Goal: Use online tool/utility: Utilize a website feature to perform a specific function

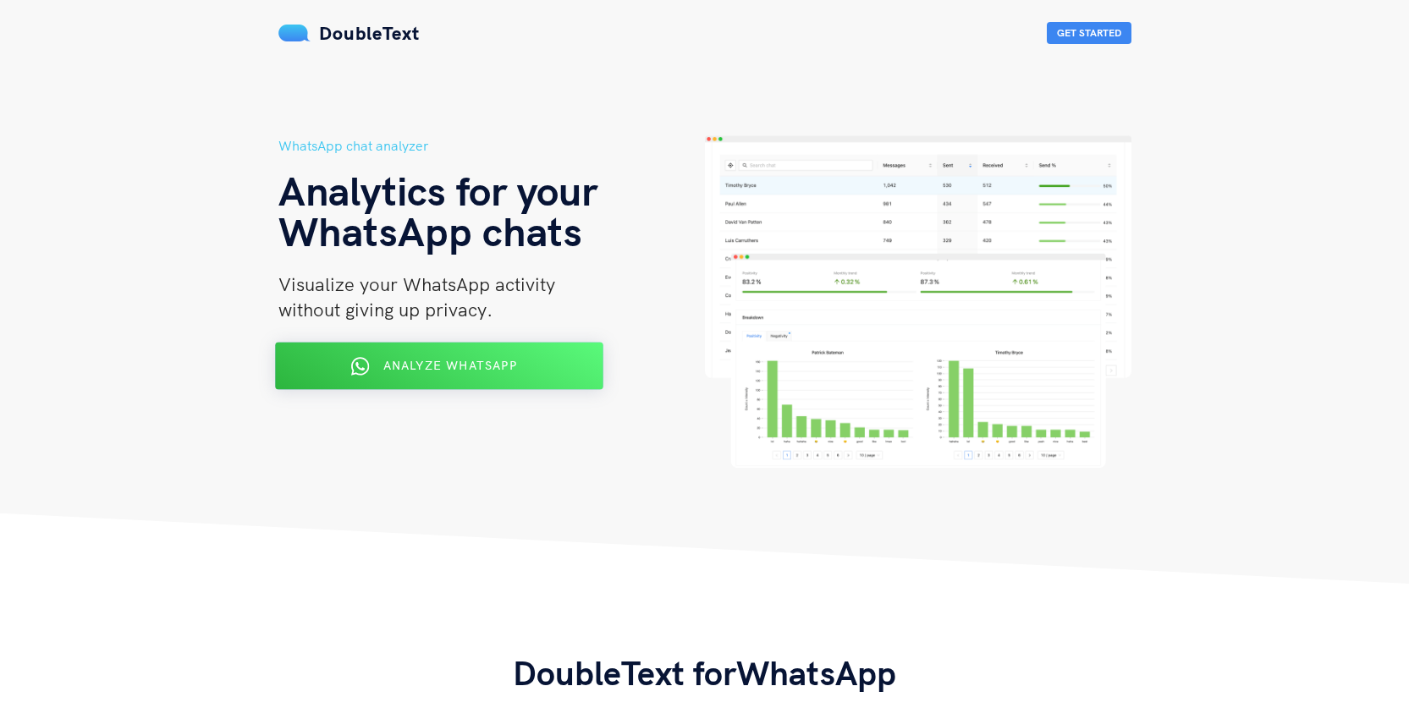
click at [546, 363] on div "Analyze WhatsApp" at bounding box center [438, 366] width 267 height 27
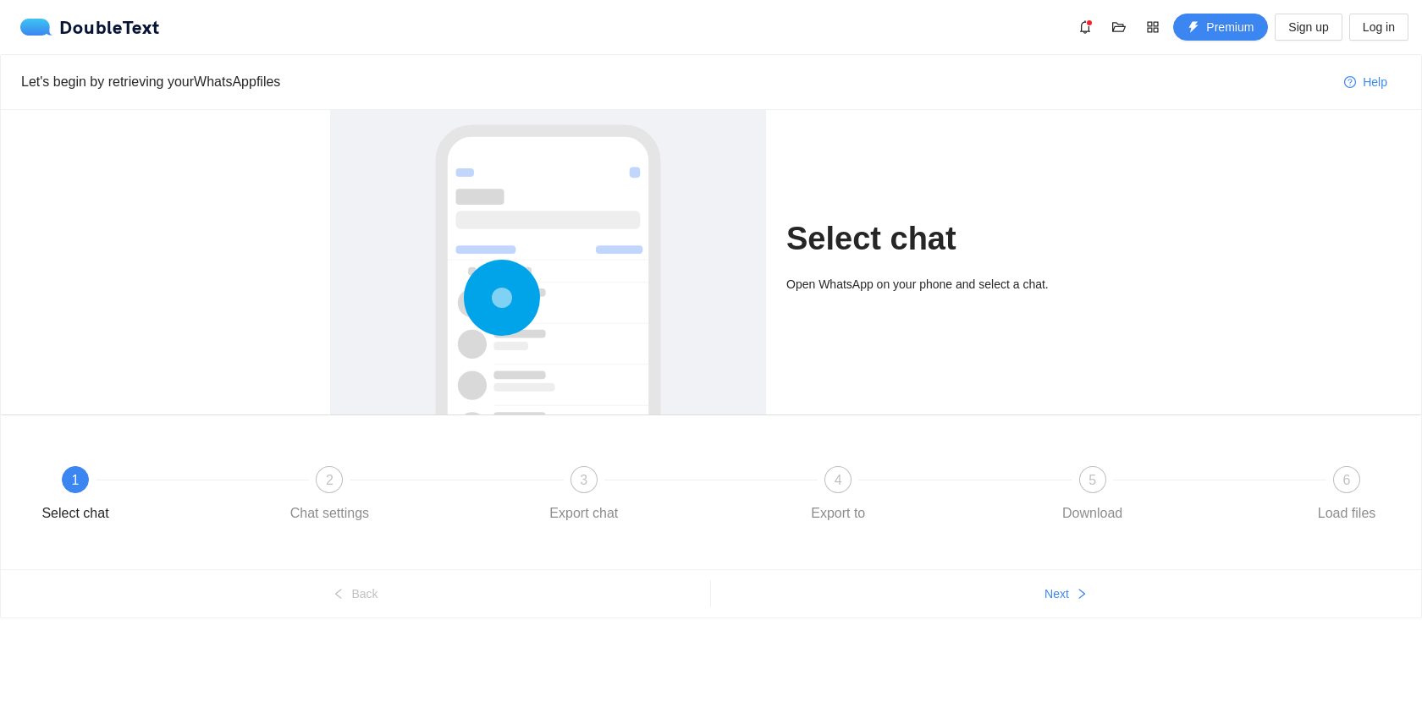
click at [617, 237] on div at bounding box center [548, 355] width 402 height 506
click at [806, 236] on h1 "Select chat" at bounding box center [938, 239] width 305 height 40
click at [704, 222] on div at bounding box center [548, 355] width 402 height 506
click at [548, 220] on div at bounding box center [548, 355] width 402 height 506
click at [822, 266] on div "Select chat Open WhatsApp on your phone and select a chat." at bounding box center [938, 262] width 305 height 305
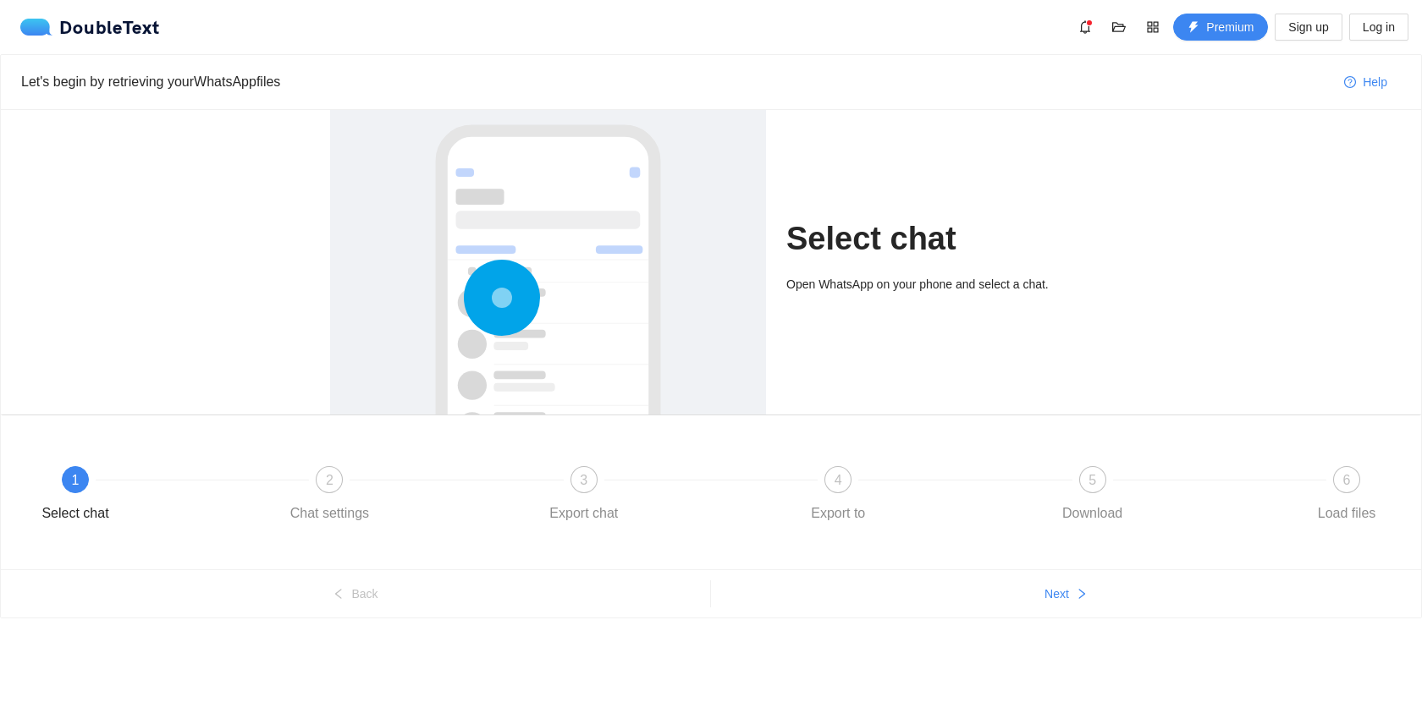
click at [860, 250] on h1 "Select chat" at bounding box center [938, 239] width 305 height 40
drag, startPoint x: 875, startPoint y: 249, endPoint x: 789, endPoint y: 274, distance: 90.0
click at [789, 274] on div "Select chat Open WhatsApp on your phone and select a chat." at bounding box center [938, 262] width 305 height 305
click at [851, 275] on div "Open WhatsApp on your phone and select a chat." at bounding box center [938, 284] width 305 height 19
click at [1072, 591] on button "Next" at bounding box center [1066, 593] width 710 height 27
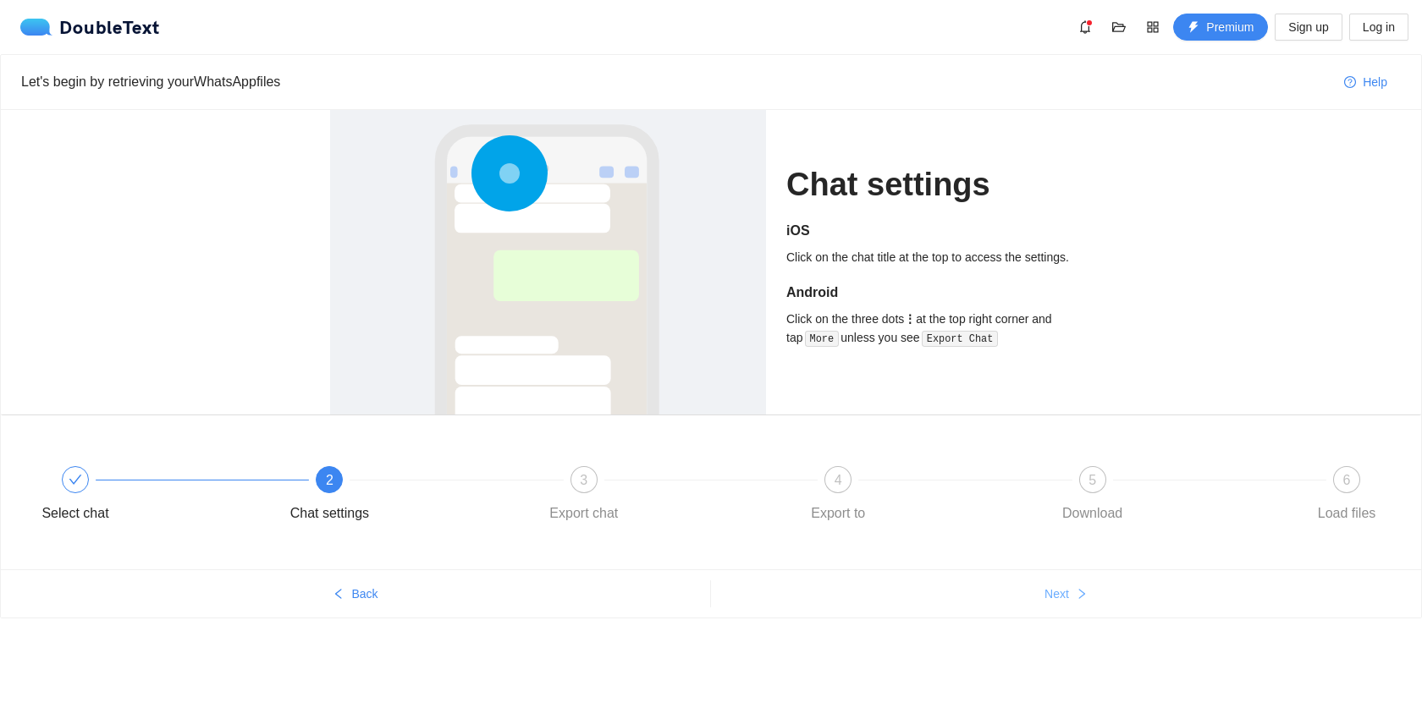
click at [1071, 591] on button "Next" at bounding box center [1066, 593] width 710 height 27
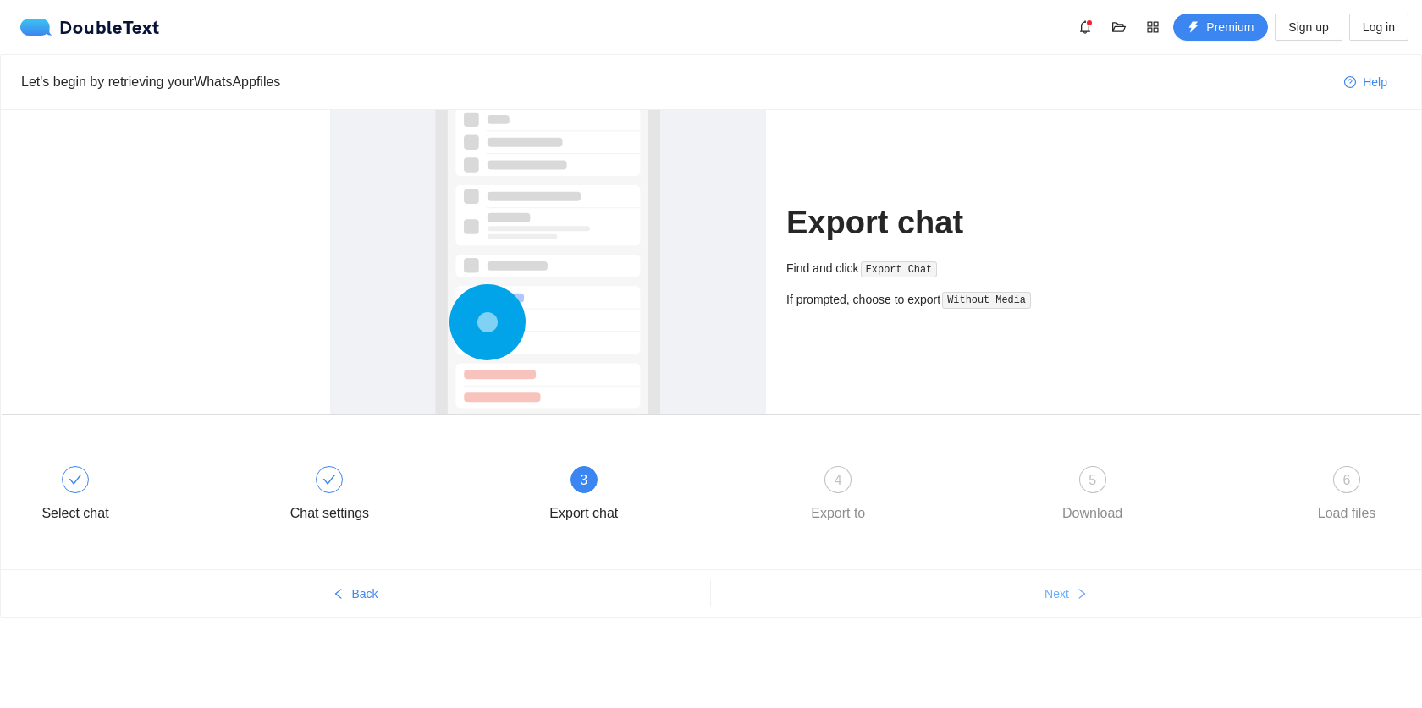
click at [1071, 591] on button "Next" at bounding box center [1066, 593] width 710 height 27
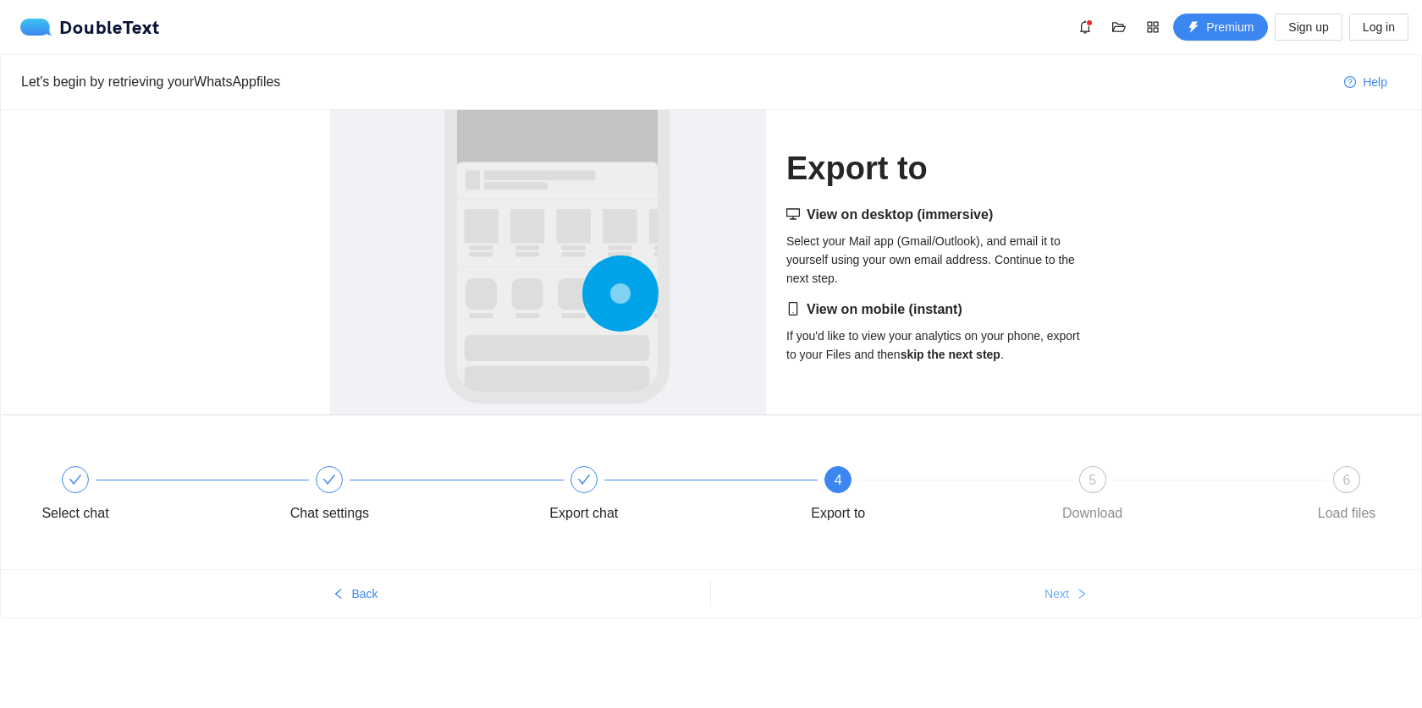
click at [1071, 591] on button "Next" at bounding box center [1066, 593] width 710 height 27
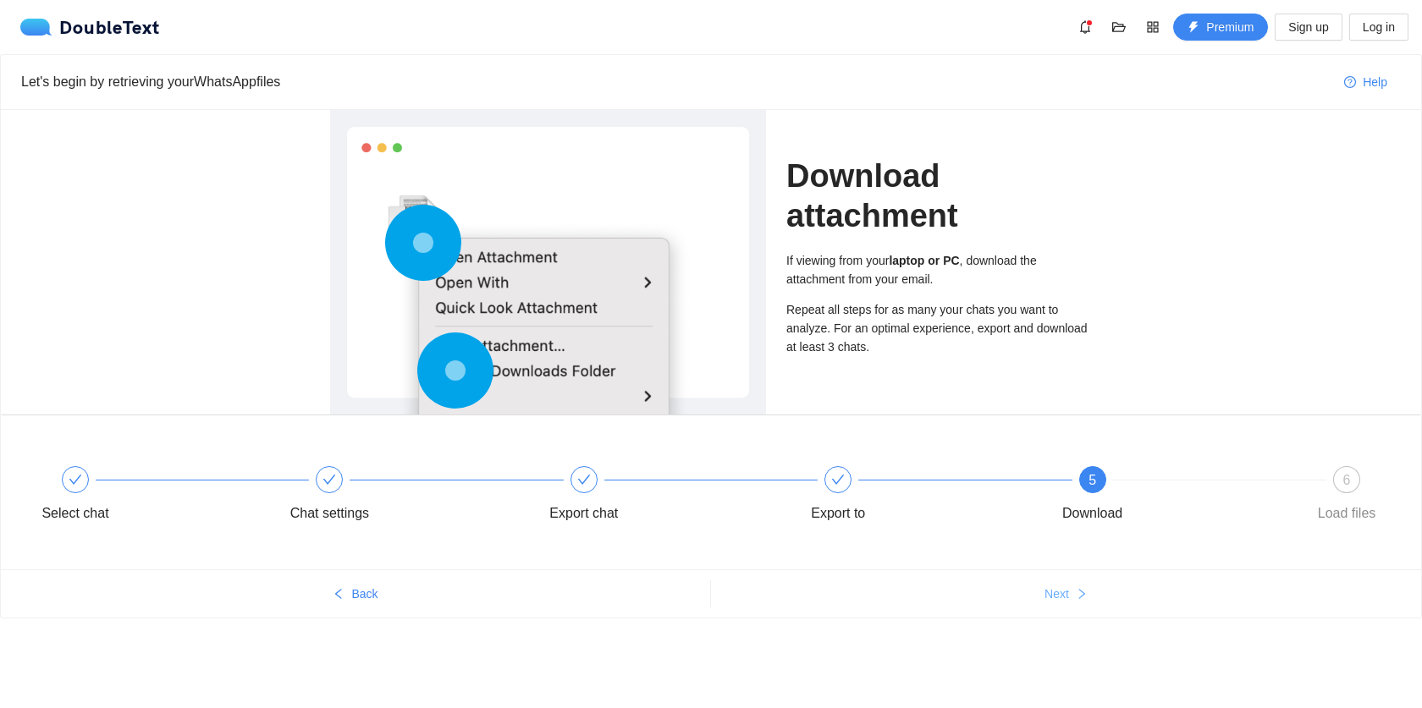
click at [1071, 591] on button "Next" at bounding box center [1066, 593] width 710 height 27
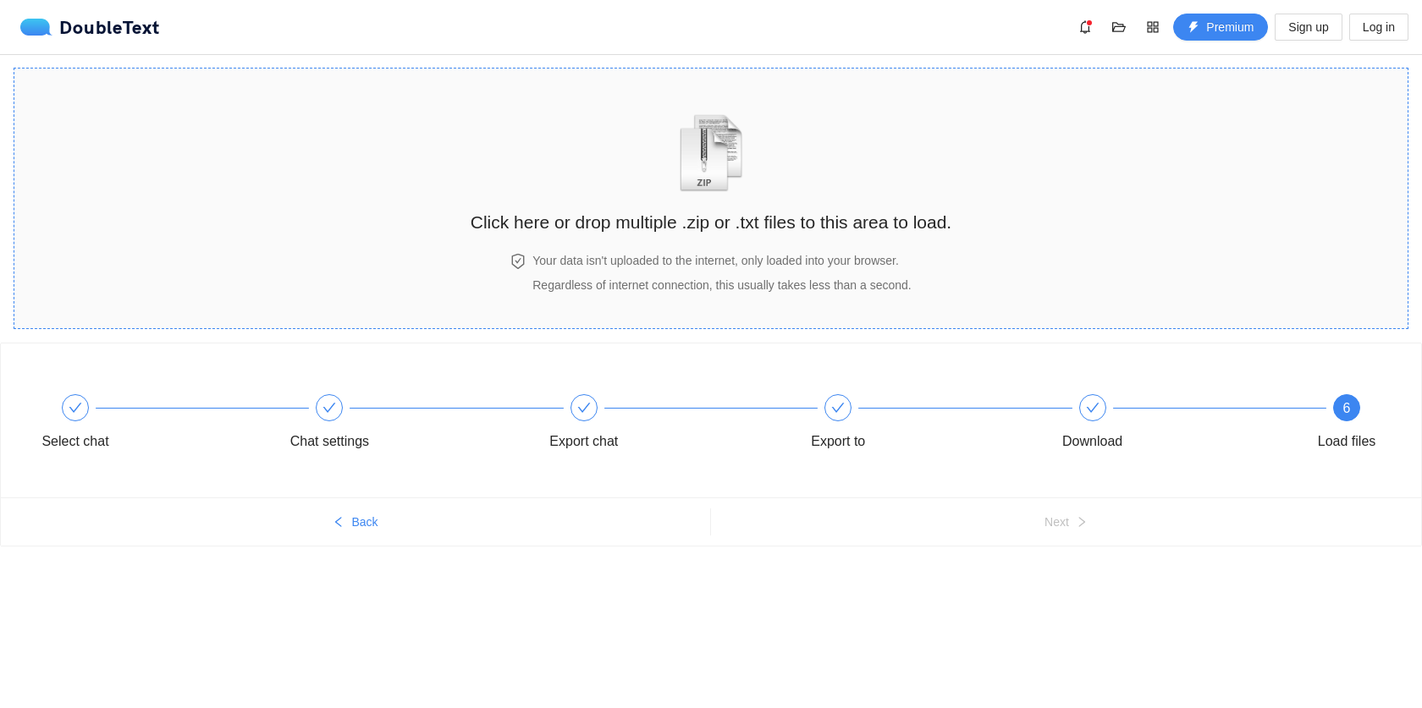
click at [749, 226] on h2 "Click here or drop multiple .zip or .txt files to this area to load." at bounding box center [710, 222] width 481 height 28
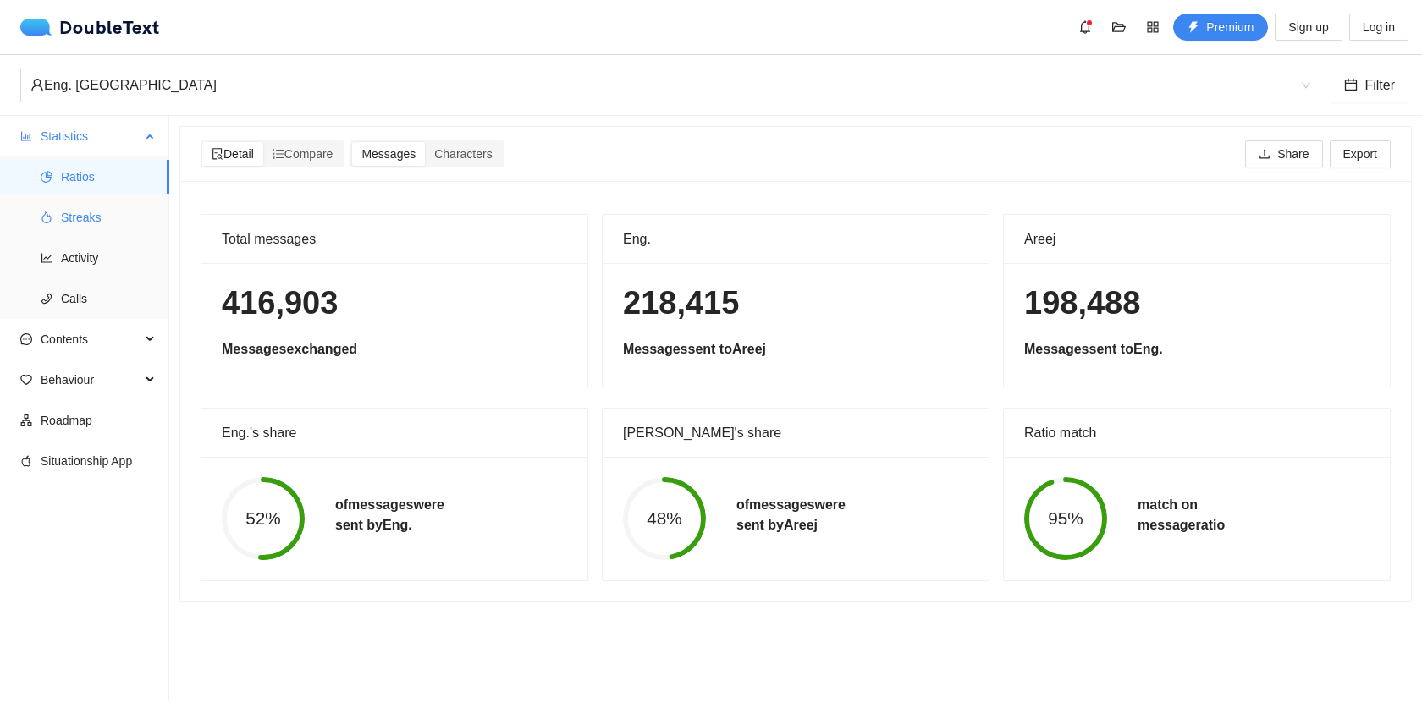
click at [65, 223] on span "Streaks" at bounding box center [108, 218] width 95 height 34
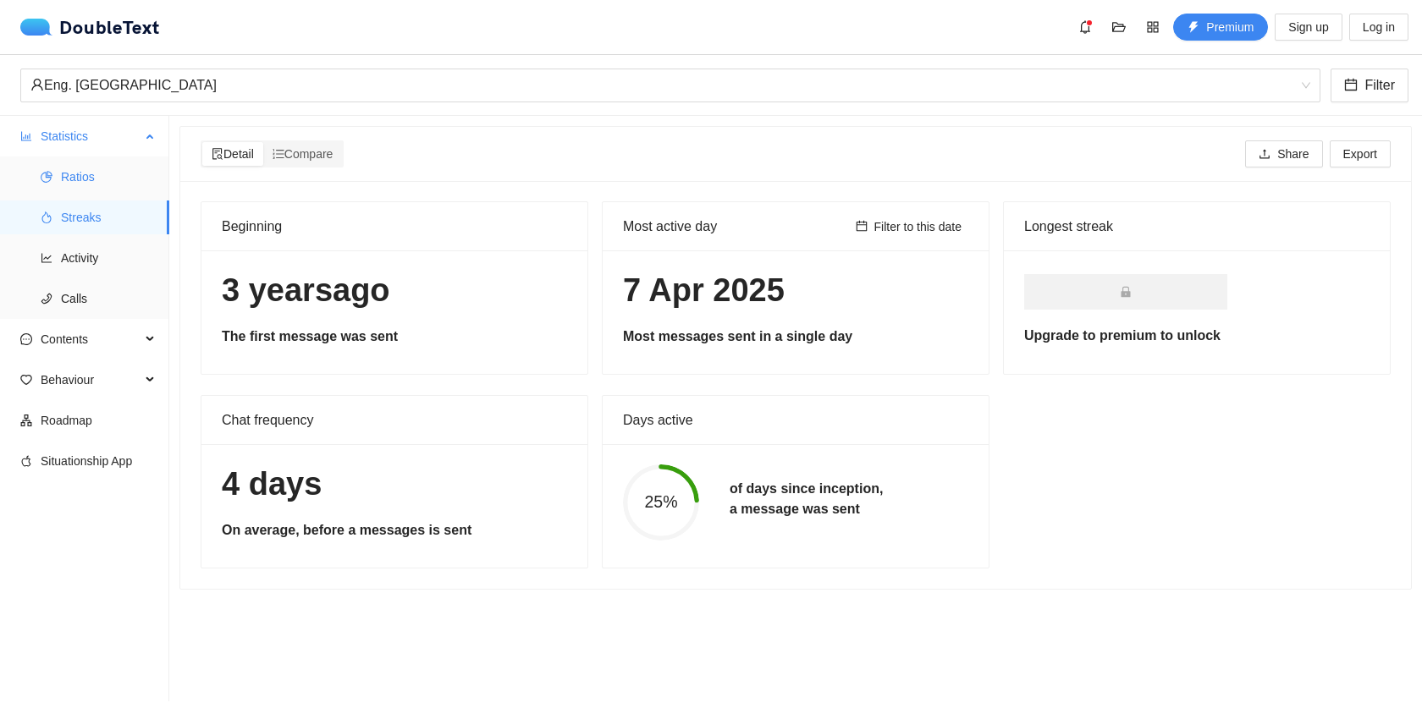
click at [104, 163] on span "Ratios" at bounding box center [108, 177] width 95 height 34
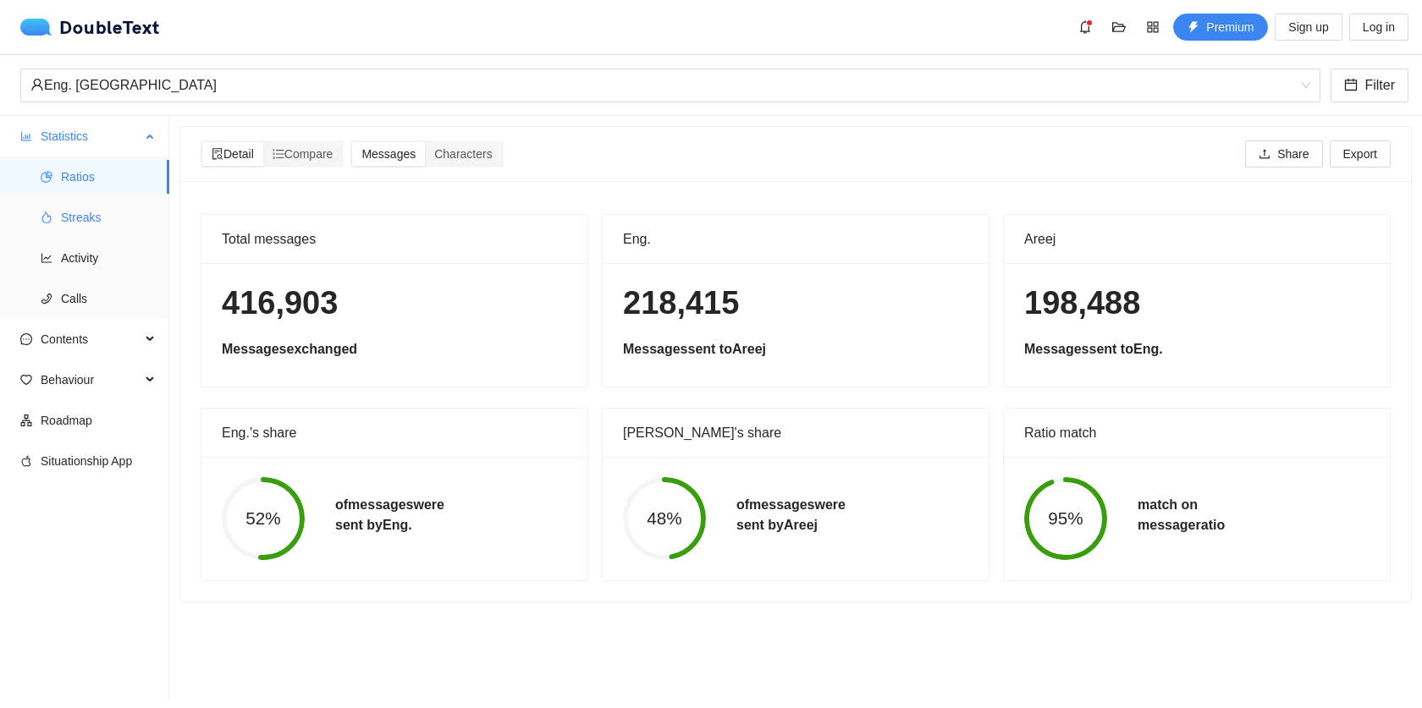
click at [98, 224] on span "Streaks" at bounding box center [108, 218] width 95 height 34
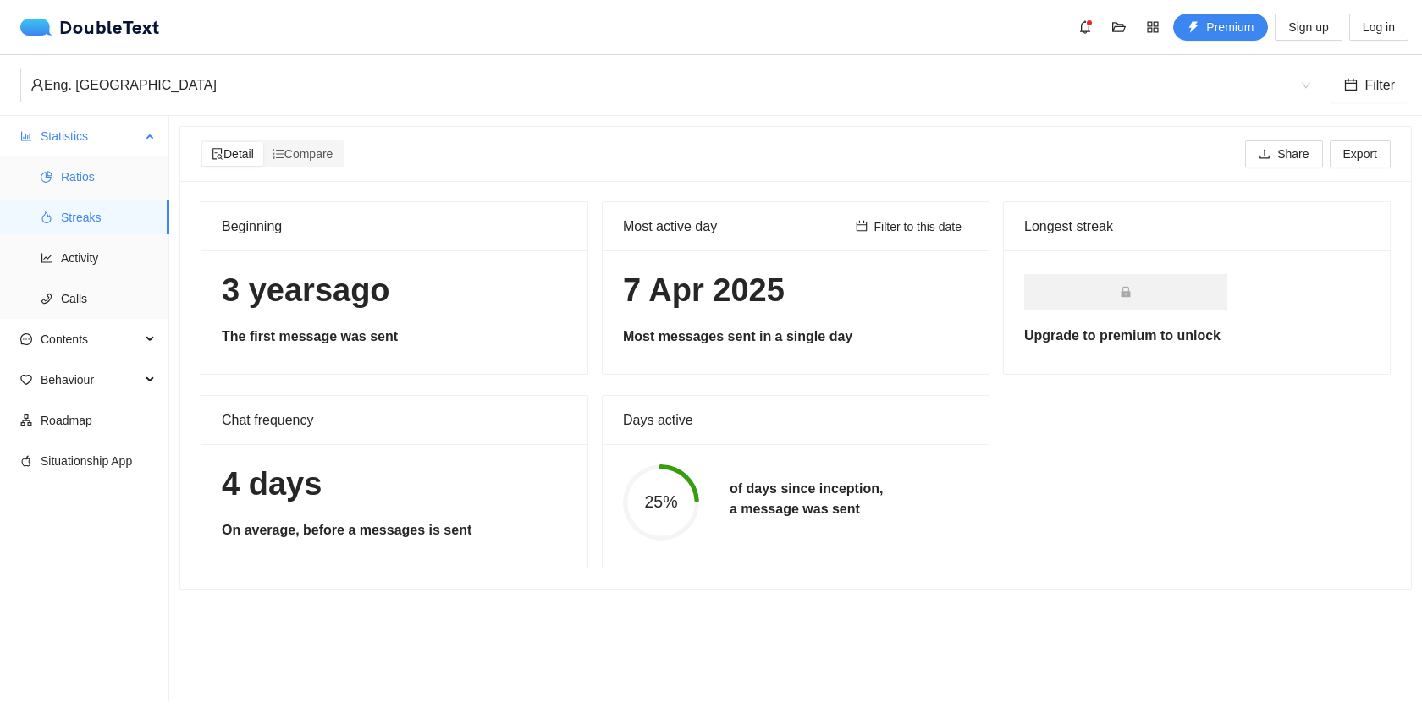
click at [56, 185] on li "Ratios" at bounding box center [84, 177] width 169 height 34
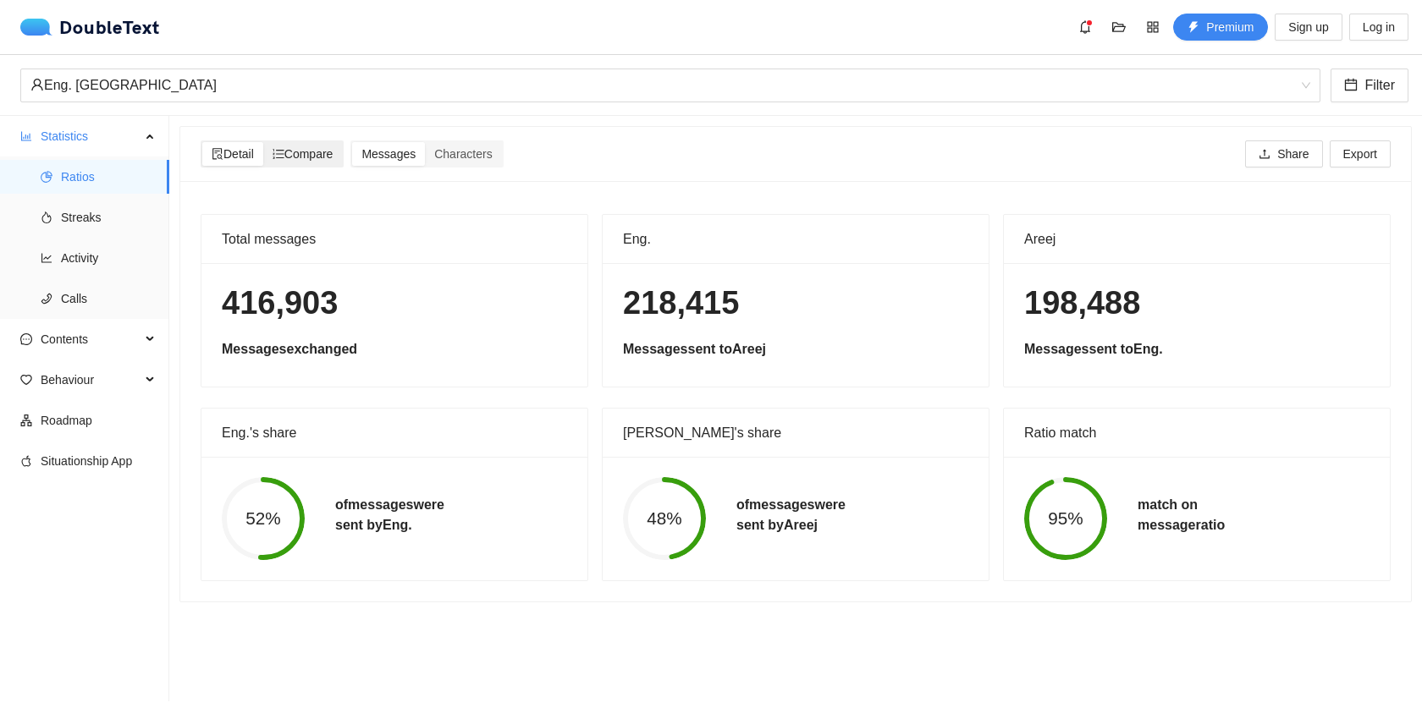
click at [307, 150] on span "Compare" at bounding box center [302, 154] width 61 height 14
click at [263, 142] on input "Compare" at bounding box center [263, 142] width 0 height 0
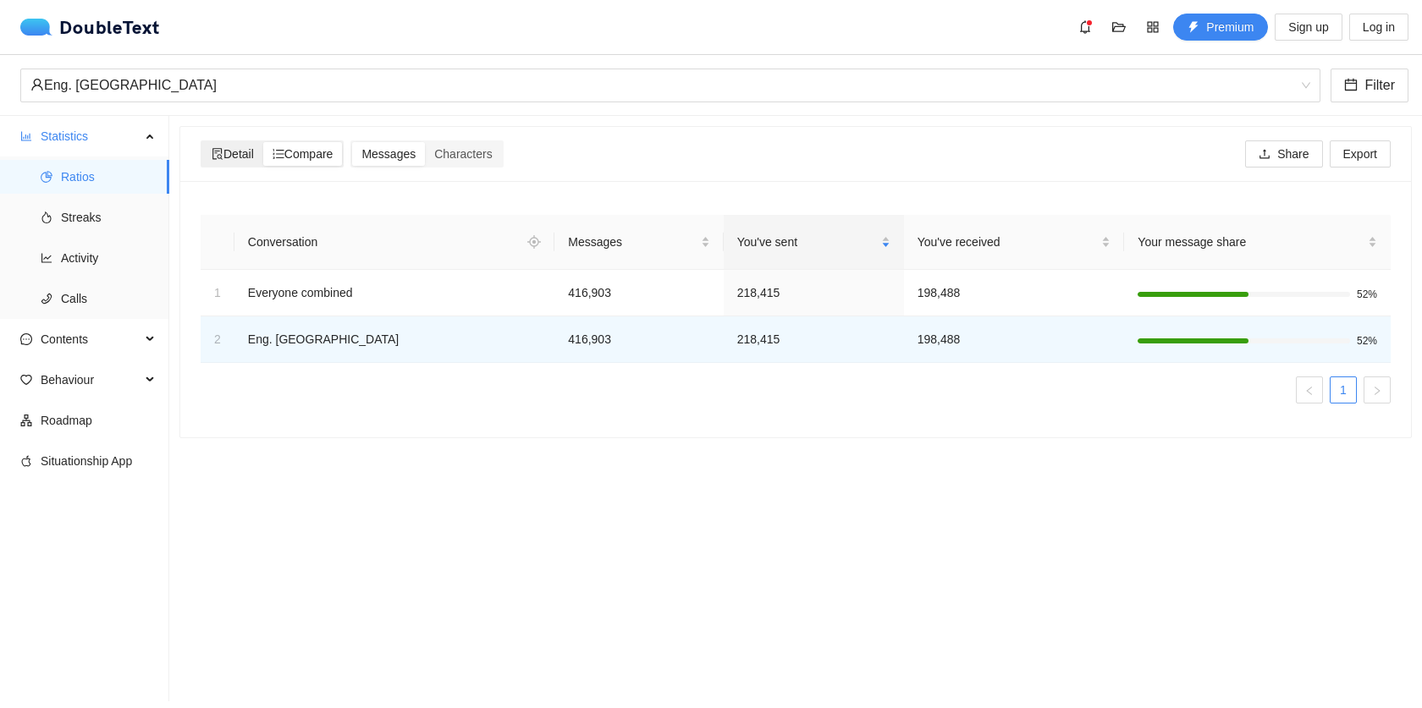
click at [248, 151] on span "Detail" at bounding box center [233, 154] width 42 height 14
click at [202, 142] on input "Detail" at bounding box center [202, 142] width 0 height 0
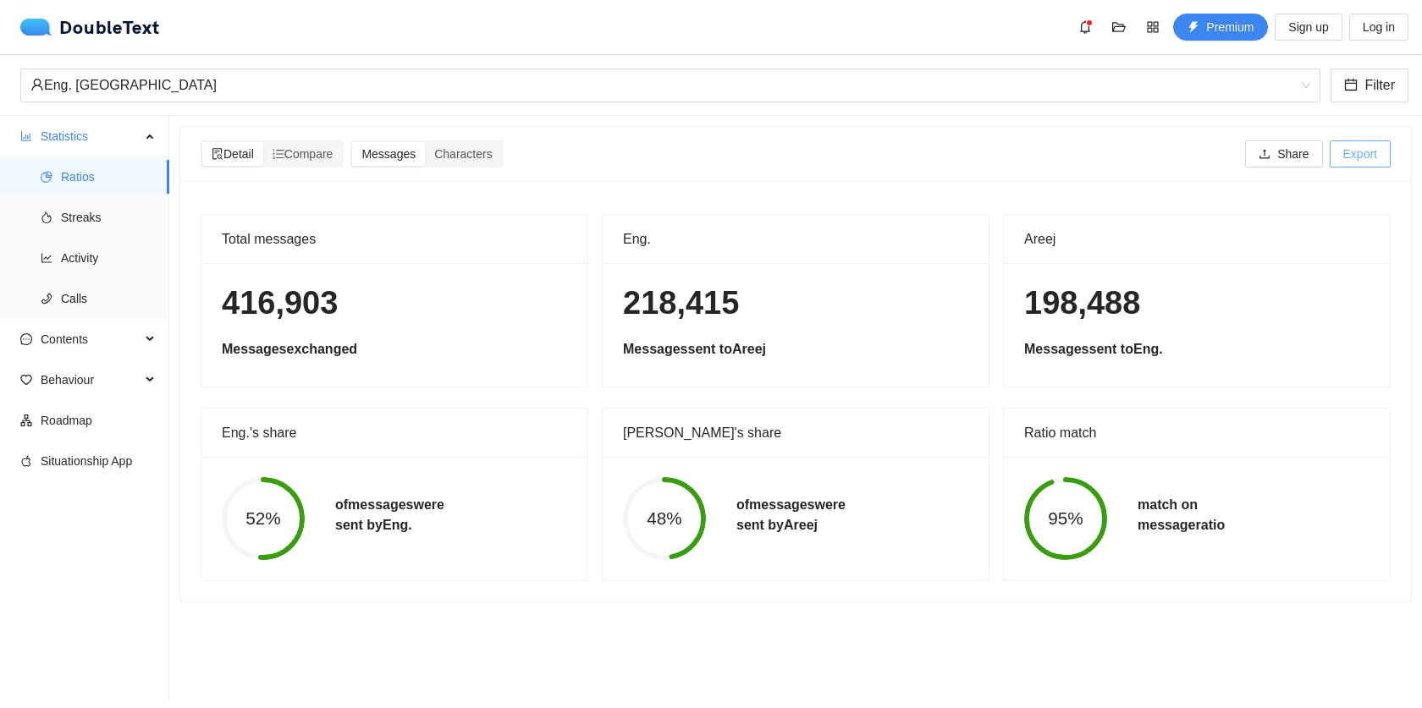
click at [1343, 161] on span "Export" at bounding box center [1360, 154] width 34 height 19
click at [1165, 148] on div "Detail Compare Messages Characters Share Export" at bounding box center [795, 153] width 1196 height 27
click at [1288, 145] on span "Share" at bounding box center [1292, 154] width 31 height 19
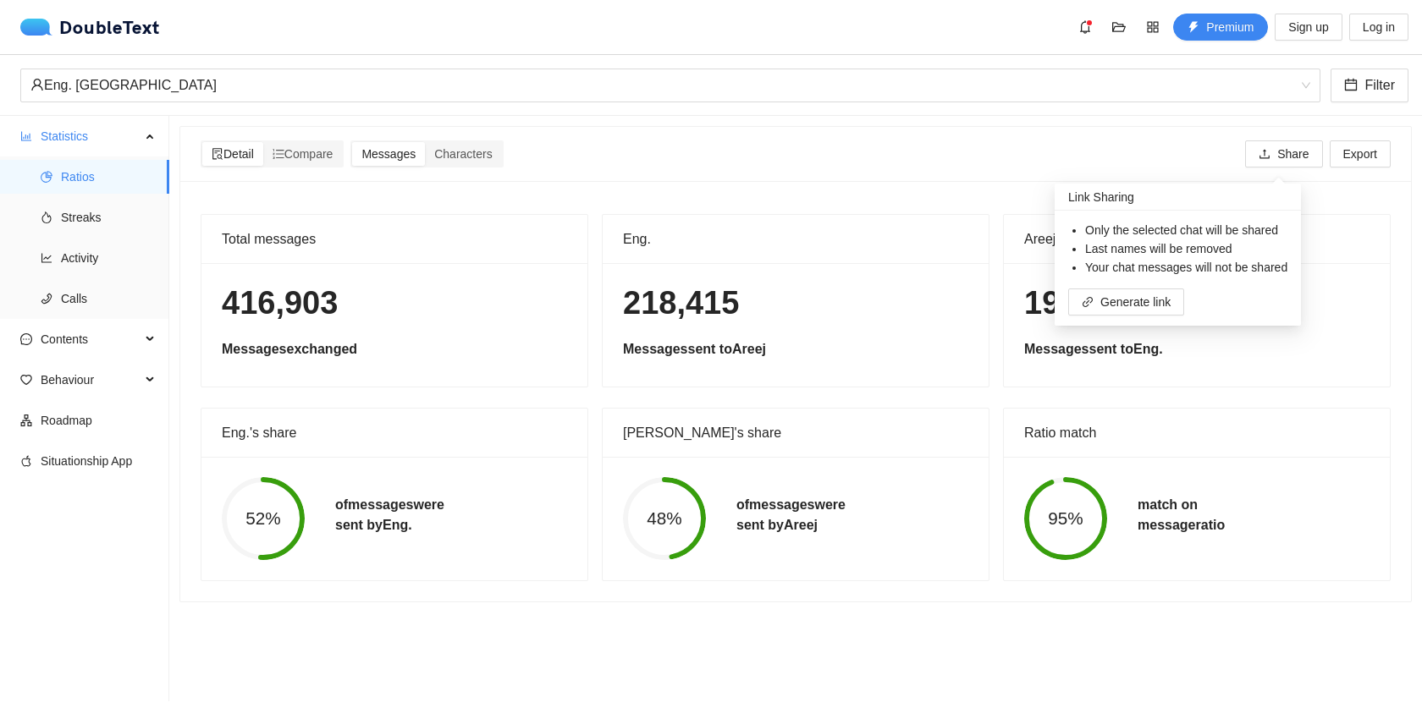
click at [1101, 138] on div "Detail Compare Messages Characters Share Export" at bounding box center [796, 154] width 1190 height 54
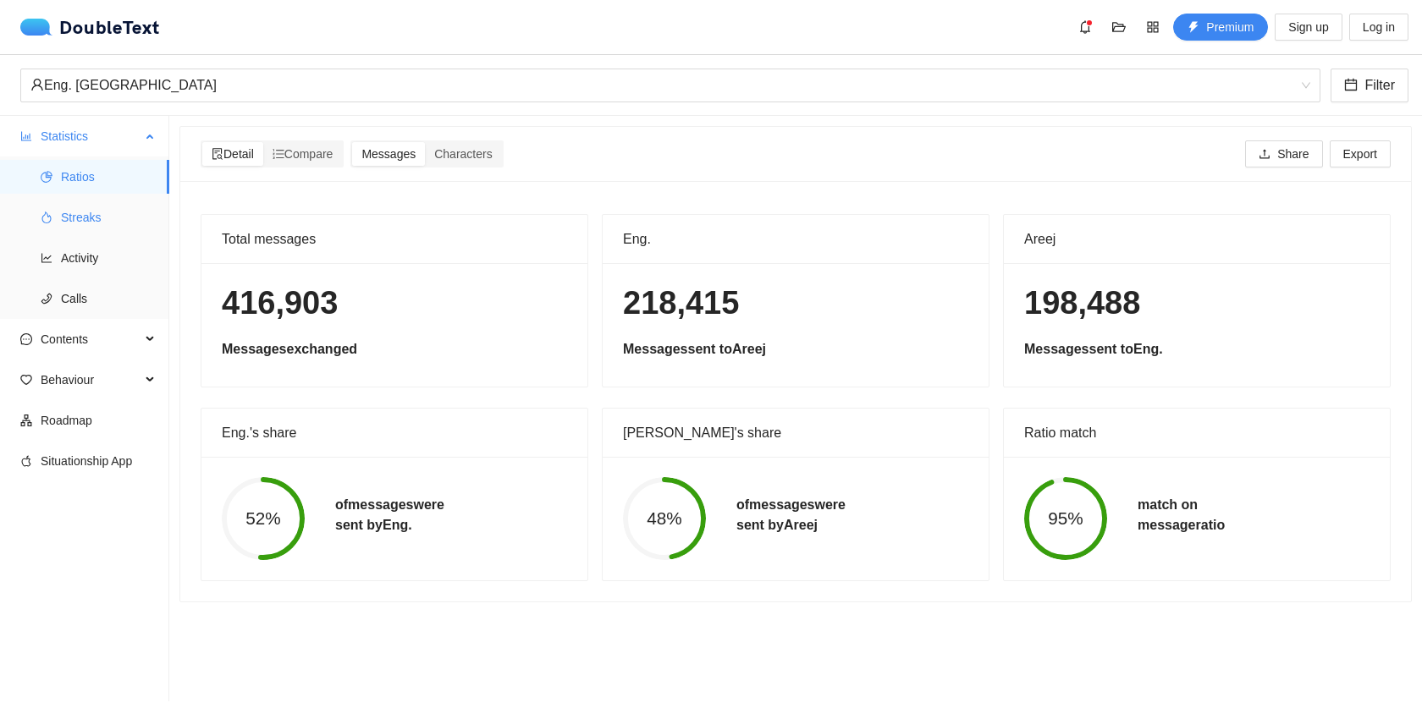
click at [108, 217] on span "Streaks" at bounding box center [108, 218] width 95 height 34
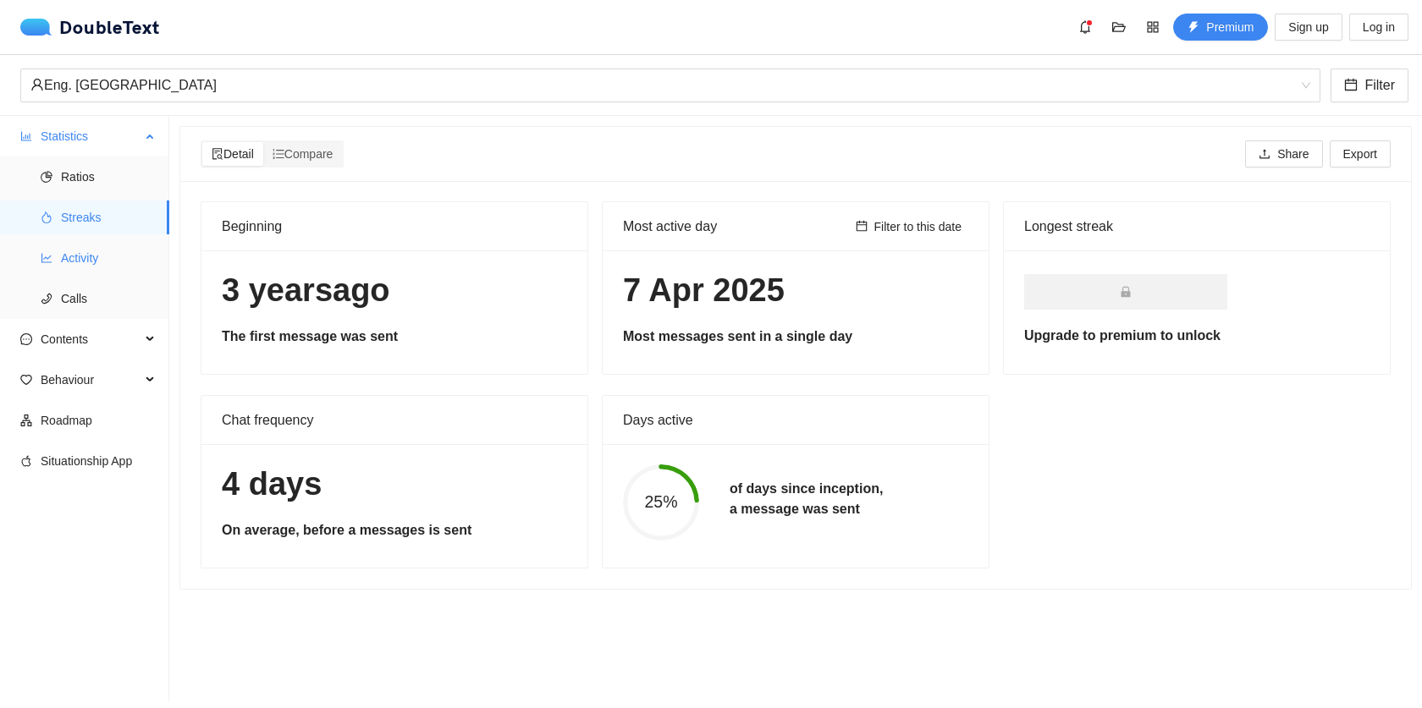
click at [126, 272] on span "Activity" at bounding box center [108, 258] width 95 height 34
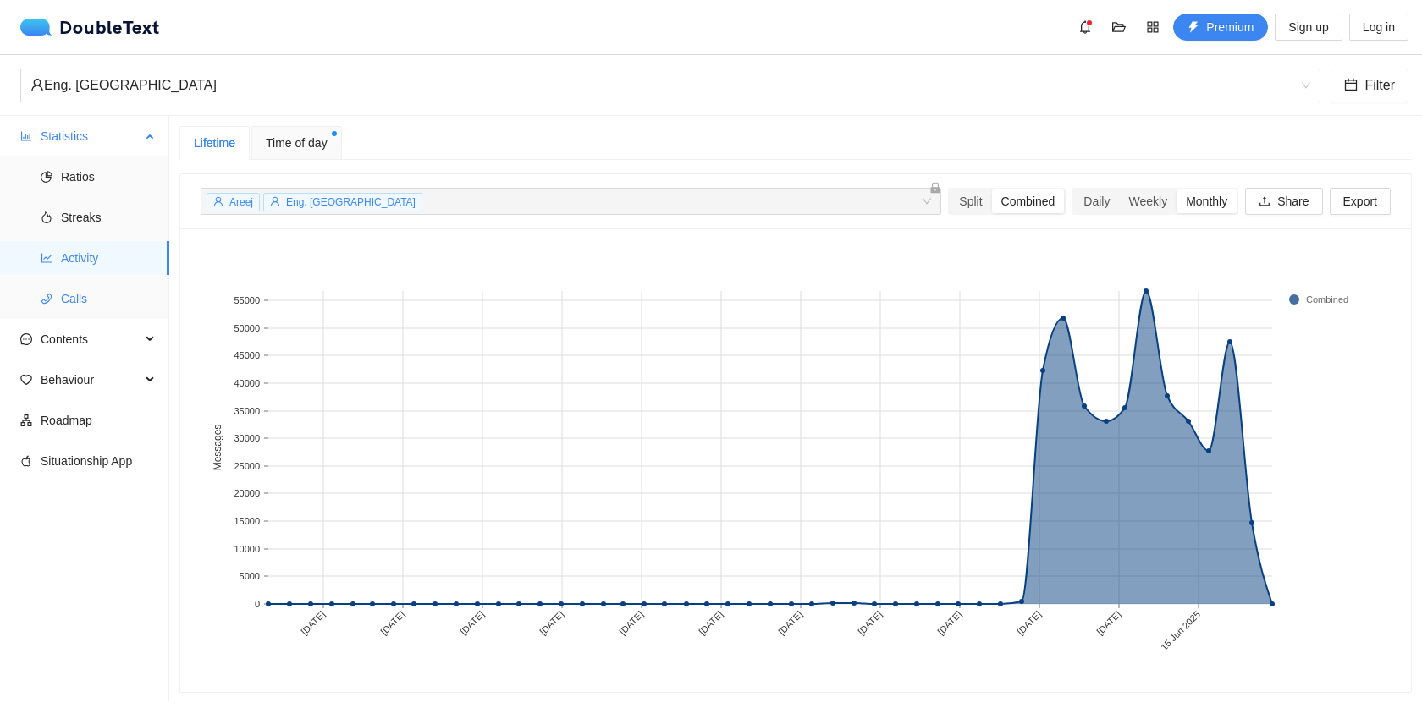
click at [99, 297] on span "Calls" at bounding box center [108, 299] width 95 height 34
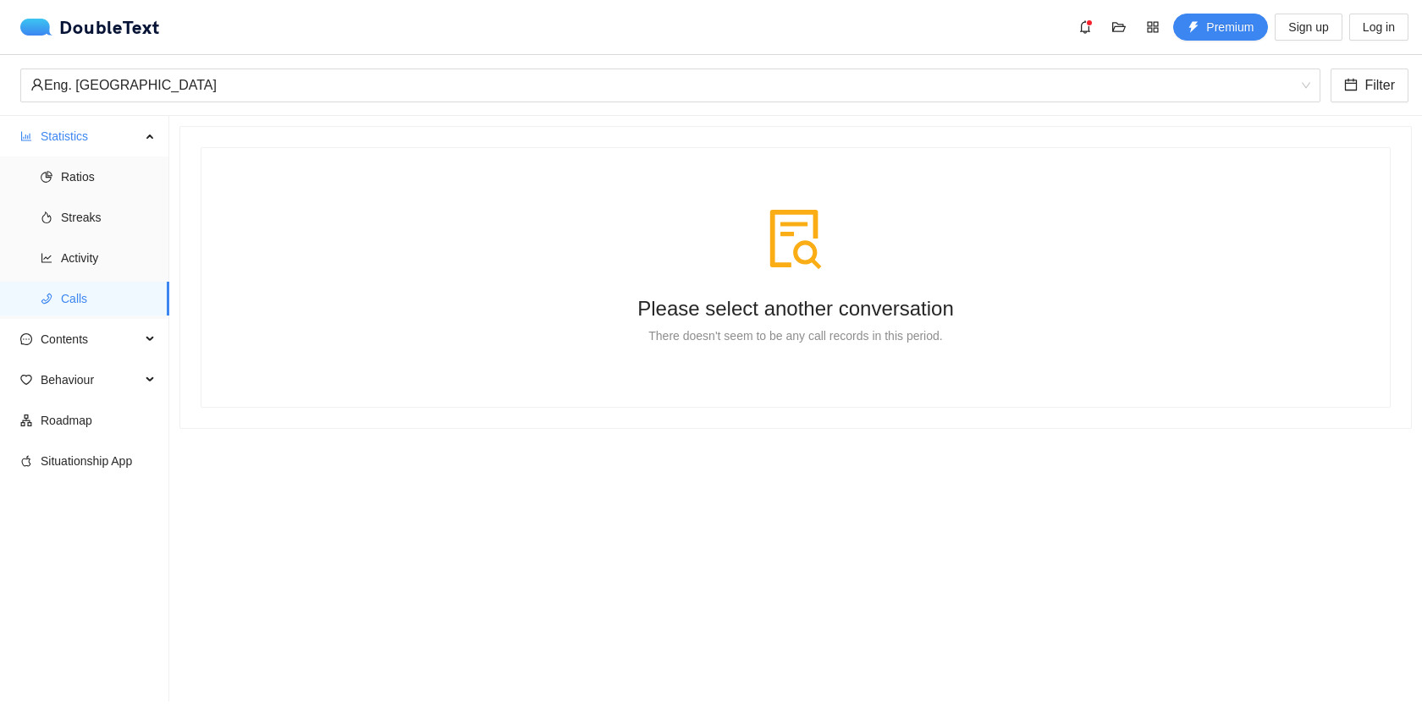
click at [810, 250] on icon "file-search" at bounding box center [795, 239] width 61 height 61
click at [123, 341] on span "Contents" at bounding box center [91, 339] width 100 height 34
click at [94, 379] on span "Word Cloud" at bounding box center [108, 380] width 95 height 34
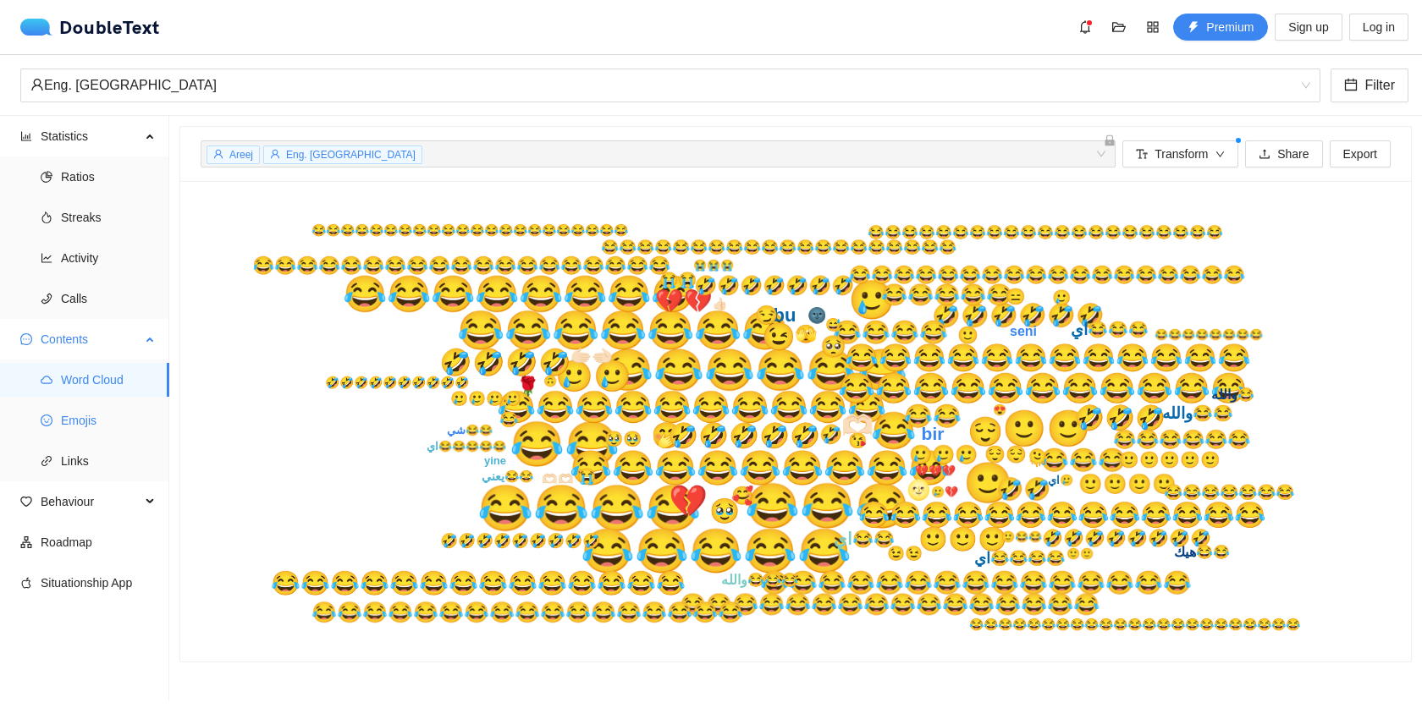
click at [67, 430] on span "Emojis" at bounding box center [108, 421] width 95 height 34
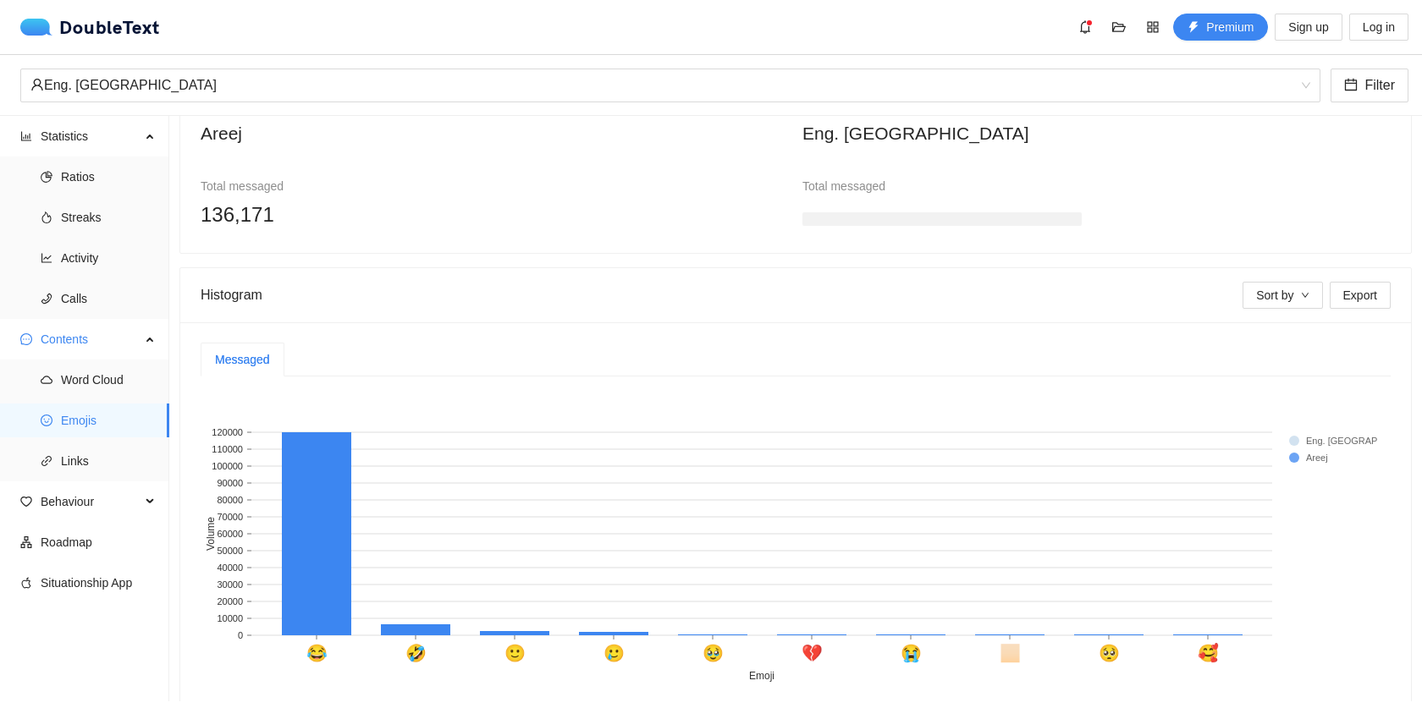
scroll to position [245, 0]
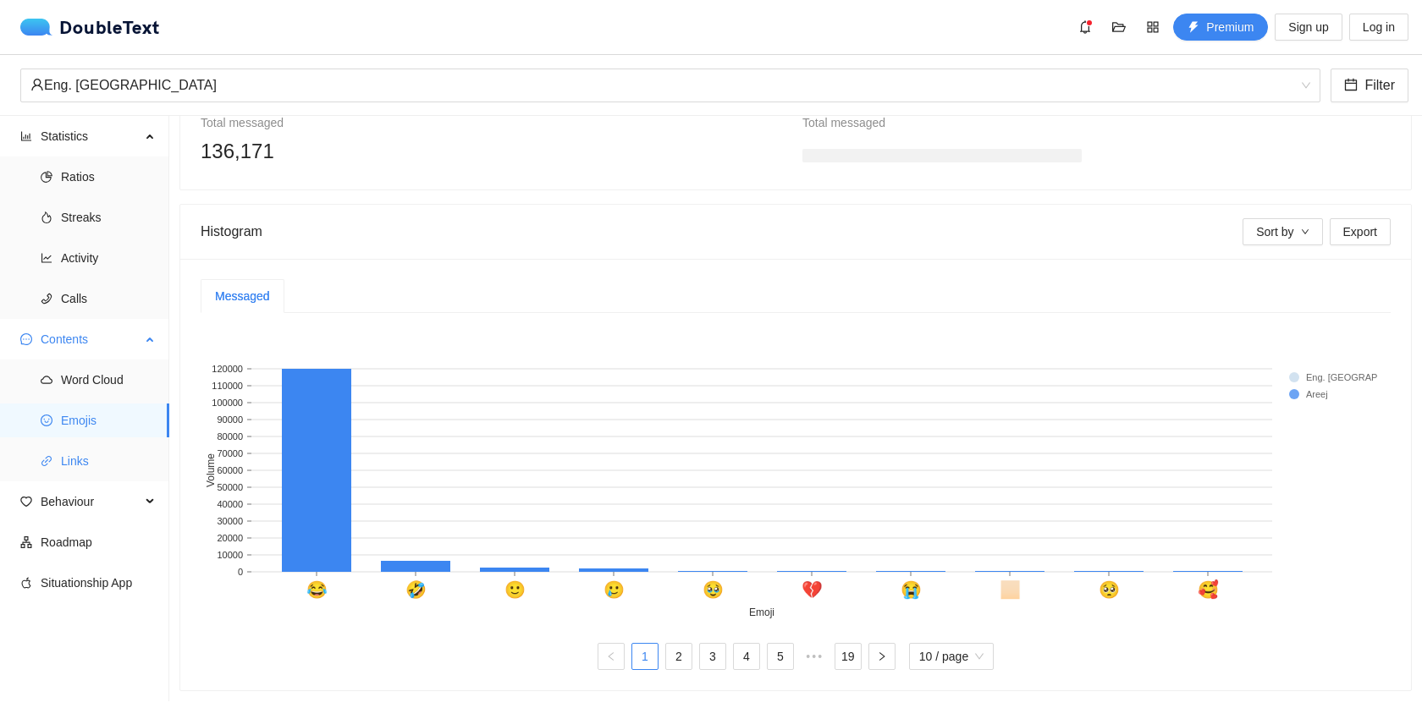
click at [96, 452] on span "Links" at bounding box center [108, 461] width 95 height 34
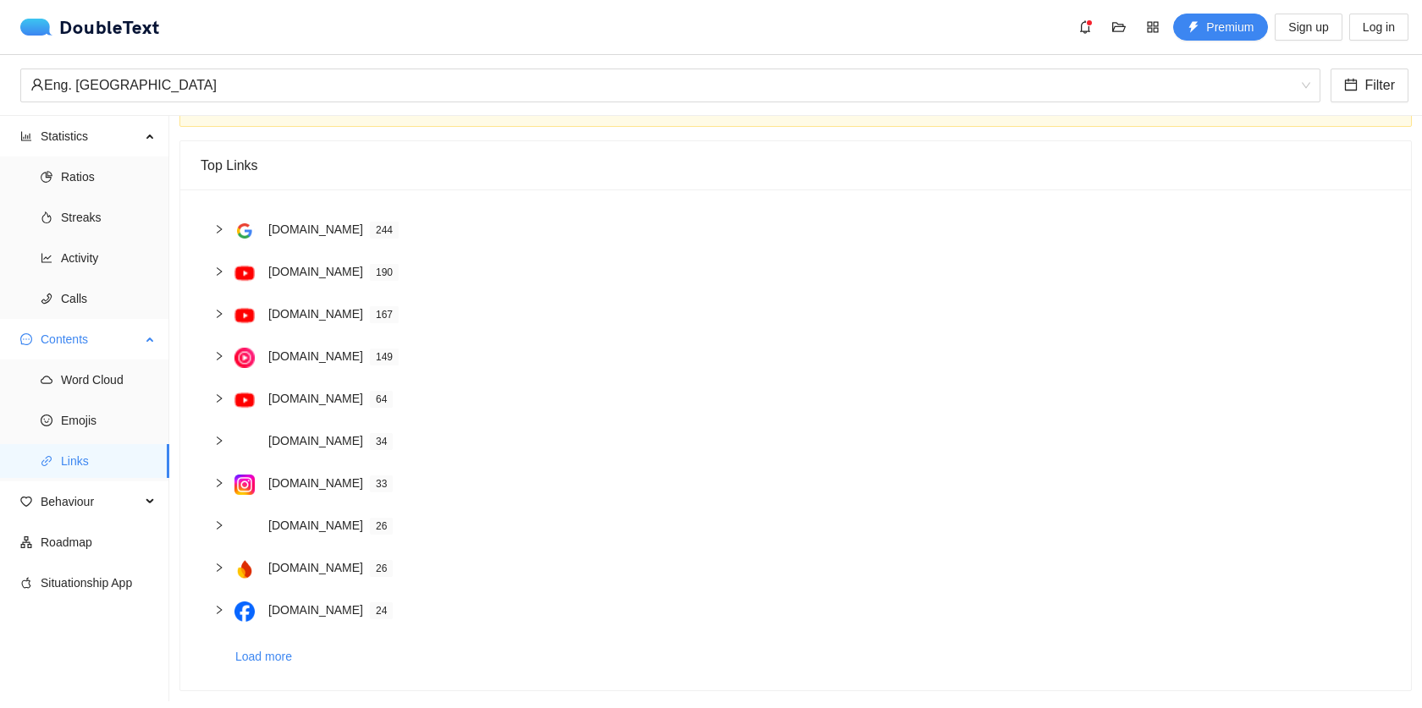
scroll to position [91, 0]
click at [56, 492] on span "Behaviour" at bounding box center [91, 502] width 100 height 34
click at [73, 539] on span "Engagement" at bounding box center [108, 542] width 95 height 34
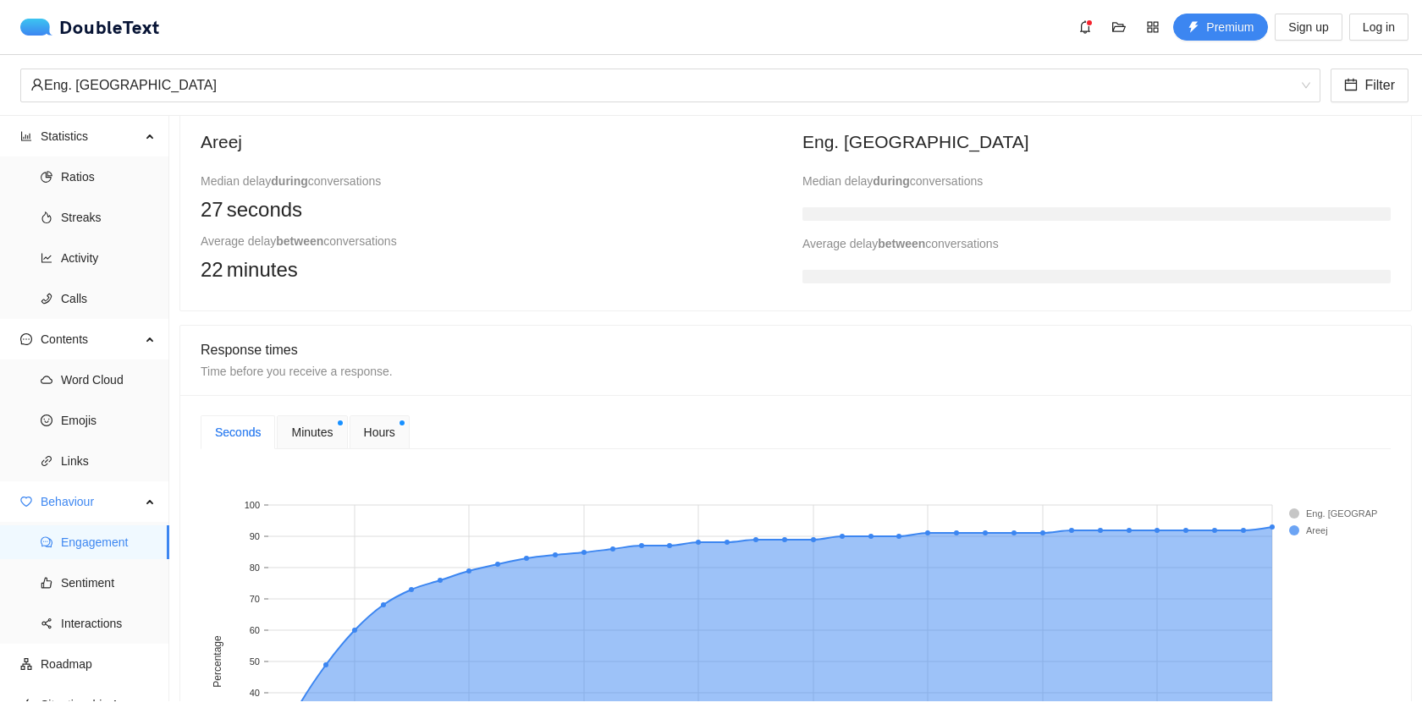
scroll to position [465, 0]
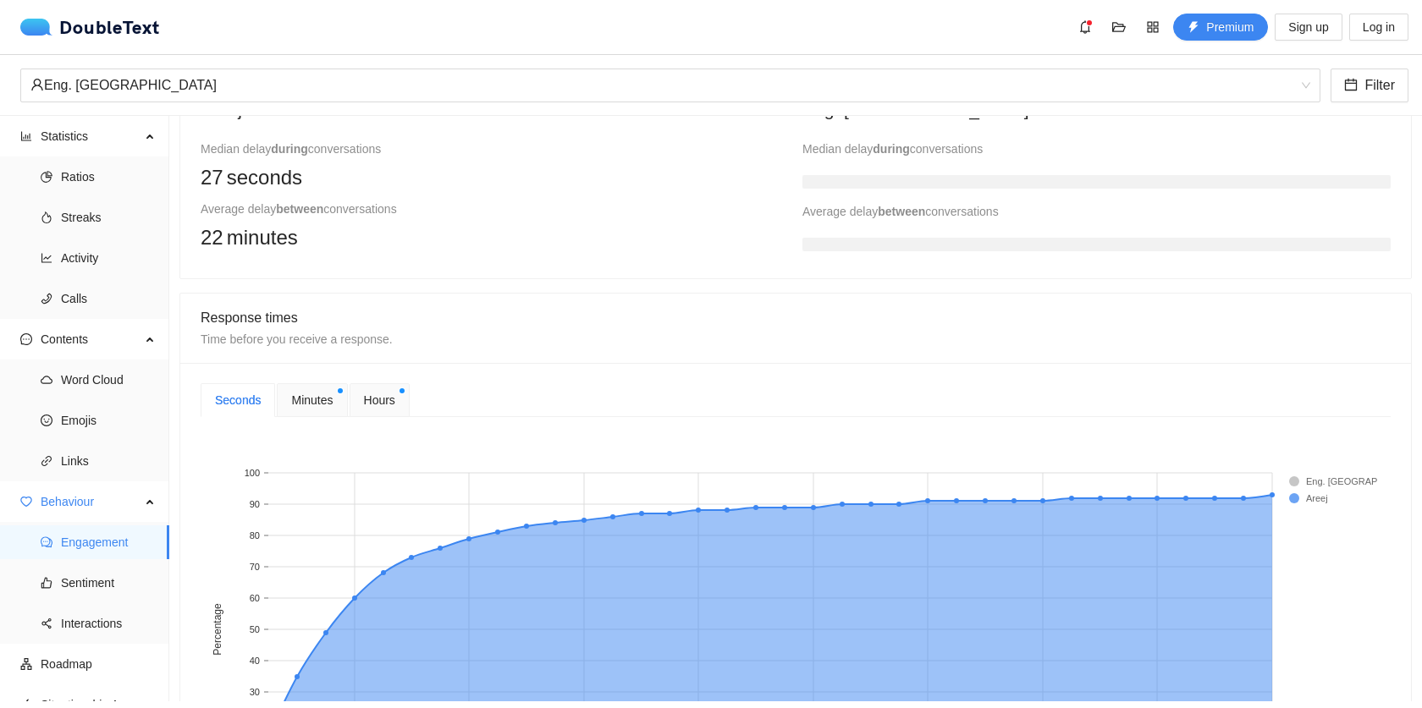
click at [340, 397] on div "Minutes" at bounding box center [312, 400] width 70 height 34
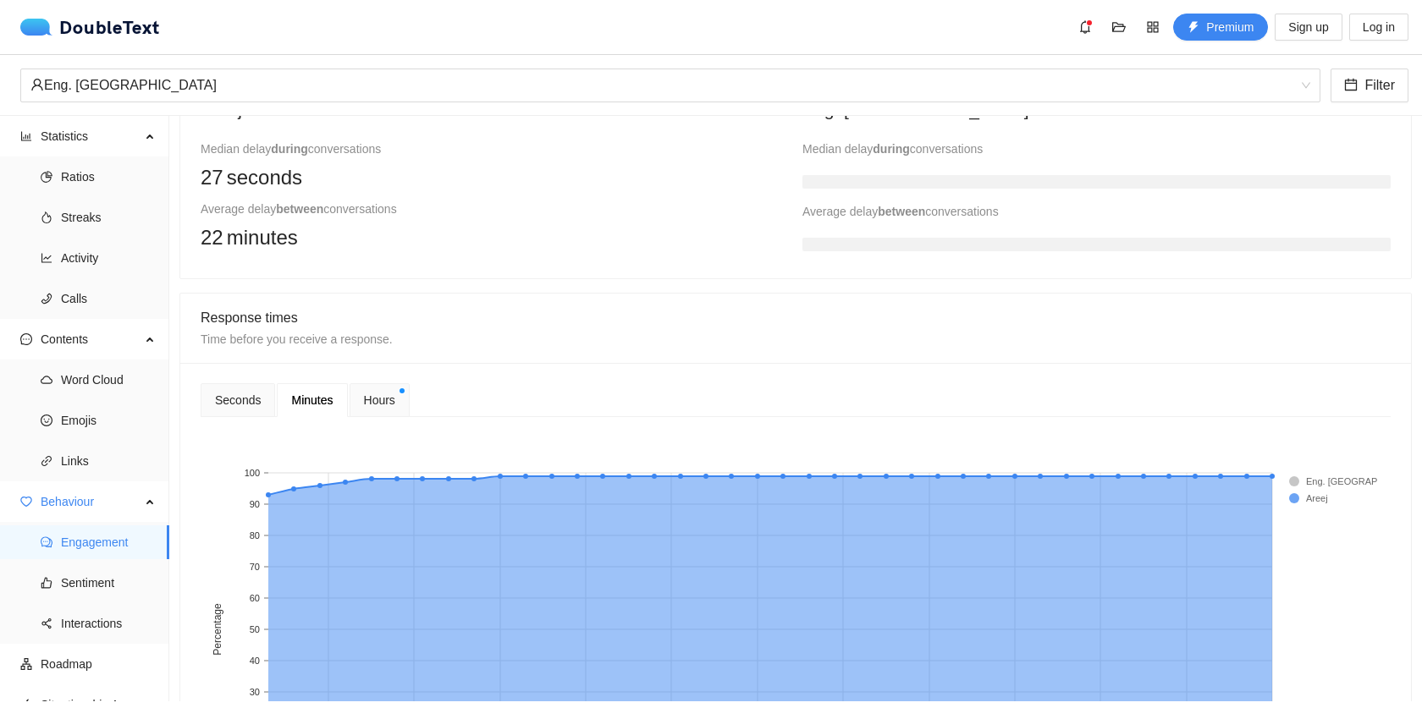
click at [371, 402] on span "Hours" at bounding box center [379, 400] width 31 height 19
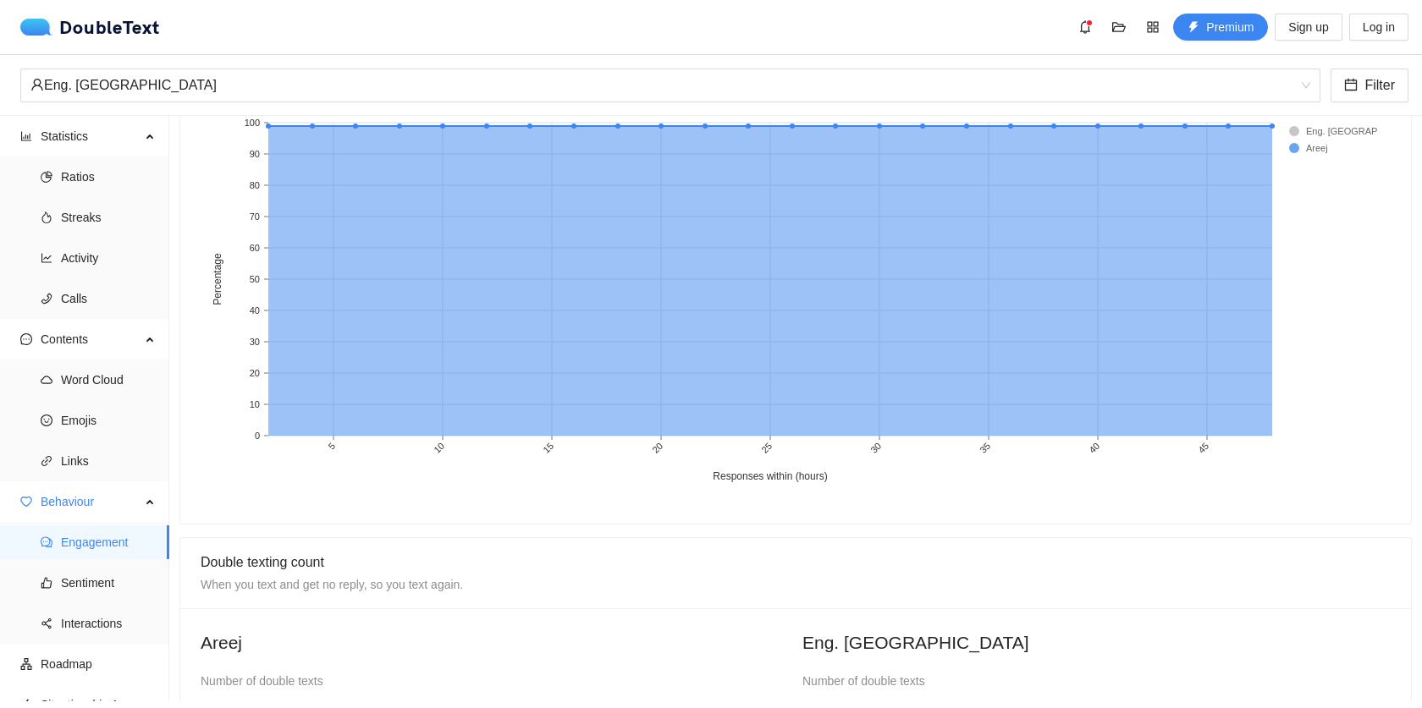
scroll to position [627, 0]
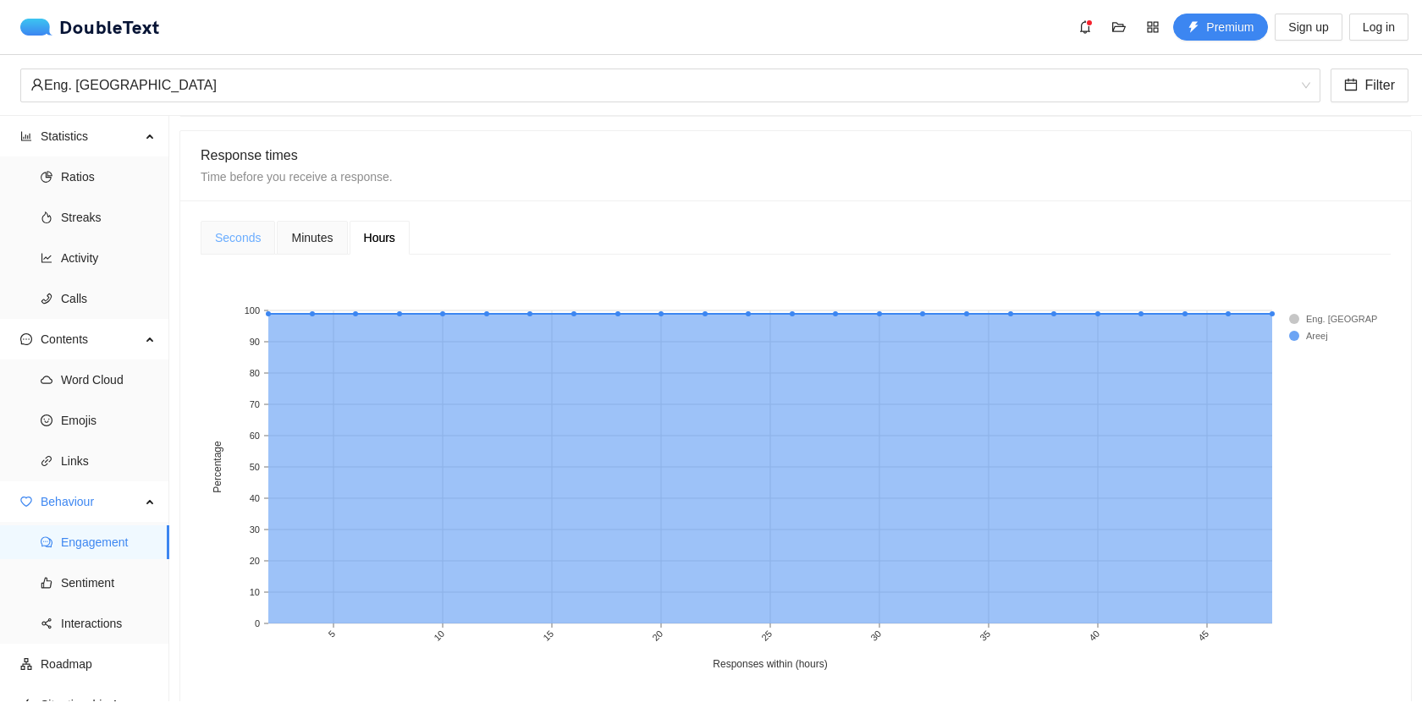
click at [239, 254] on div "Seconds" at bounding box center [238, 238] width 74 height 34
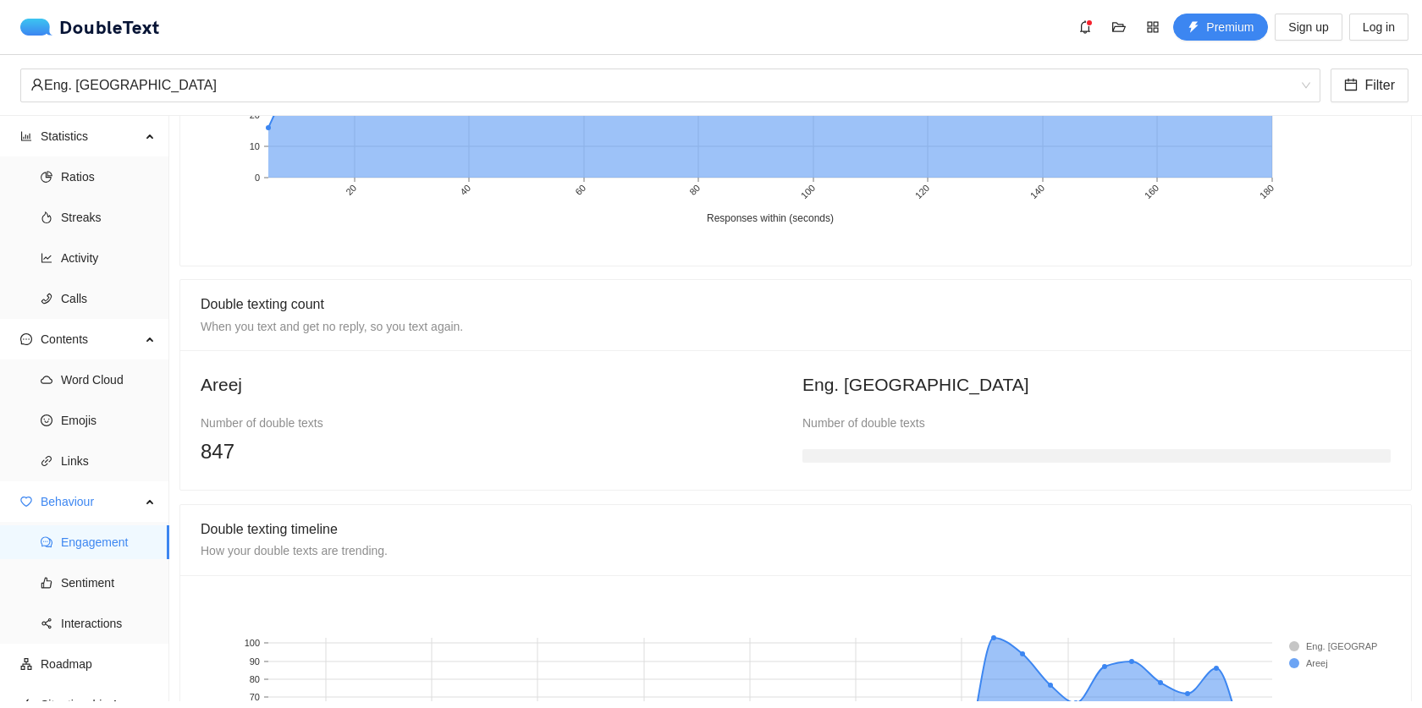
scroll to position [1306, 0]
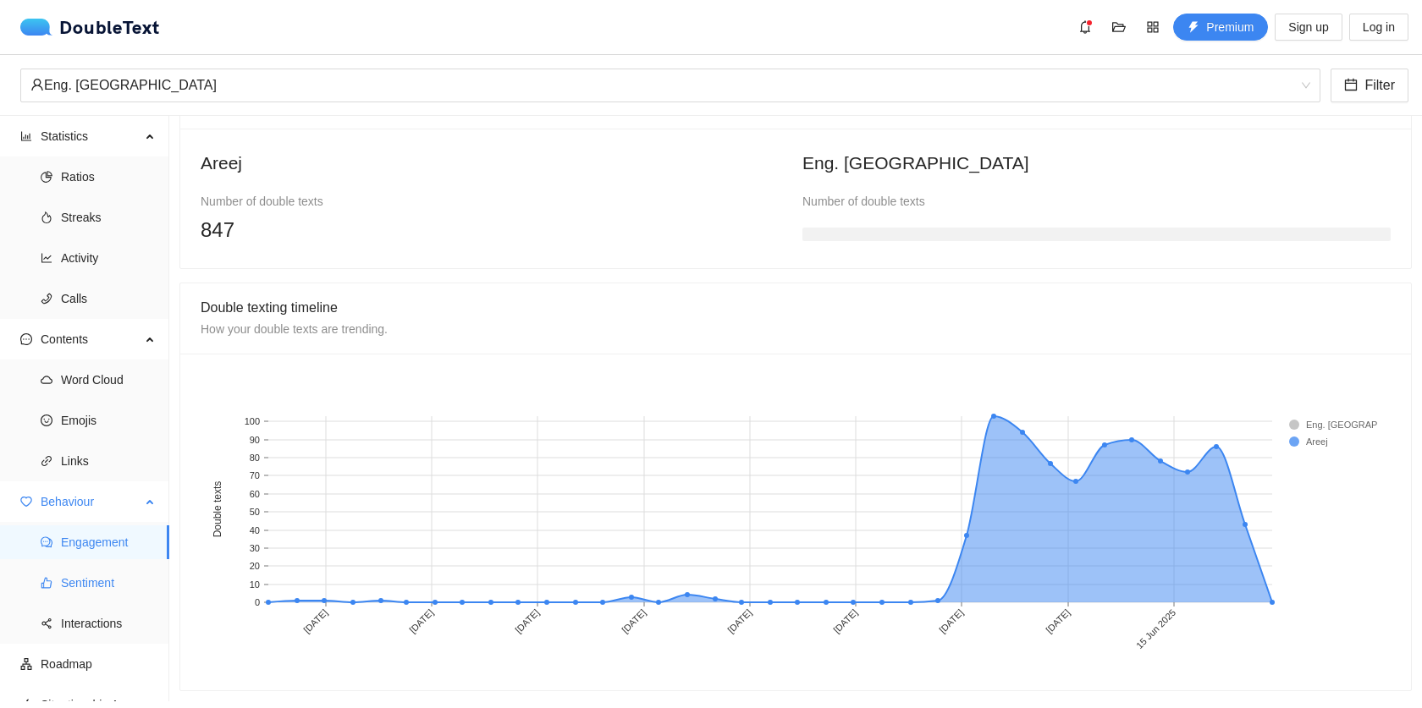
click at [83, 591] on span "Sentiment" at bounding box center [108, 583] width 95 height 34
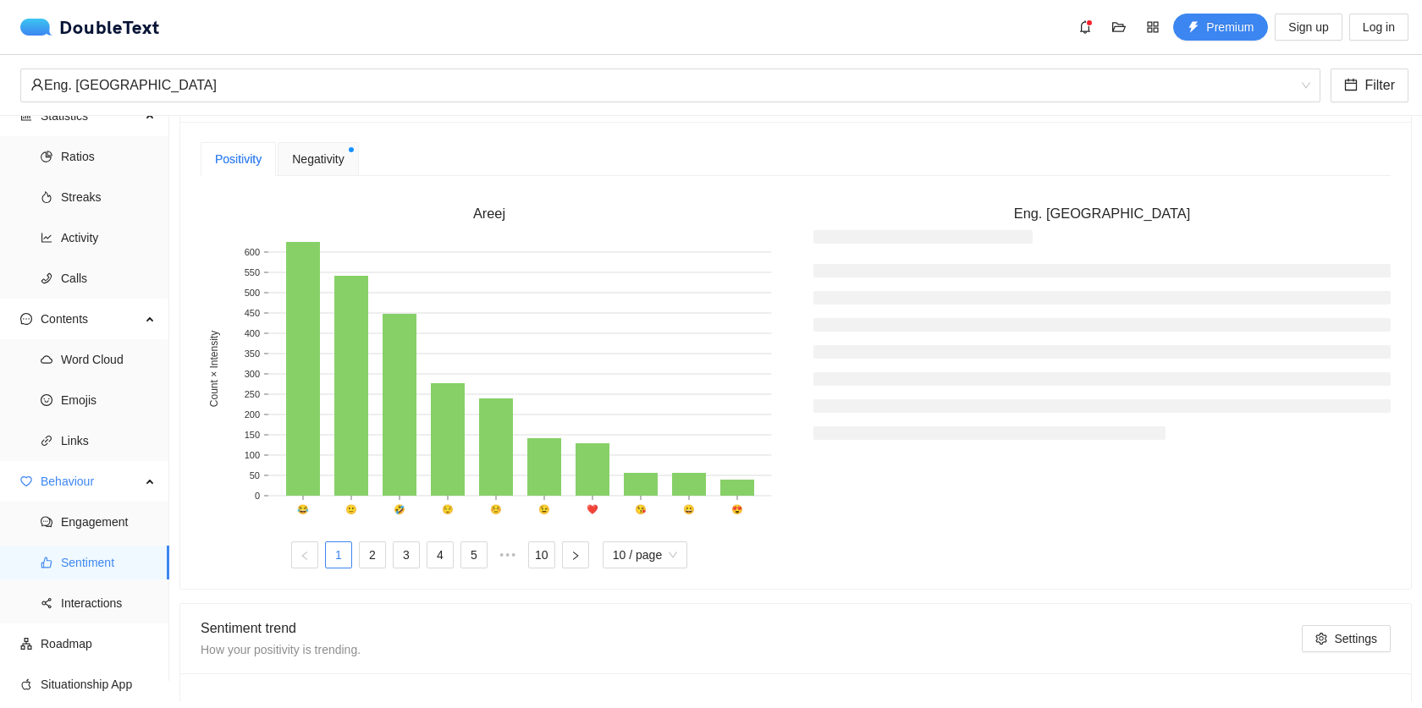
scroll to position [437, 0]
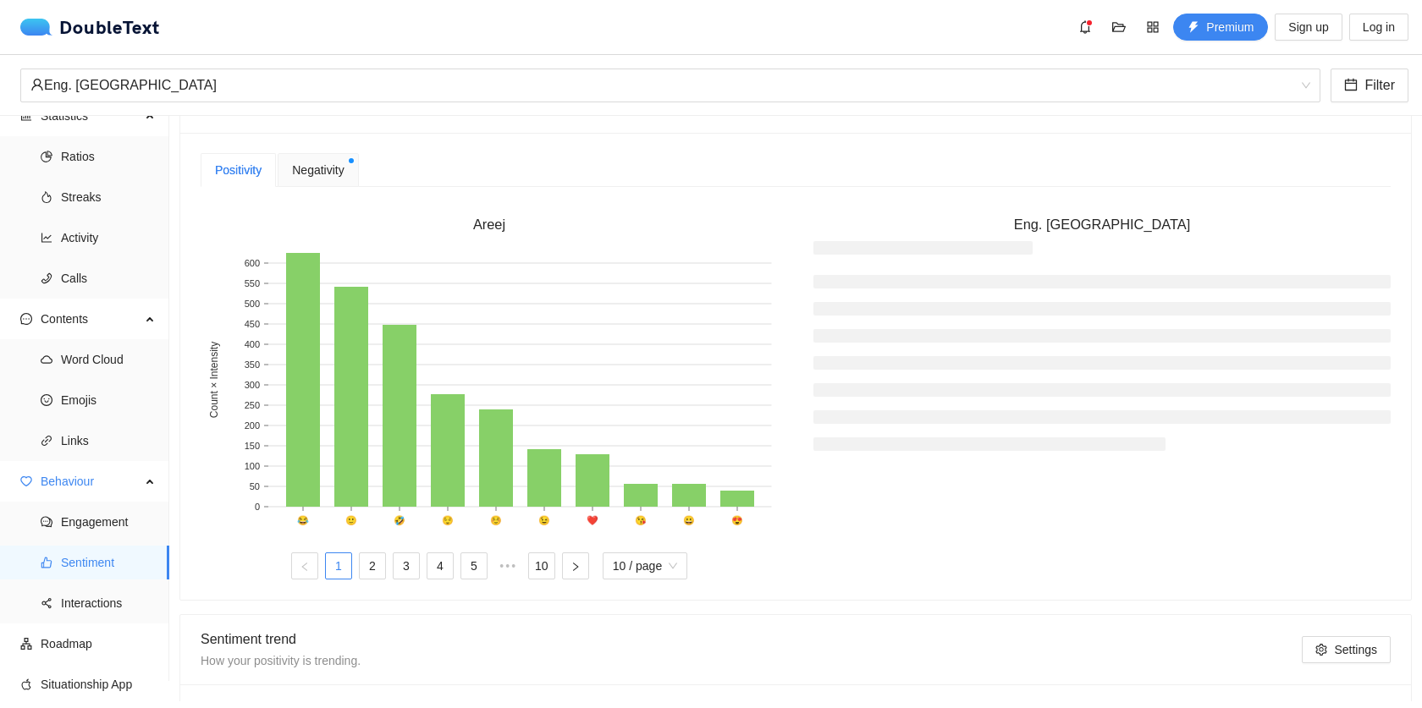
click at [941, 360] on li at bounding box center [1101, 363] width 577 height 14
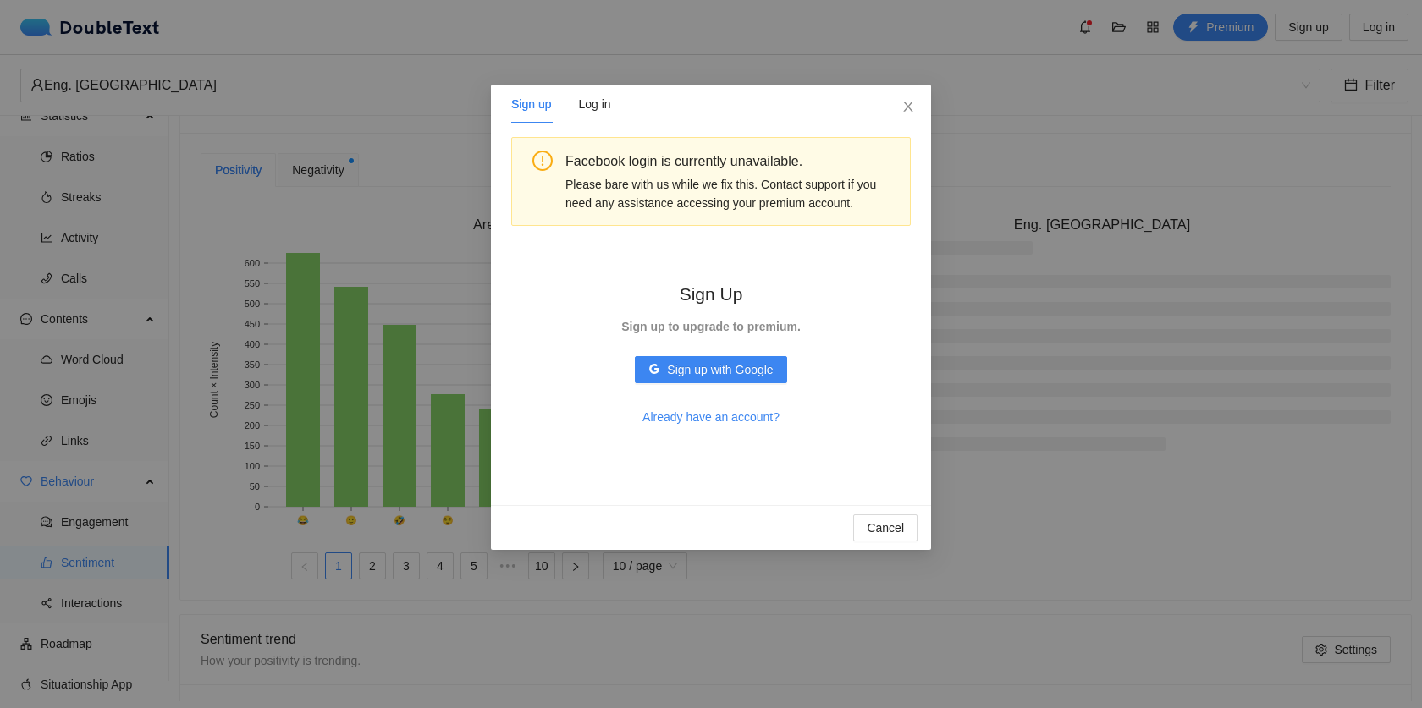
click at [1020, 409] on div "Sign up Log in Facebook login is currently unavailable. Please bare with us whi…" at bounding box center [711, 354] width 1422 height 708
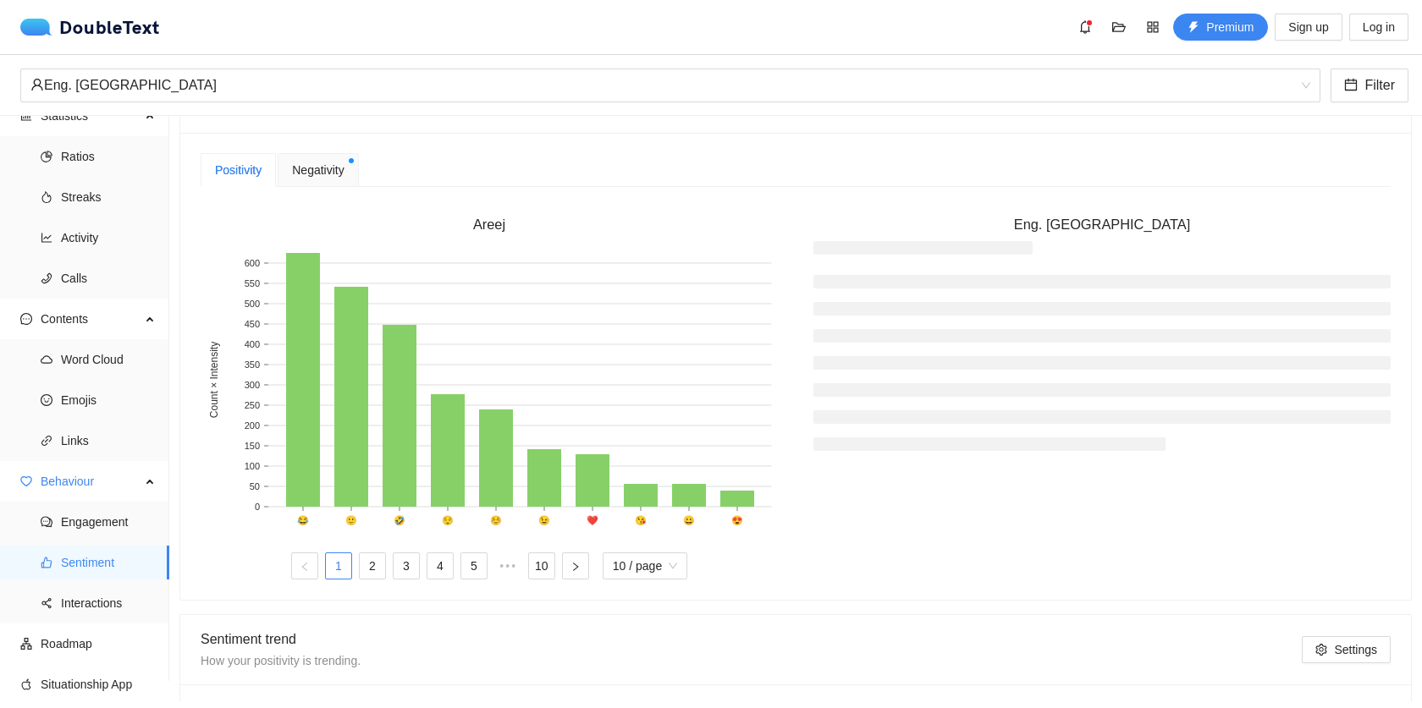
click at [1020, 409] on ul at bounding box center [1101, 363] width 577 height 176
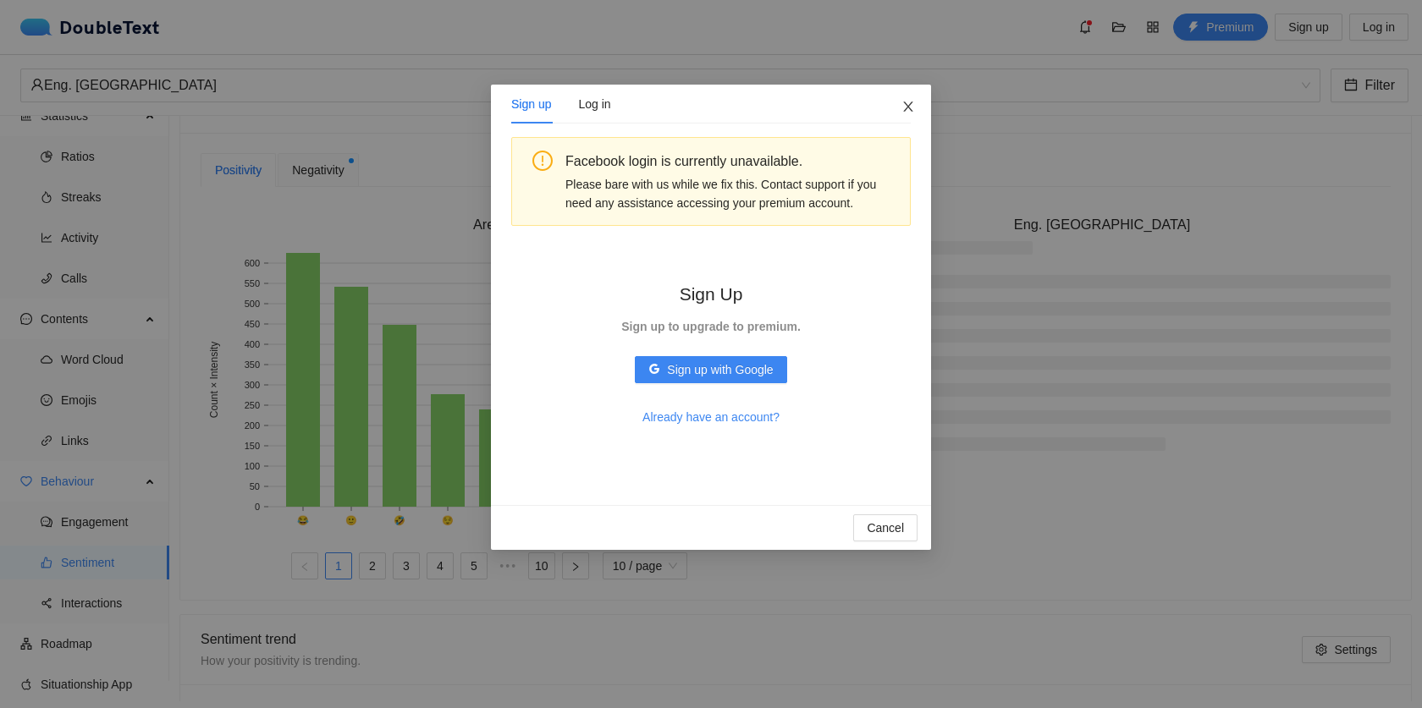
click at [905, 111] on icon "close" at bounding box center [907, 107] width 9 height 10
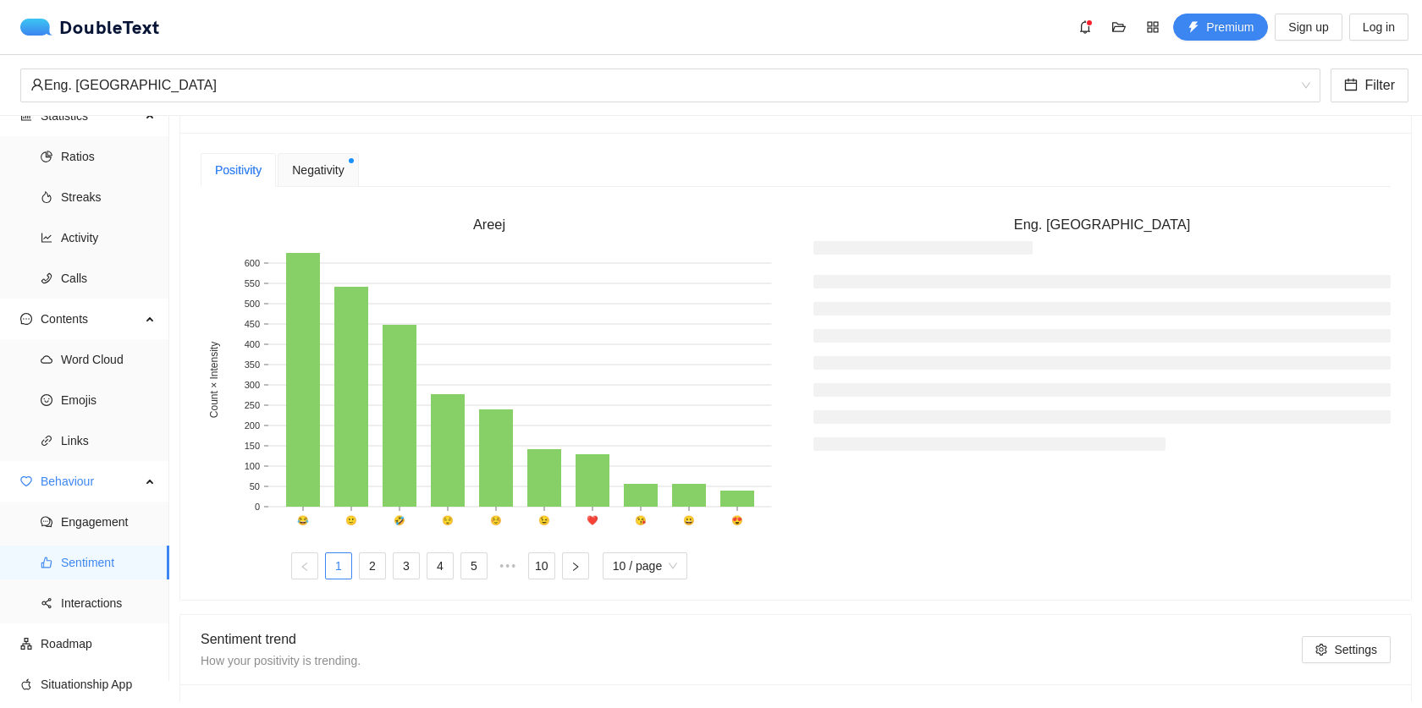
click at [350, 167] on div "Negativity" at bounding box center [318, 170] width 80 height 34
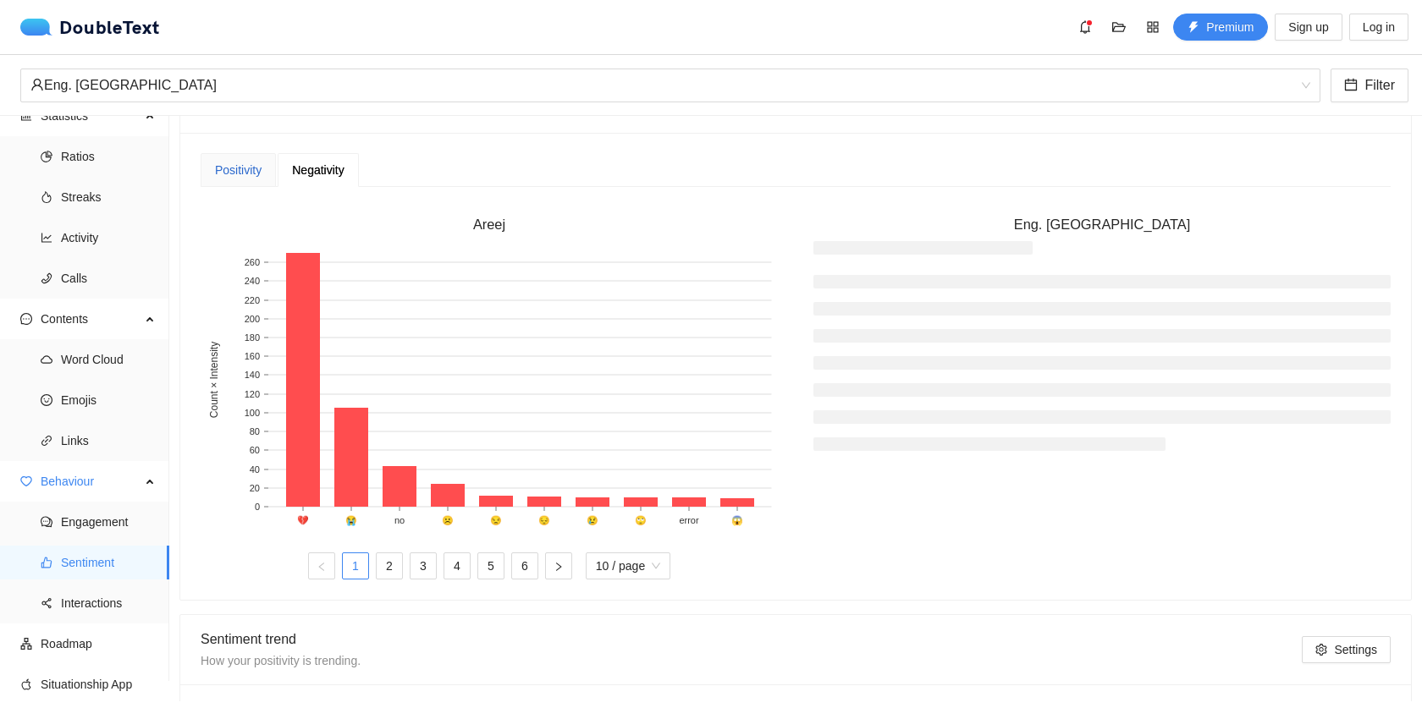
click at [241, 170] on div "Positivity" at bounding box center [238, 170] width 47 height 19
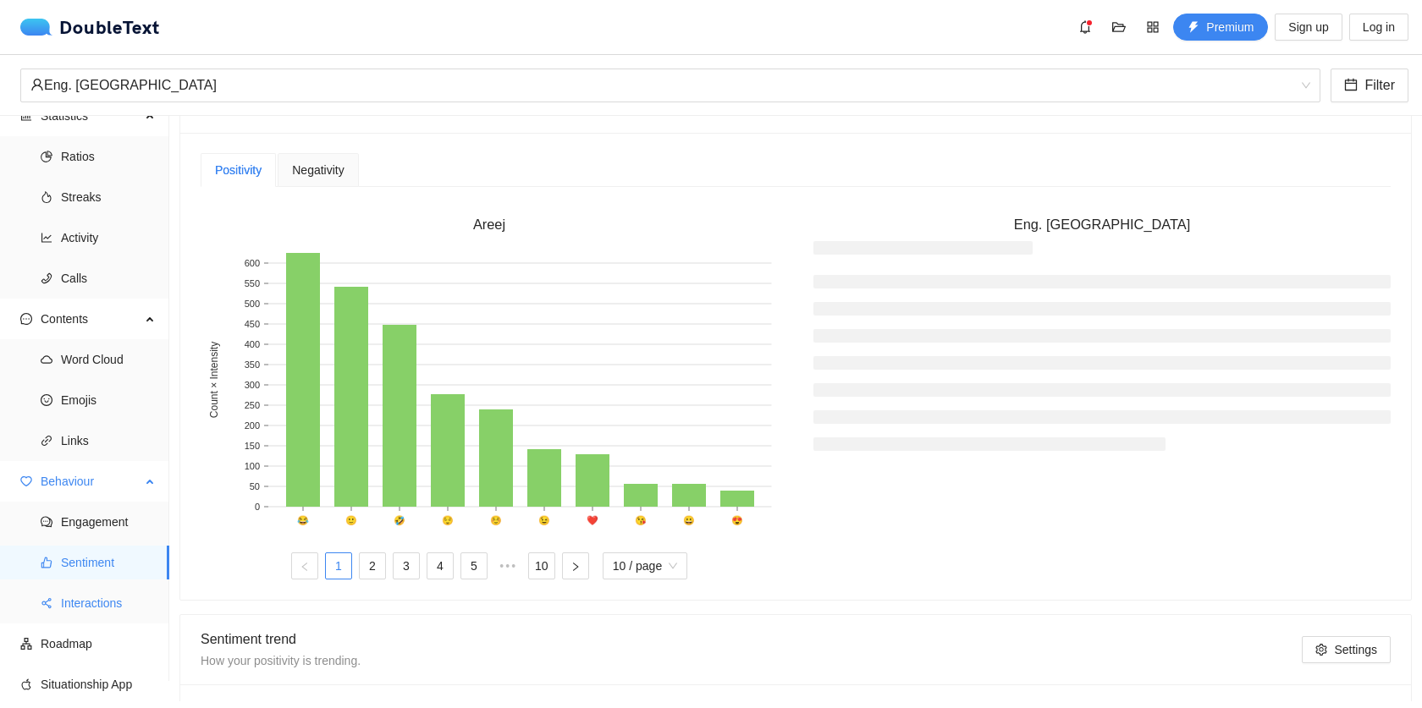
click at [96, 605] on span "Interactions" at bounding box center [108, 603] width 95 height 34
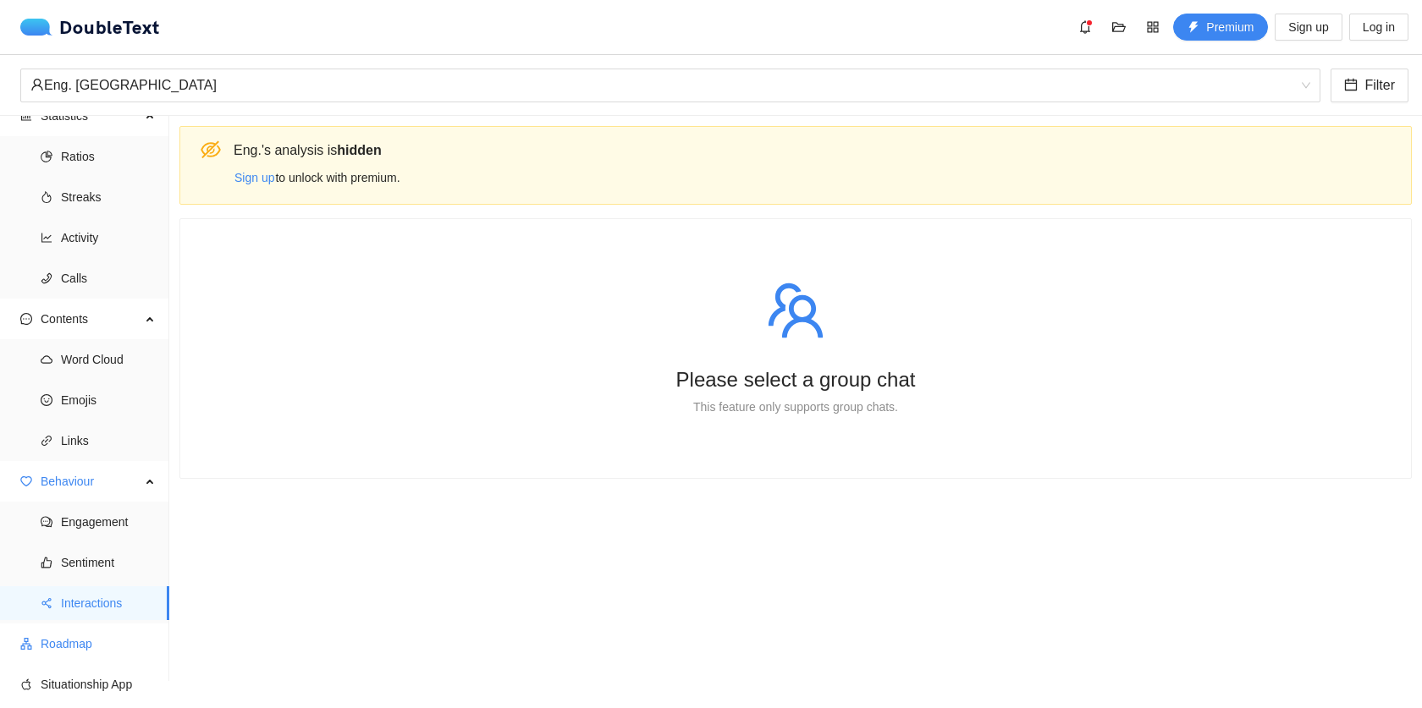
click at [107, 659] on span "Roadmap" at bounding box center [98, 644] width 115 height 34
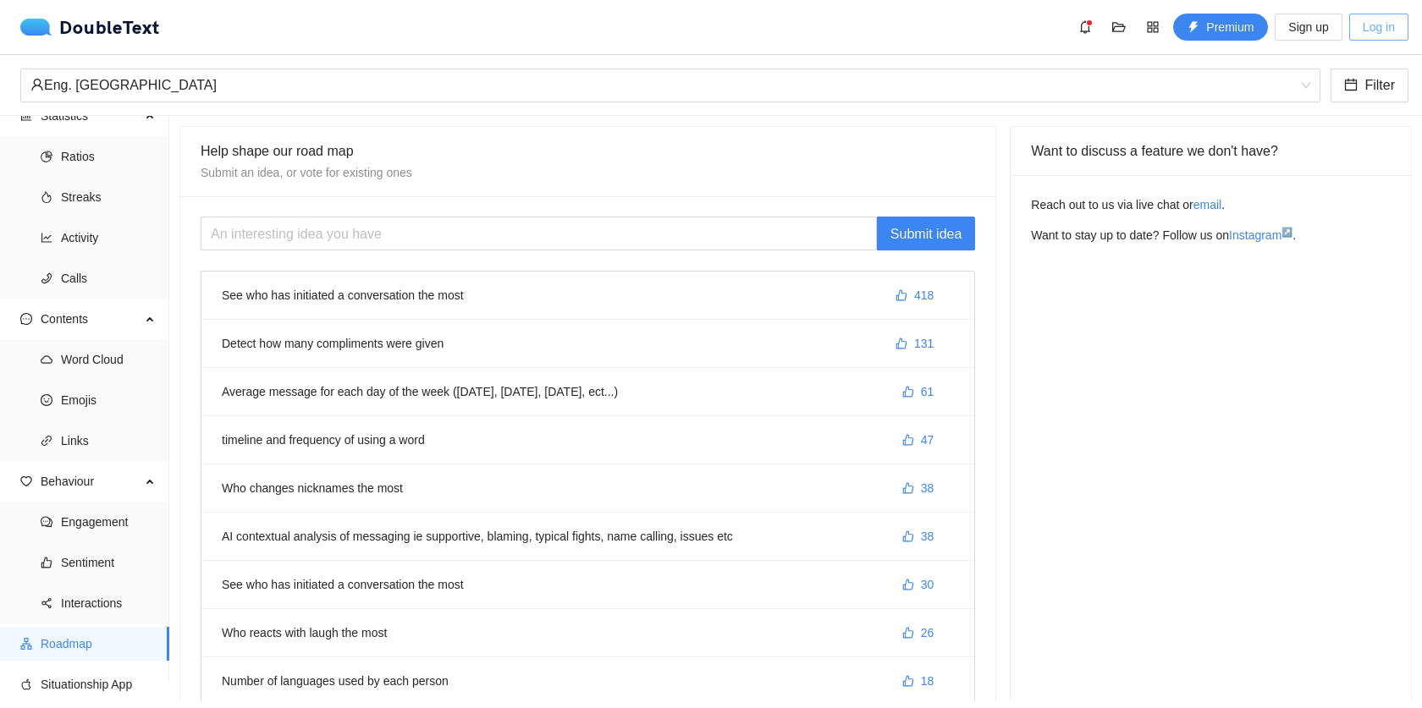
click at [1372, 28] on span "Log in" at bounding box center [1378, 27] width 32 height 19
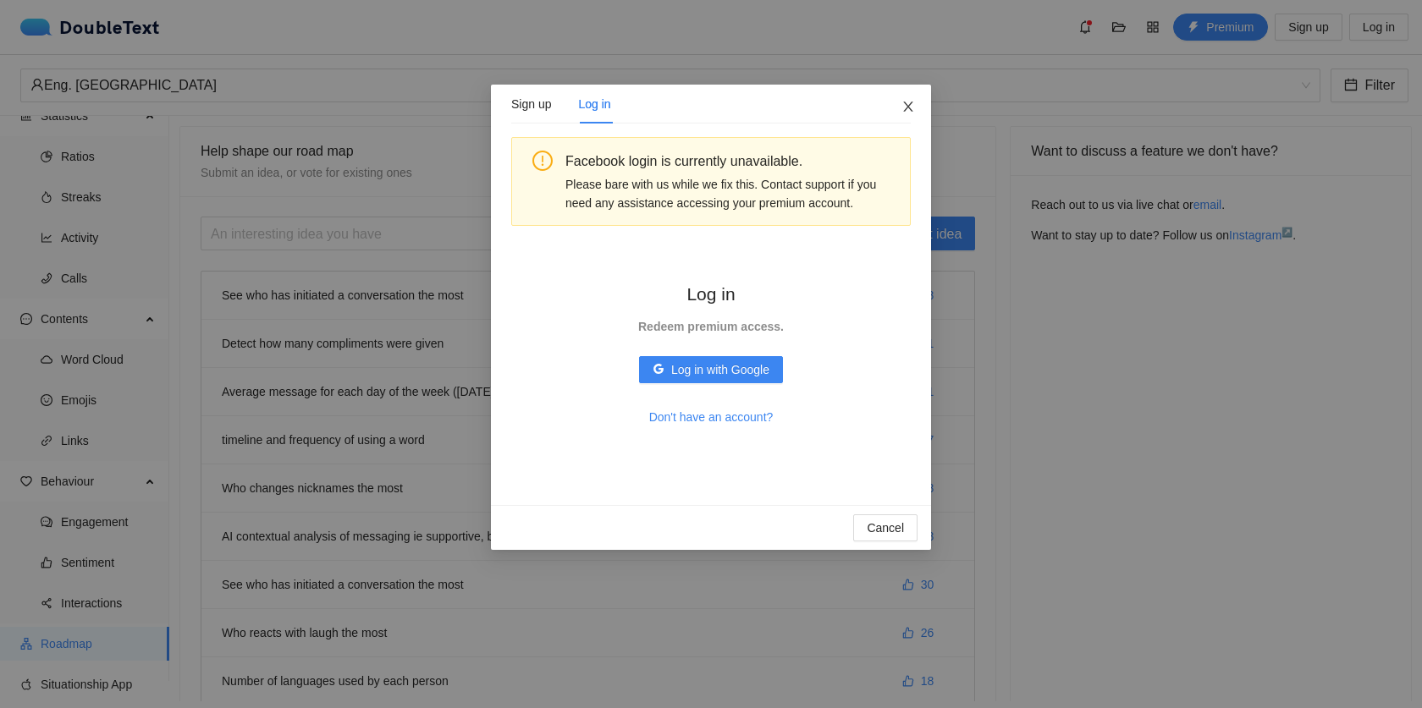
click at [902, 113] on icon "close" at bounding box center [908, 107] width 14 height 14
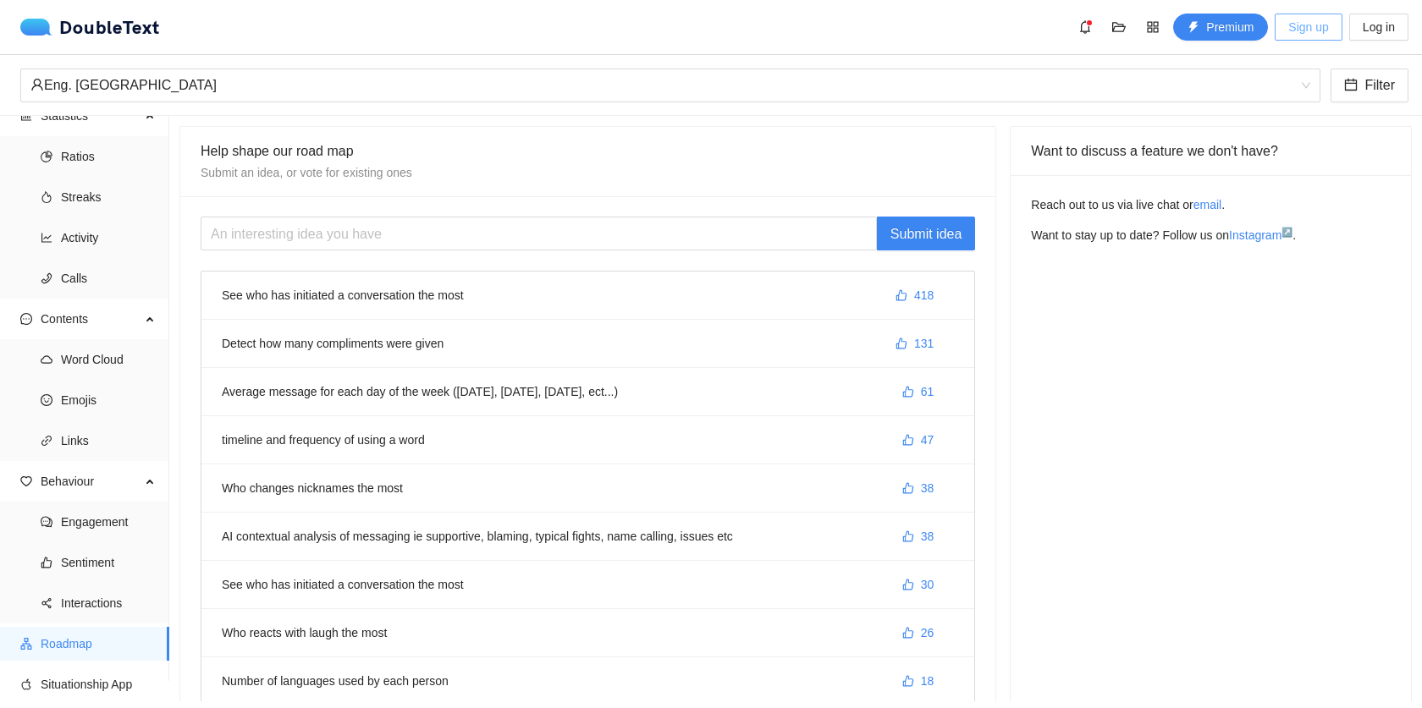
click at [1313, 23] on span "Sign up" at bounding box center [1308, 27] width 40 height 19
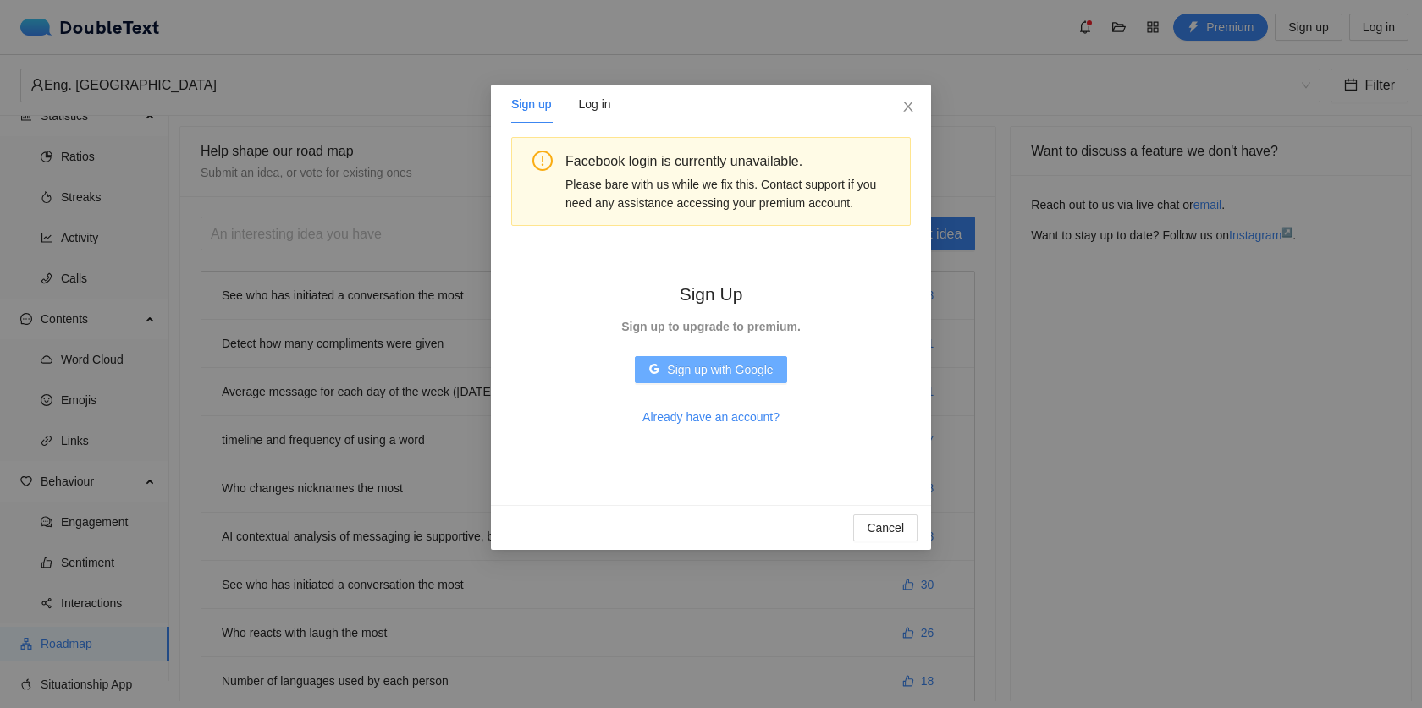
click at [717, 374] on span "Sign up with Google" at bounding box center [720, 369] width 106 height 19
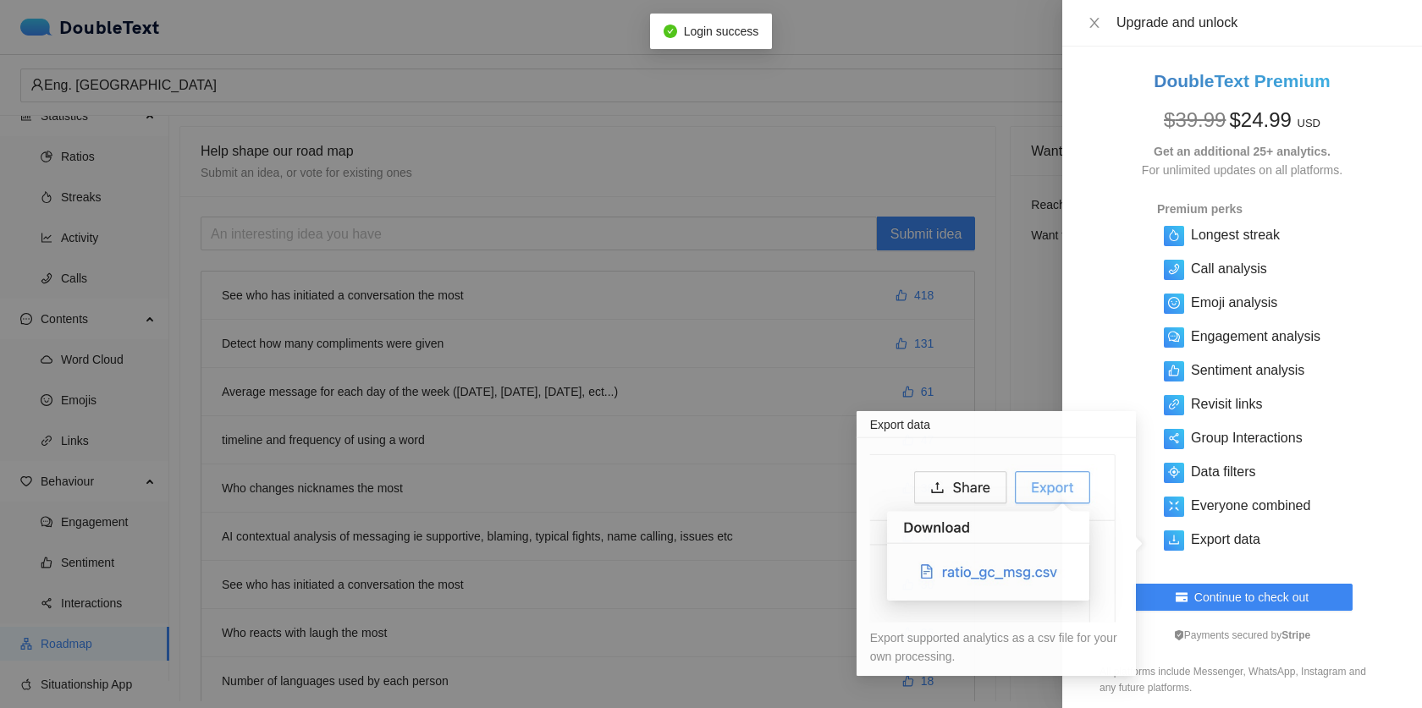
scroll to position [8, 0]
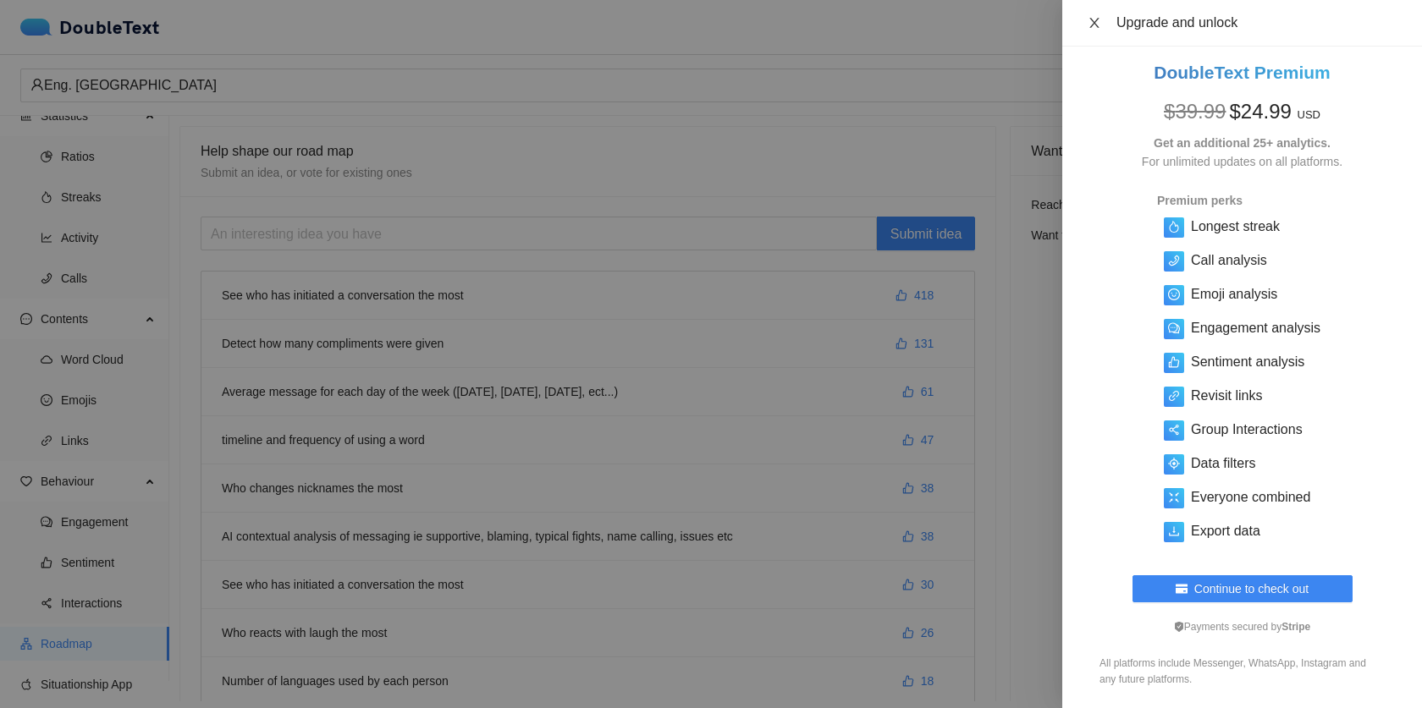
click at [1091, 23] on icon "close" at bounding box center [1094, 23] width 14 height 14
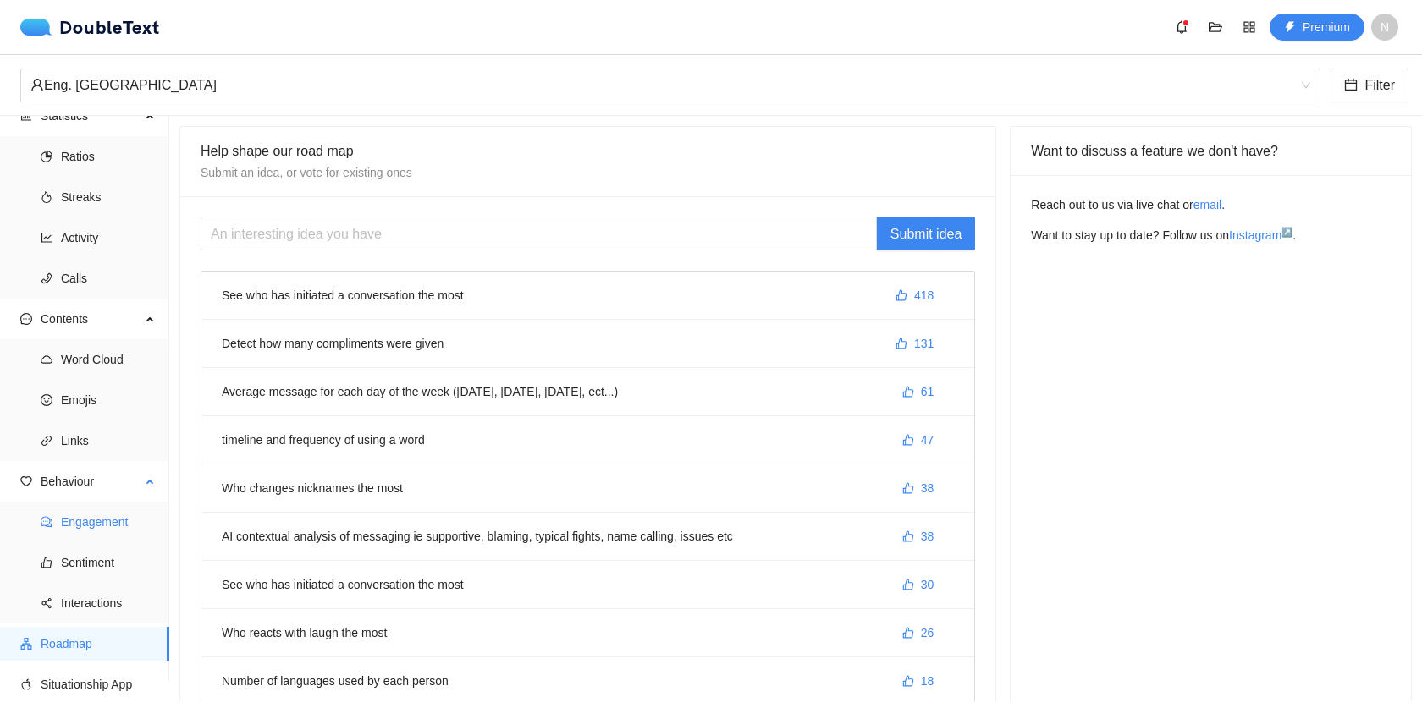
click at [91, 521] on span "Engagement" at bounding box center [108, 522] width 95 height 34
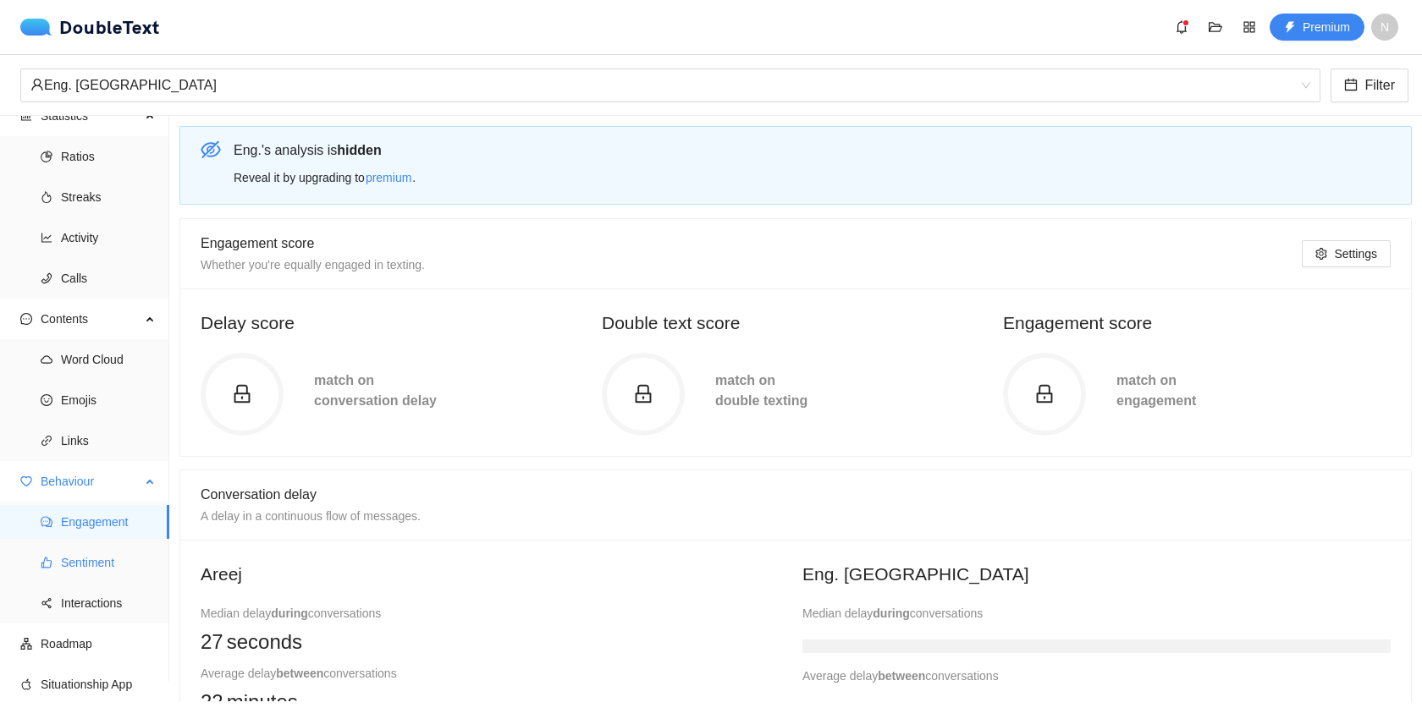
click at [102, 555] on span "Sentiment" at bounding box center [108, 563] width 95 height 34
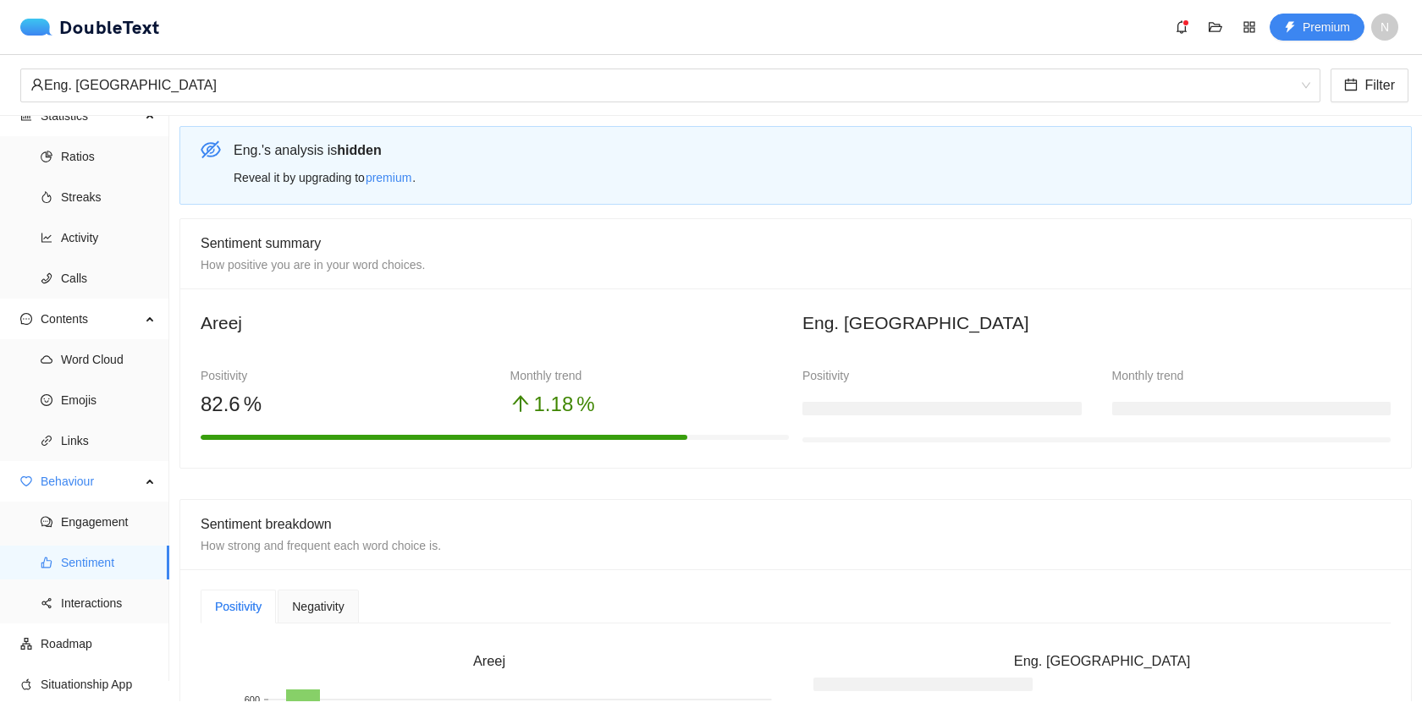
click at [807, 421] on div at bounding box center [941, 412] width 279 height 20
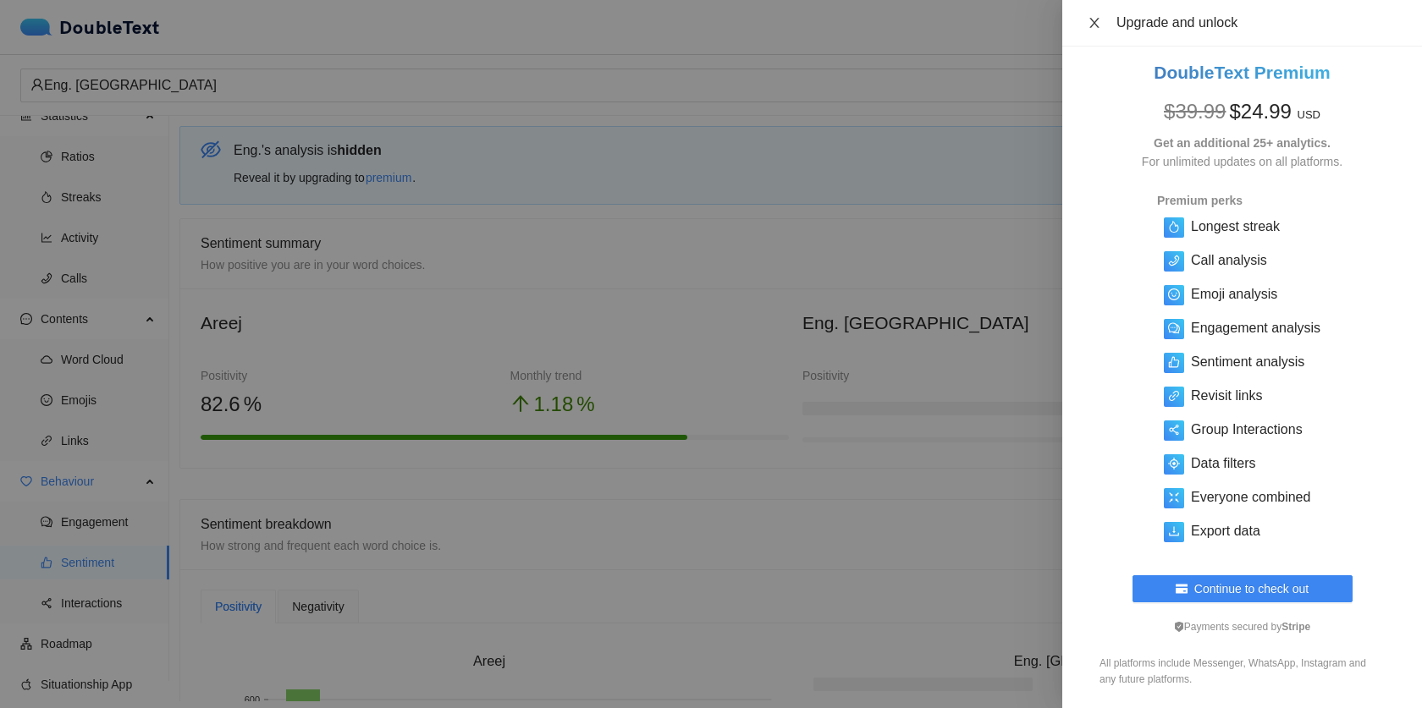
click at [1102, 29] on button "Close" at bounding box center [1094, 23] width 24 height 16
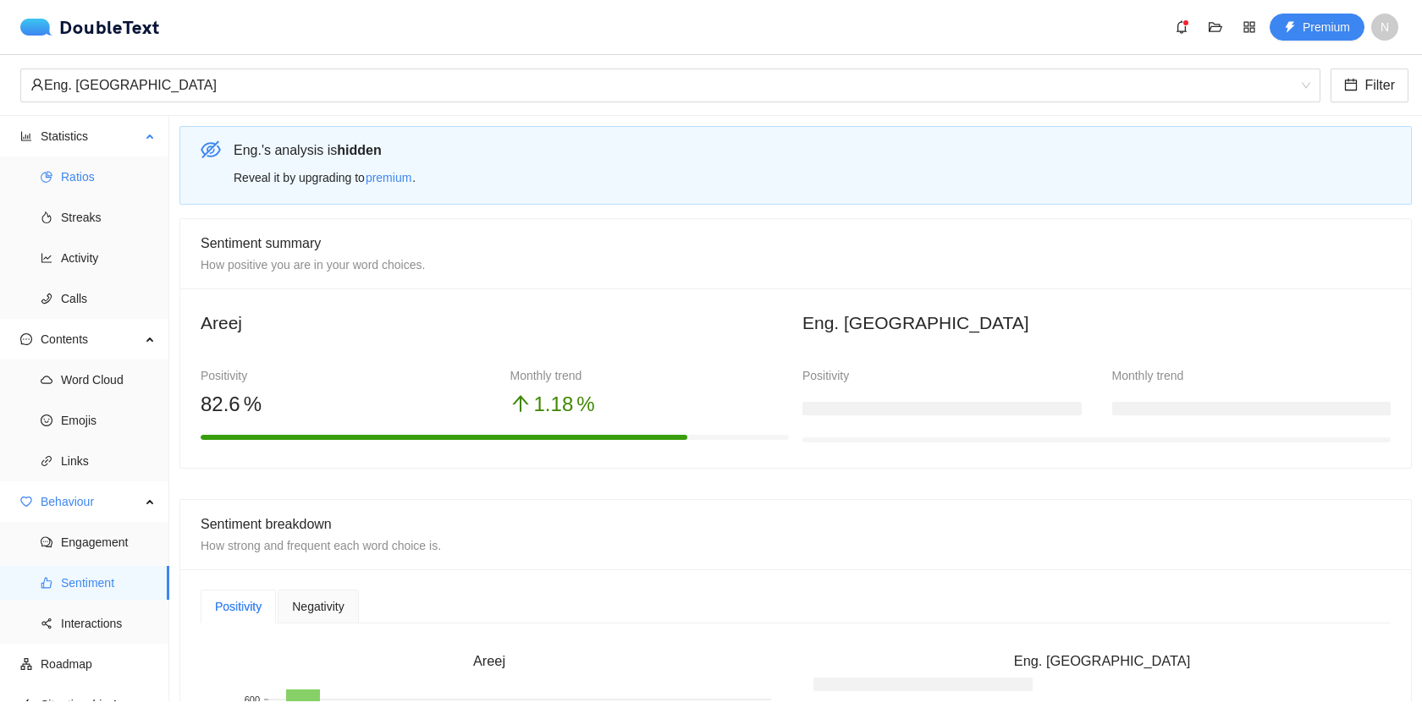
click at [57, 170] on li "Ratios" at bounding box center [84, 177] width 169 height 34
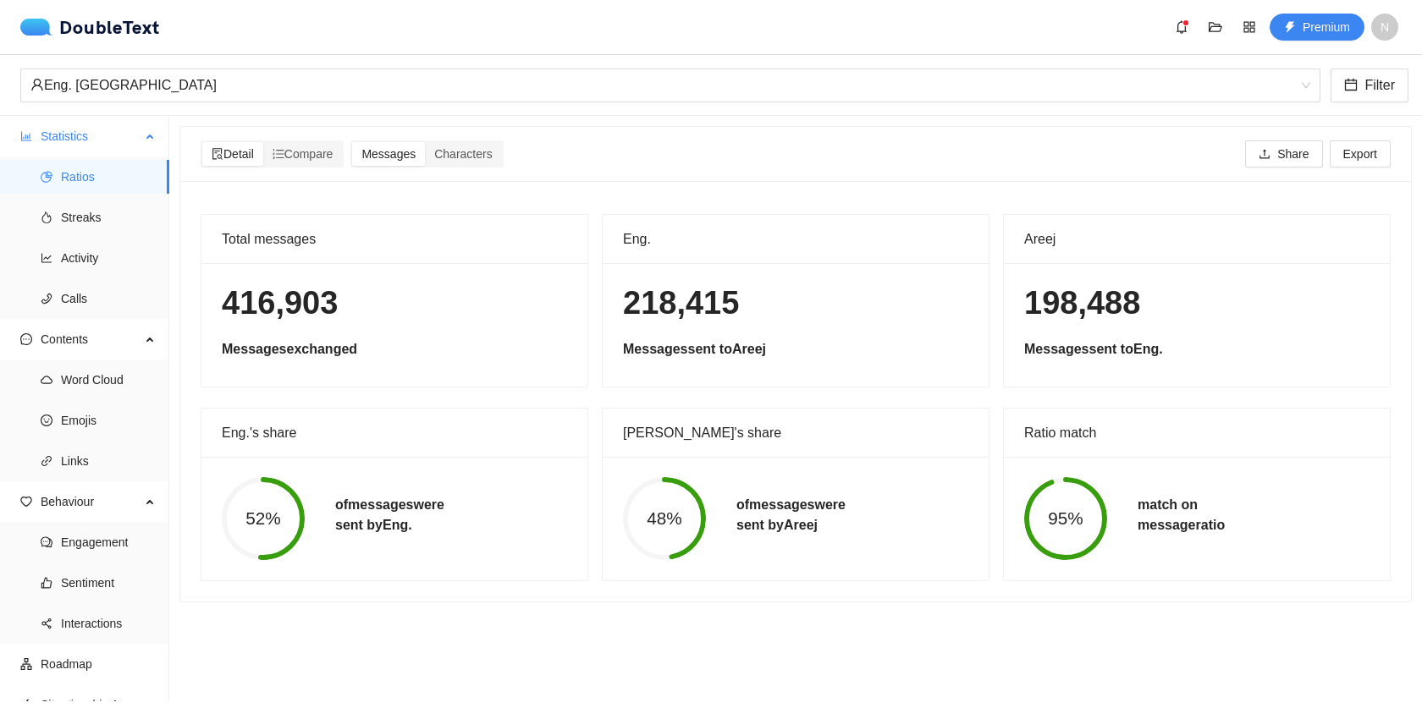
click at [41, 130] on span "Statistics" at bounding box center [91, 136] width 100 height 34
click at [1313, 84] on div "Eng. Baraa" at bounding box center [670, 86] width 1300 height 34
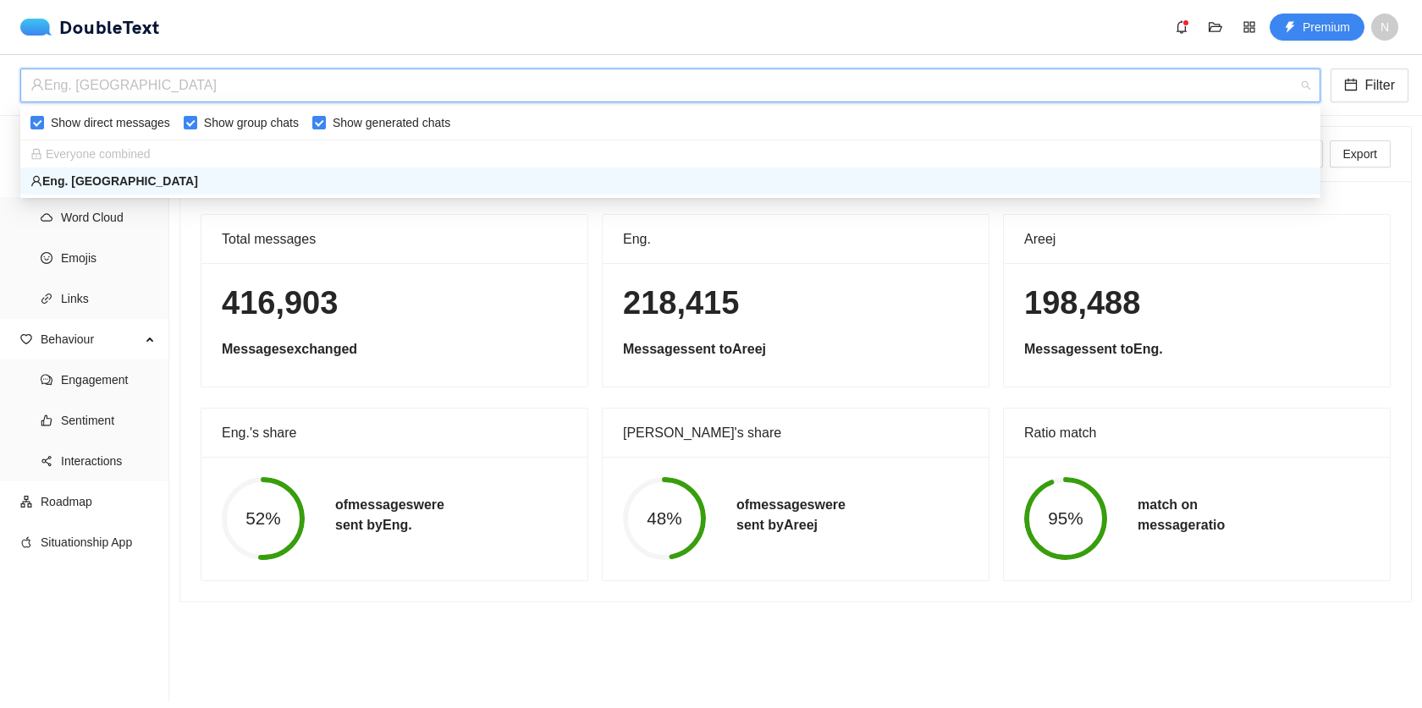
click at [1367, 118] on section "Detail Compare Messages Characters Share Export Total messages 416,903 Messages…" at bounding box center [795, 409] width 1252 height 586
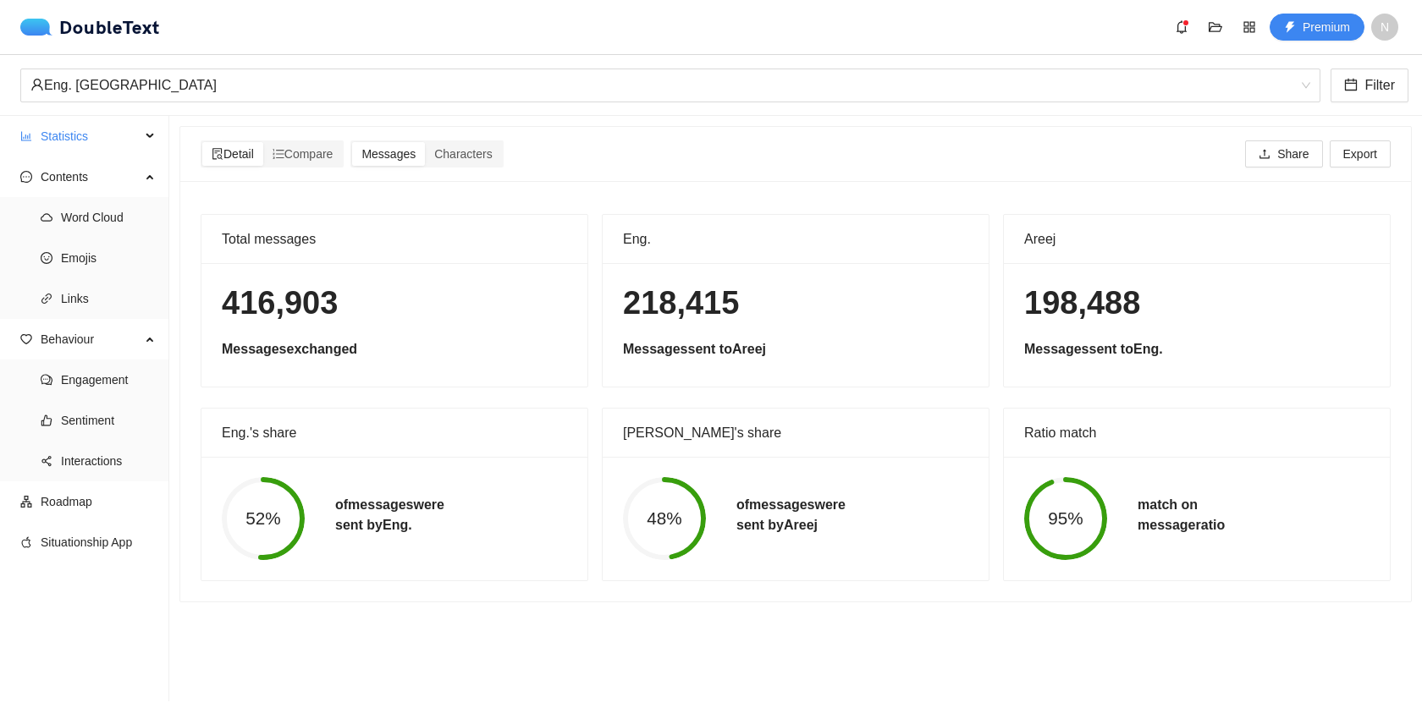
click at [90, 37] on div "DoubleText Premium N" at bounding box center [714, 27] width 1388 height 27
click at [85, 28] on div "DoubleText" at bounding box center [90, 27] width 140 height 17
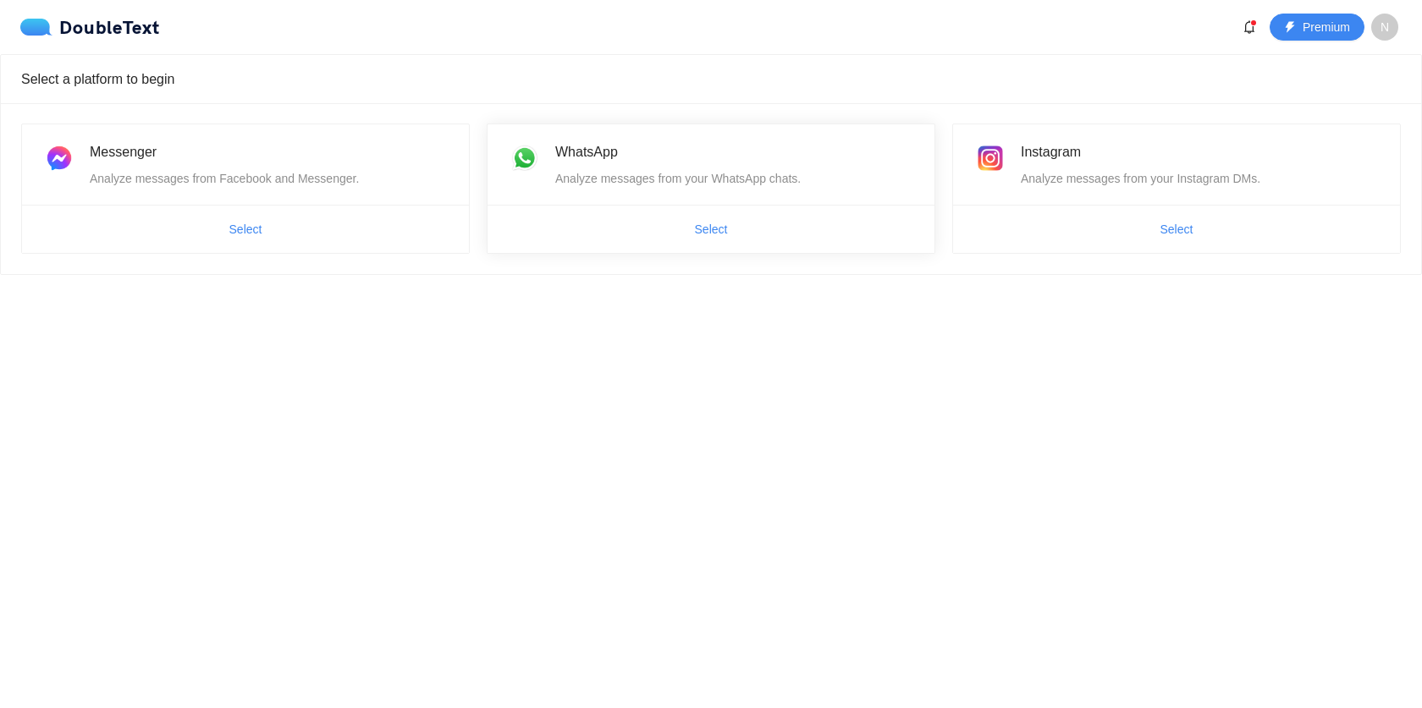
click at [664, 235] on span "Select" at bounding box center [710, 229] width 447 height 27
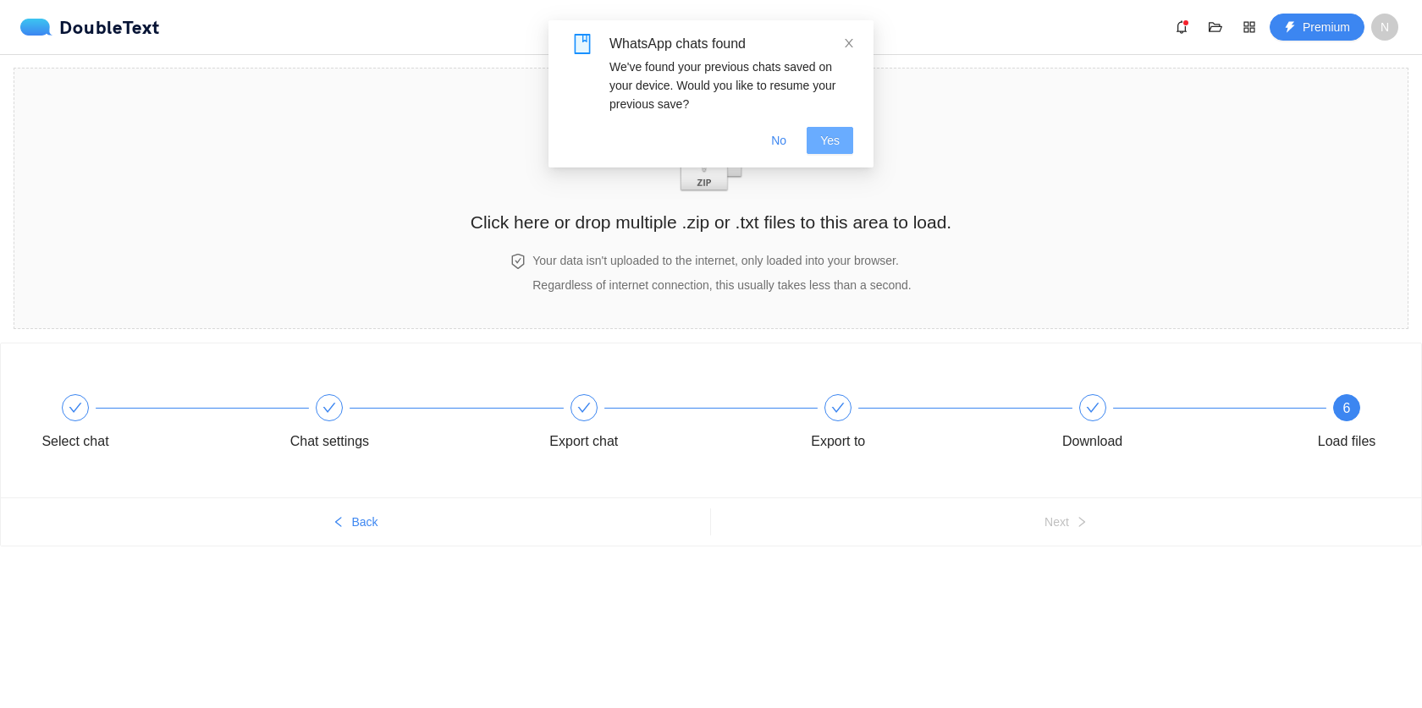
click at [823, 143] on span "Yes" at bounding box center [829, 140] width 19 height 19
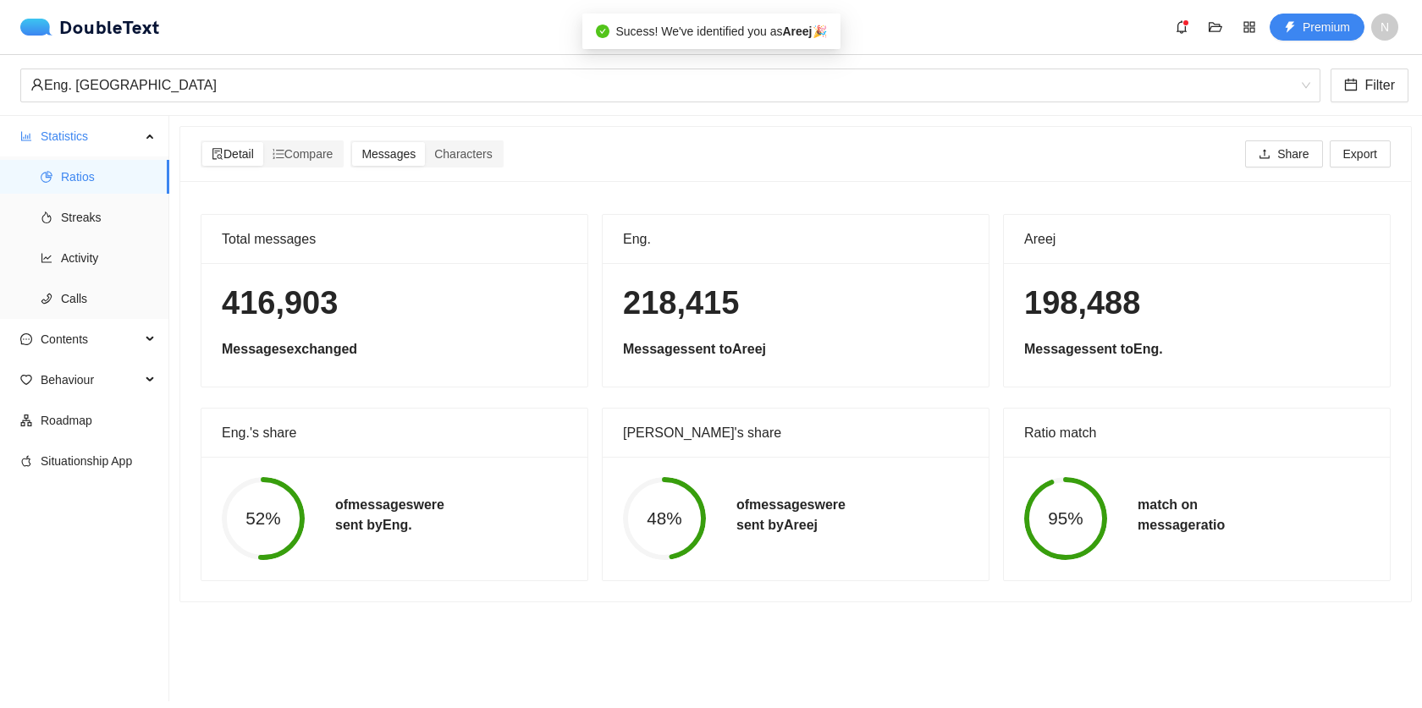
click at [46, 36] on div "DoubleText Premium N" at bounding box center [714, 27] width 1388 height 27
click at [95, 25] on div "DoubleText" at bounding box center [90, 27] width 140 height 17
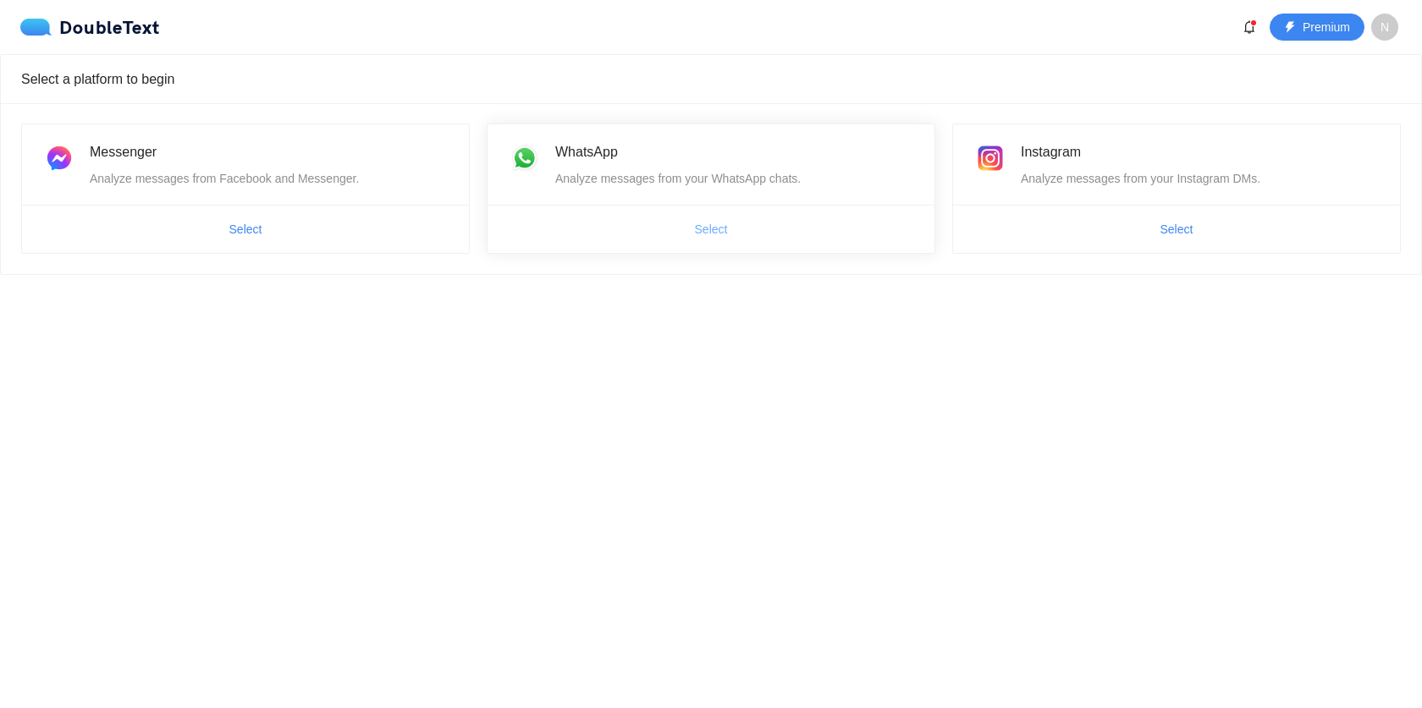
click at [713, 230] on span "Select" at bounding box center [711, 229] width 33 height 19
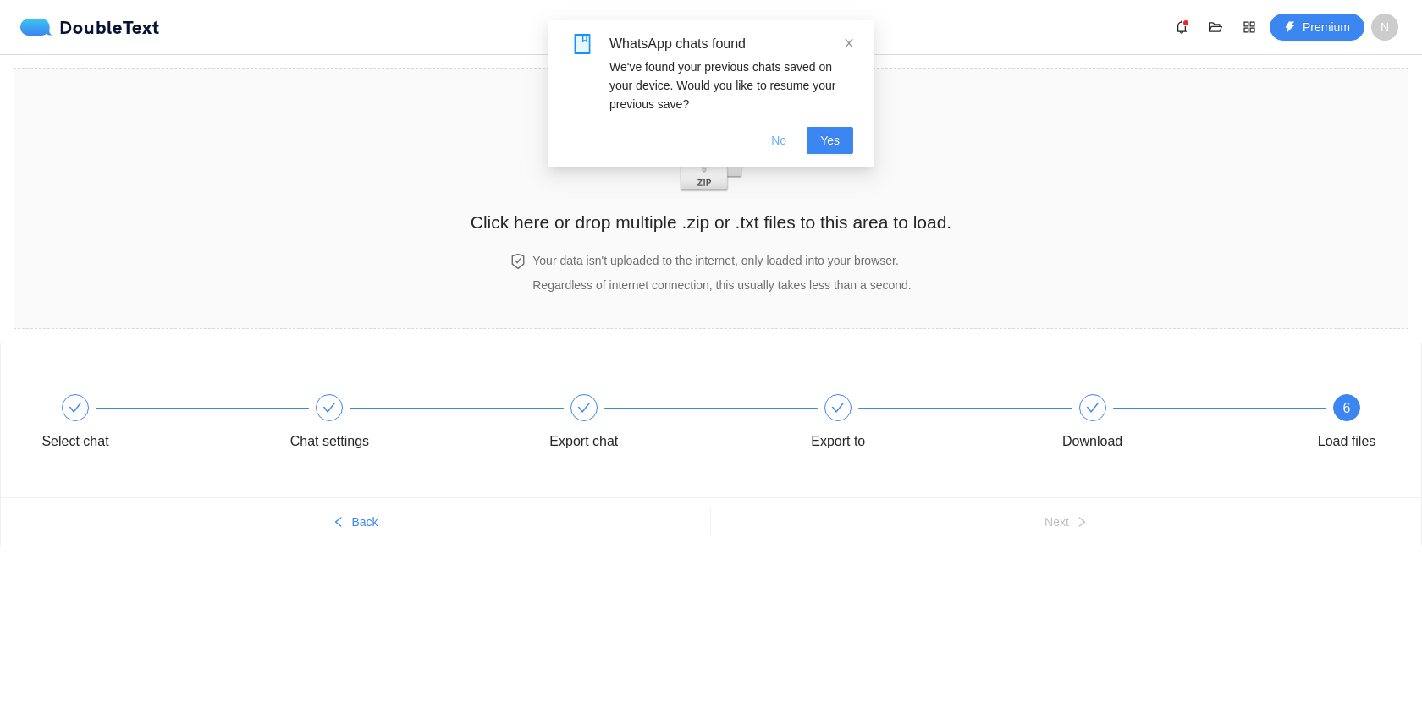
click at [778, 146] on span "No" at bounding box center [778, 140] width 15 height 19
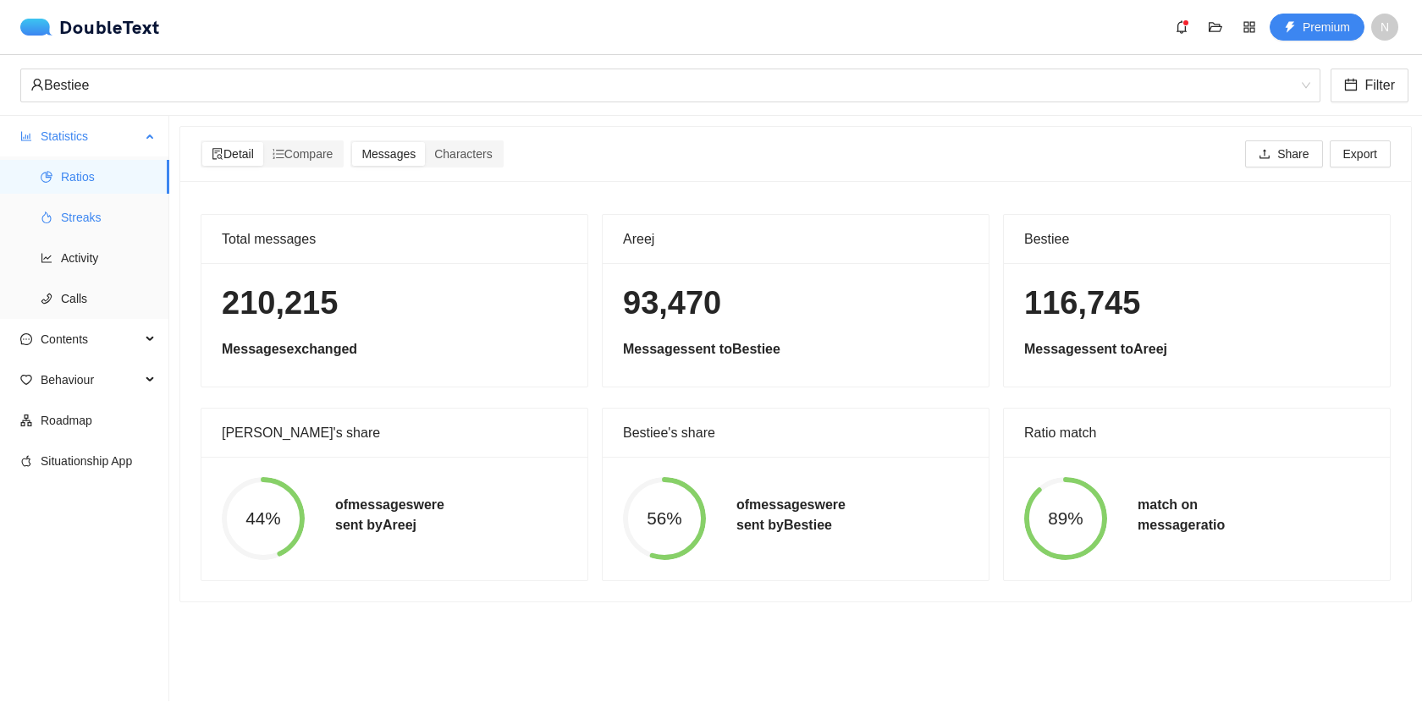
click at [88, 226] on span "Streaks" at bounding box center [108, 218] width 95 height 34
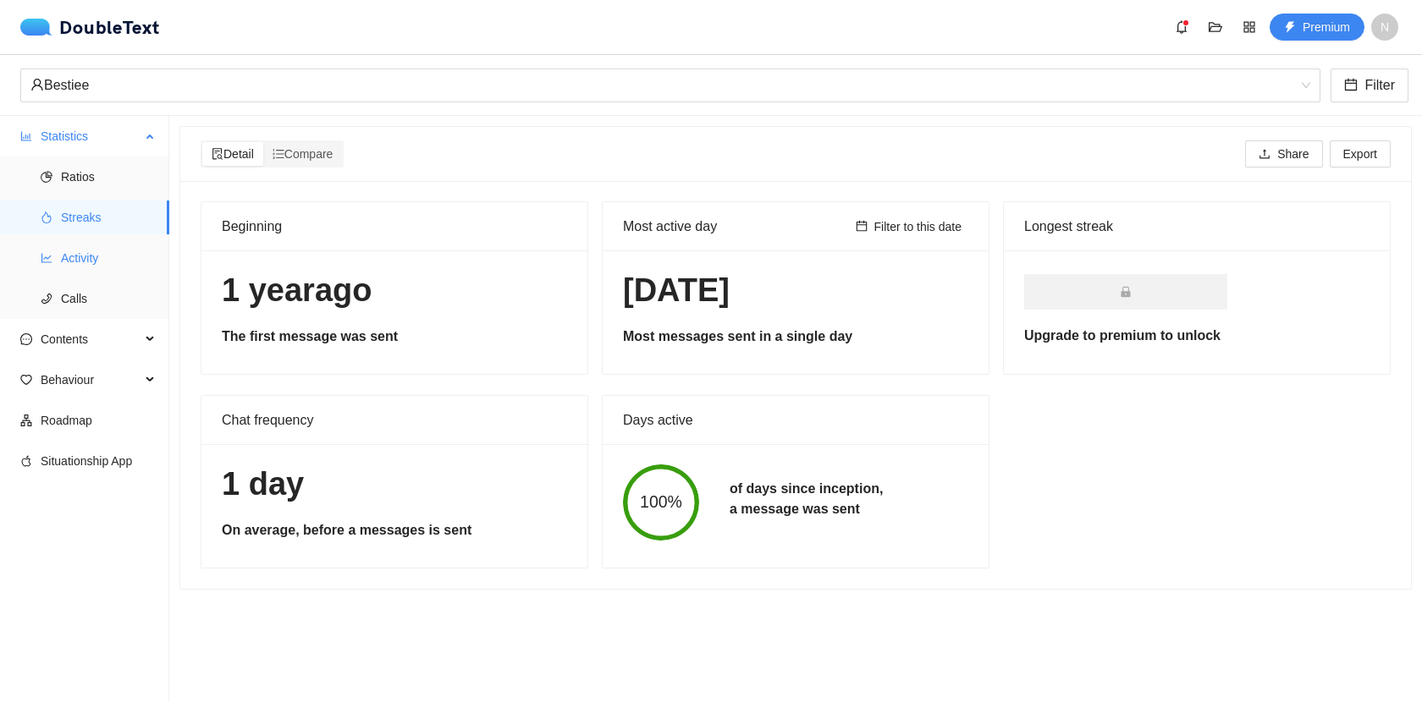
click at [87, 266] on span "Activity" at bounding box center [108, 258] width 95 height 34
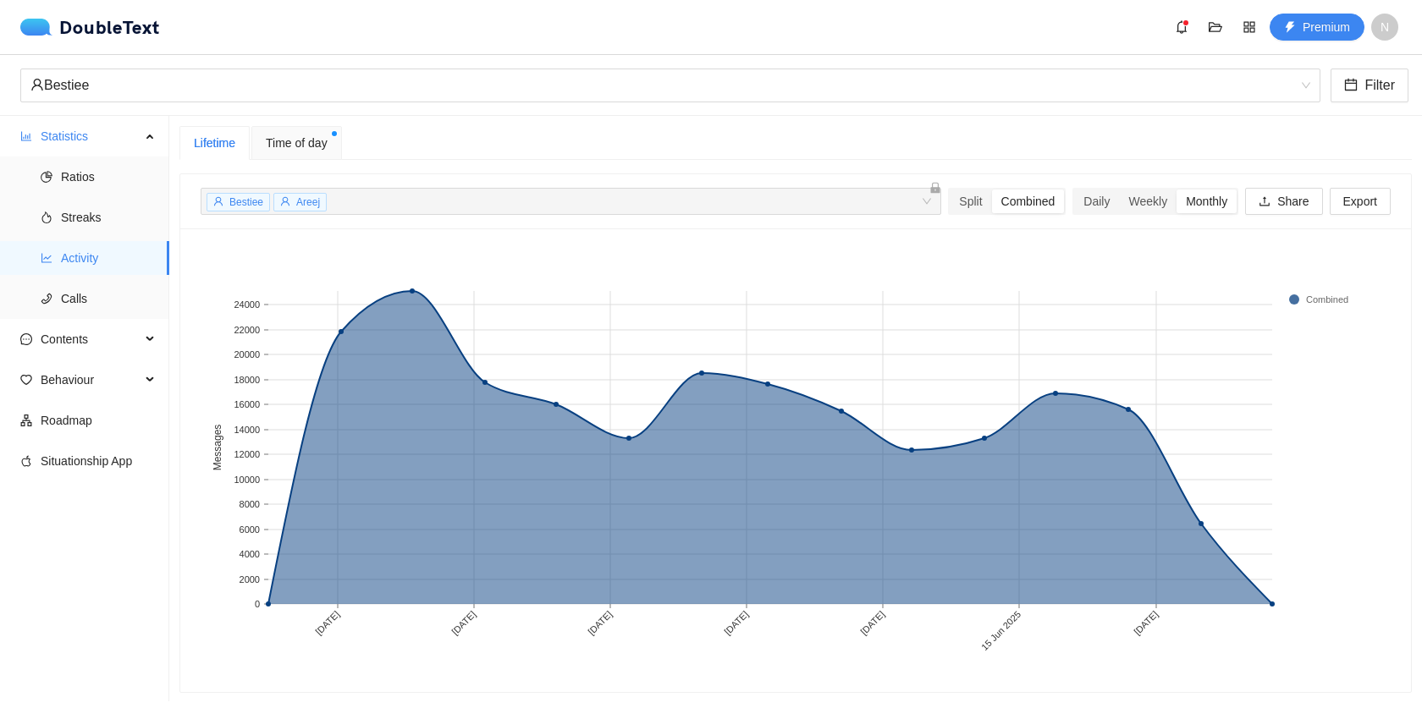
click at [325, 139] on span "Time of day" at bounding box center [297, 143] width 62 height 19
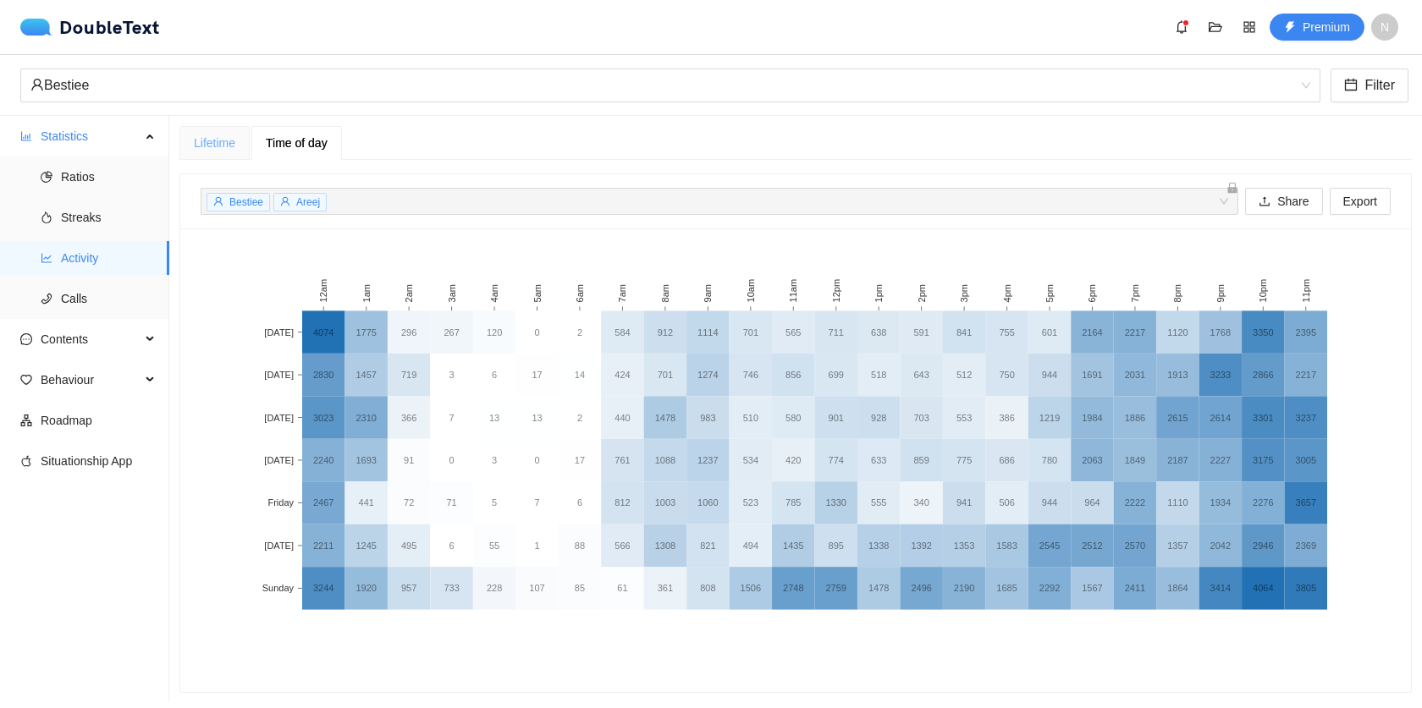
click at [219, 159] on div "Lifetime Time of day + 0 ... Split Combined Daily Weekly Monthly Share Export B…" at bounding box center [795, 409] width 1232 height 567
click at [223, 152] on div "Lifetime" at bounding box center [214, 143] width 70 height 34
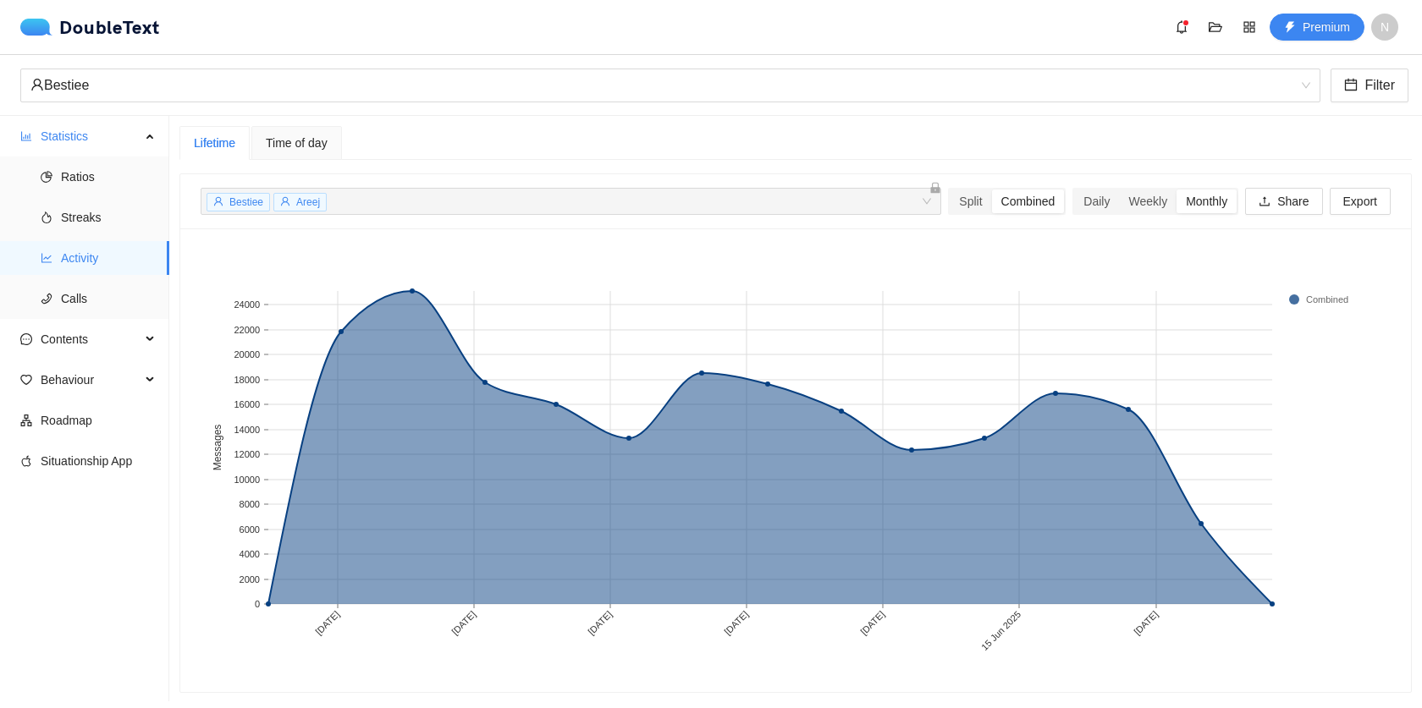
click at [301, 139] on span "Time of day" at bounding box center [297, 143] width 62 height 12
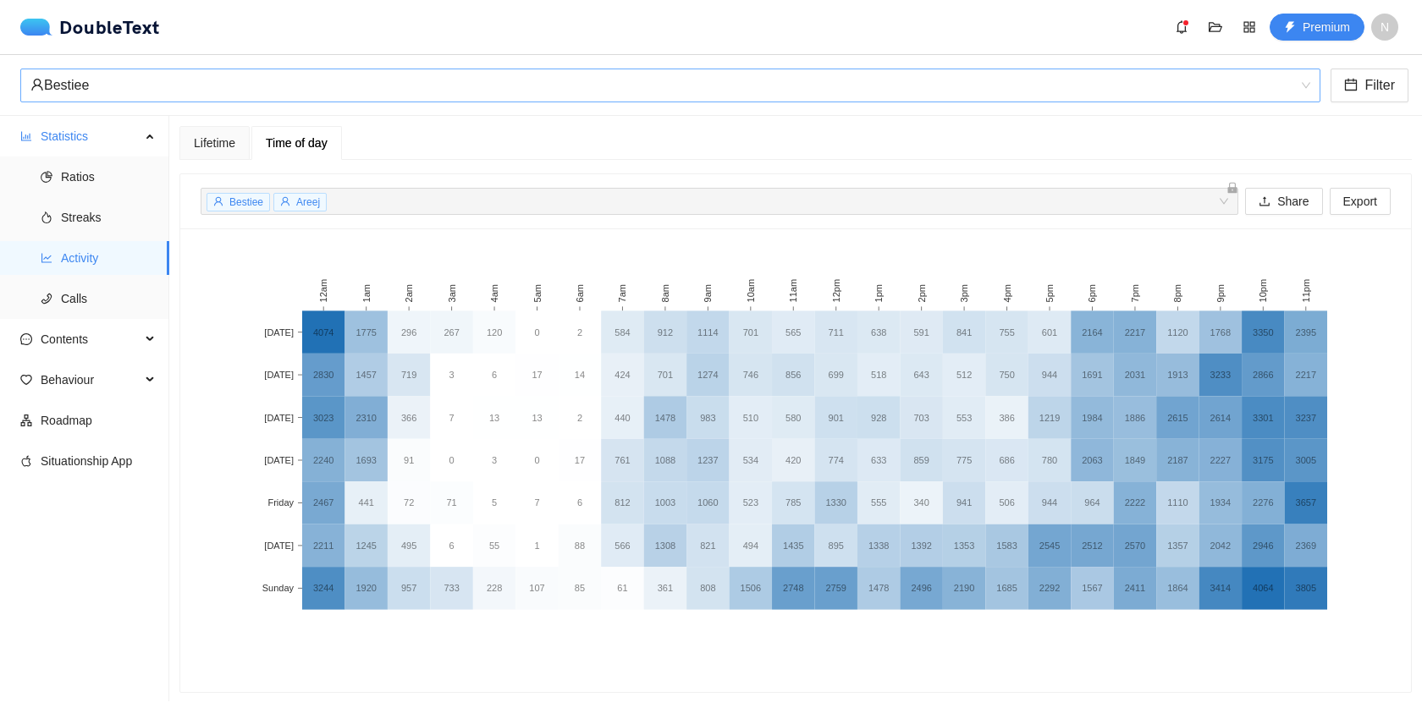
click at [1202, 89] on div "Bestiee" at bounding box center [662, 85] width 1264 height 32
click at [542, 95] on div "Bestiee" at bounding box center [662, 85] width 1264 height 32
click at [56, 335] on span "Contents" at bounding box center [91, 339] width 100 height 34
click at [100, 385] on span "Word Cloud" at bounding box center [108, 380] width 95 height 34
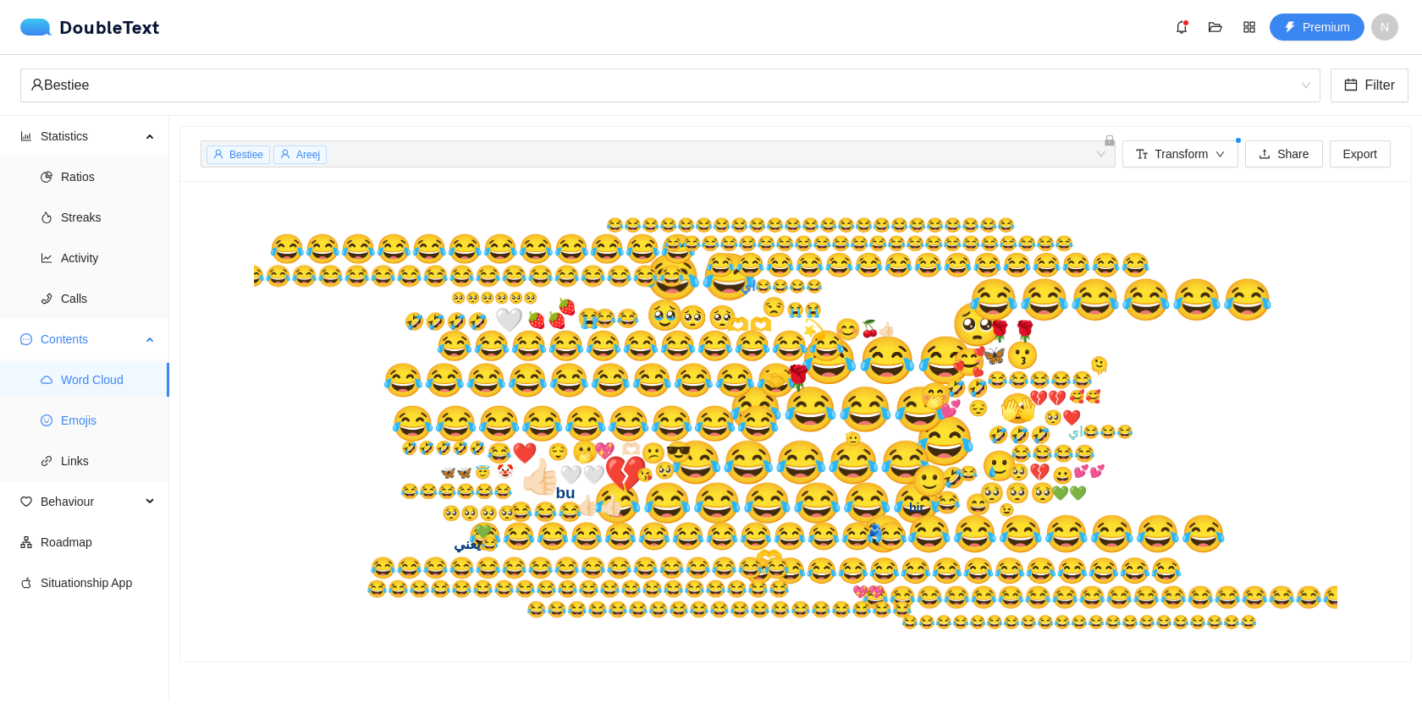
click at [113, 415] on span "Emojis" at bounding box center [108, 421] width 95 height 34
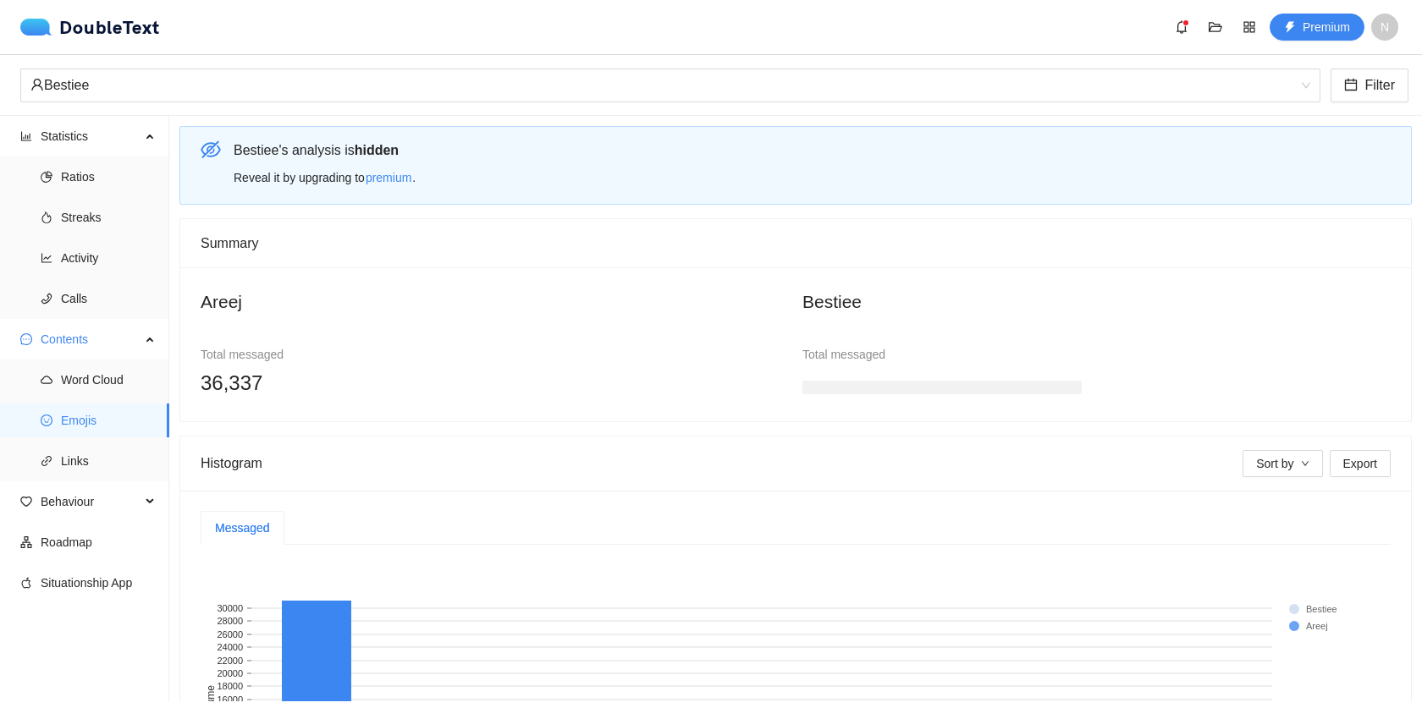
scroll to position [245, 0]
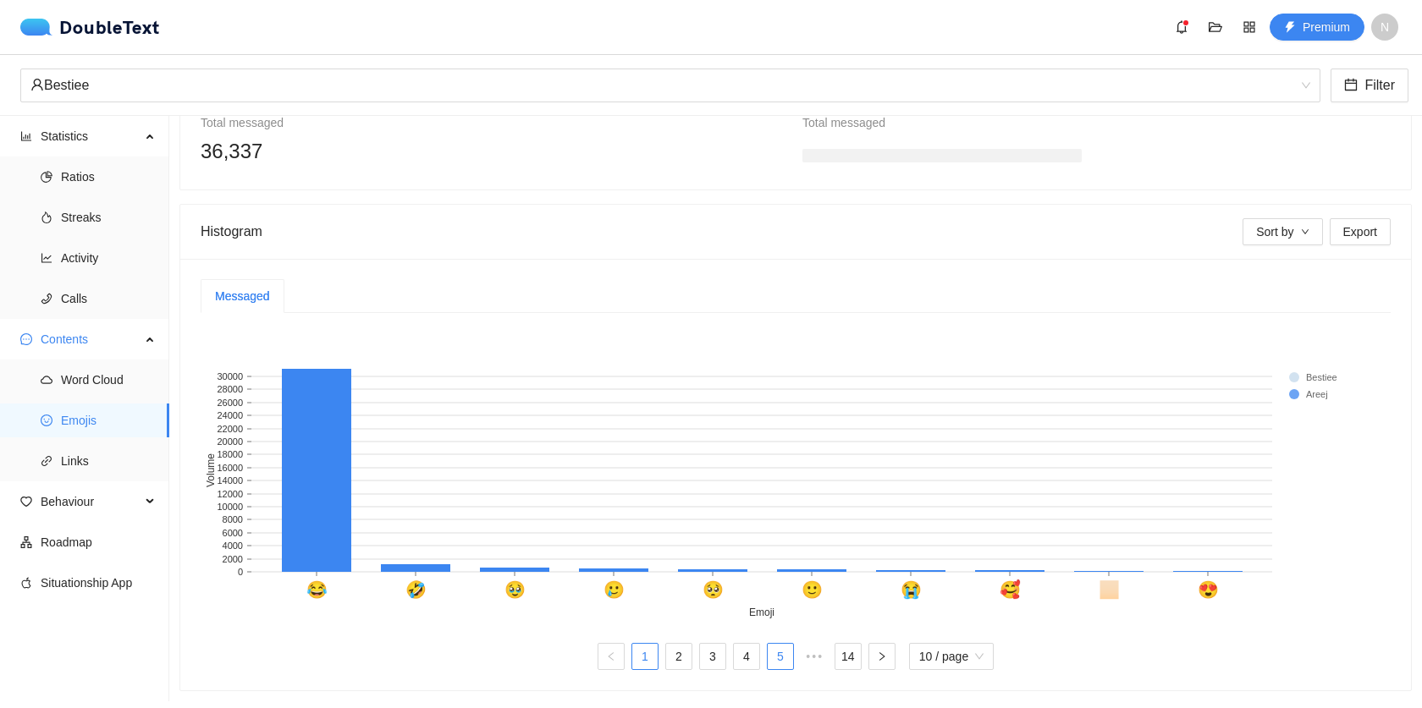
click at [775, 651] on link "5" at bounding box center [779, 656] width 25 height 25
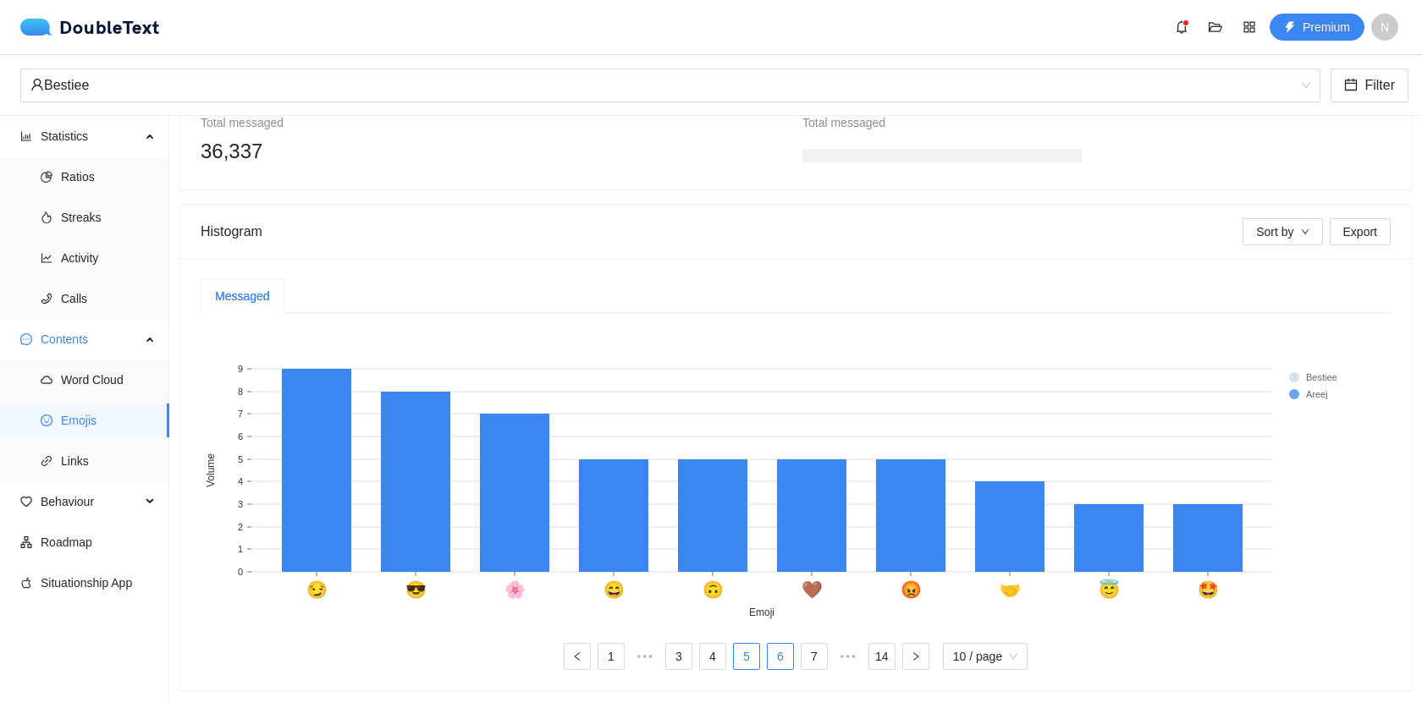
click at [773, 644] on link "6" at bounding box center [779, 656] width 25 height 25
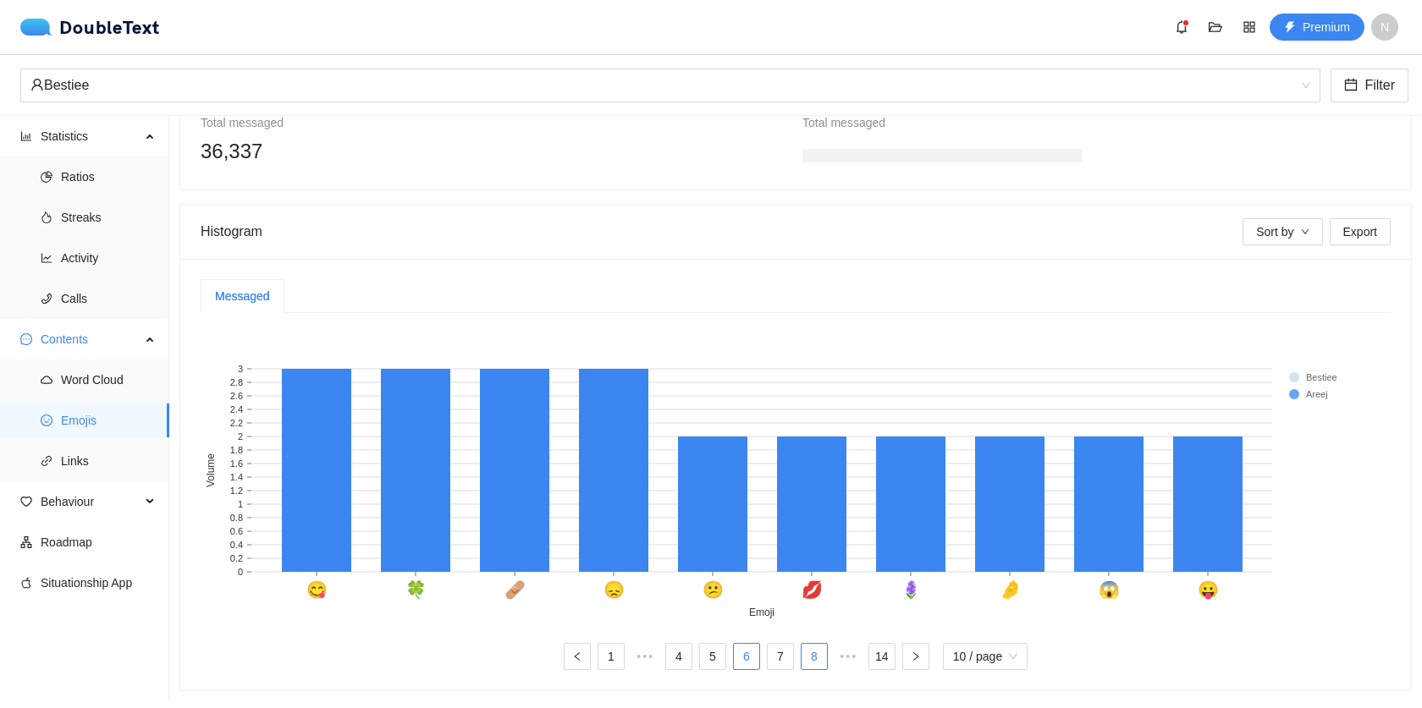
click at [801, 644] on link "8" at bounding box center [813, 656] width 25 height 25
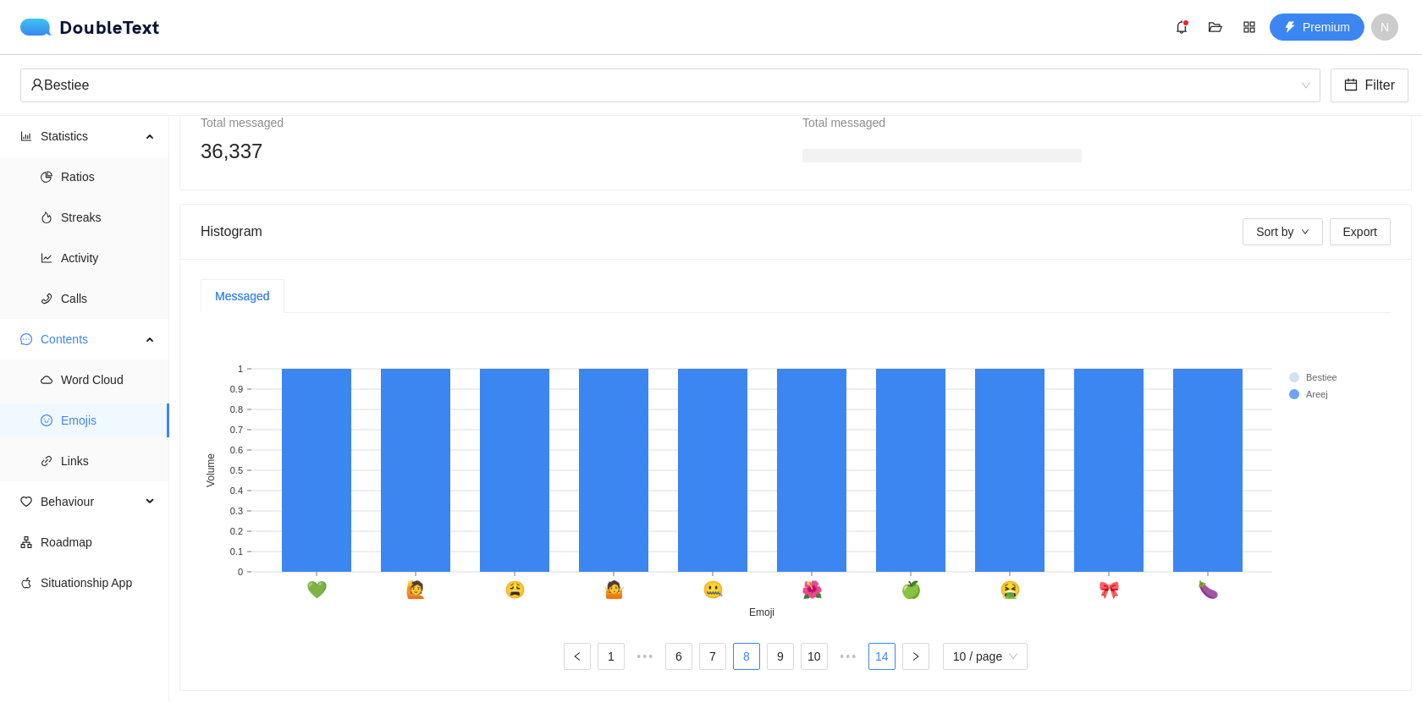
click at [881, 644] on link "14" at bounding box center [881, 656] width 25 height 25
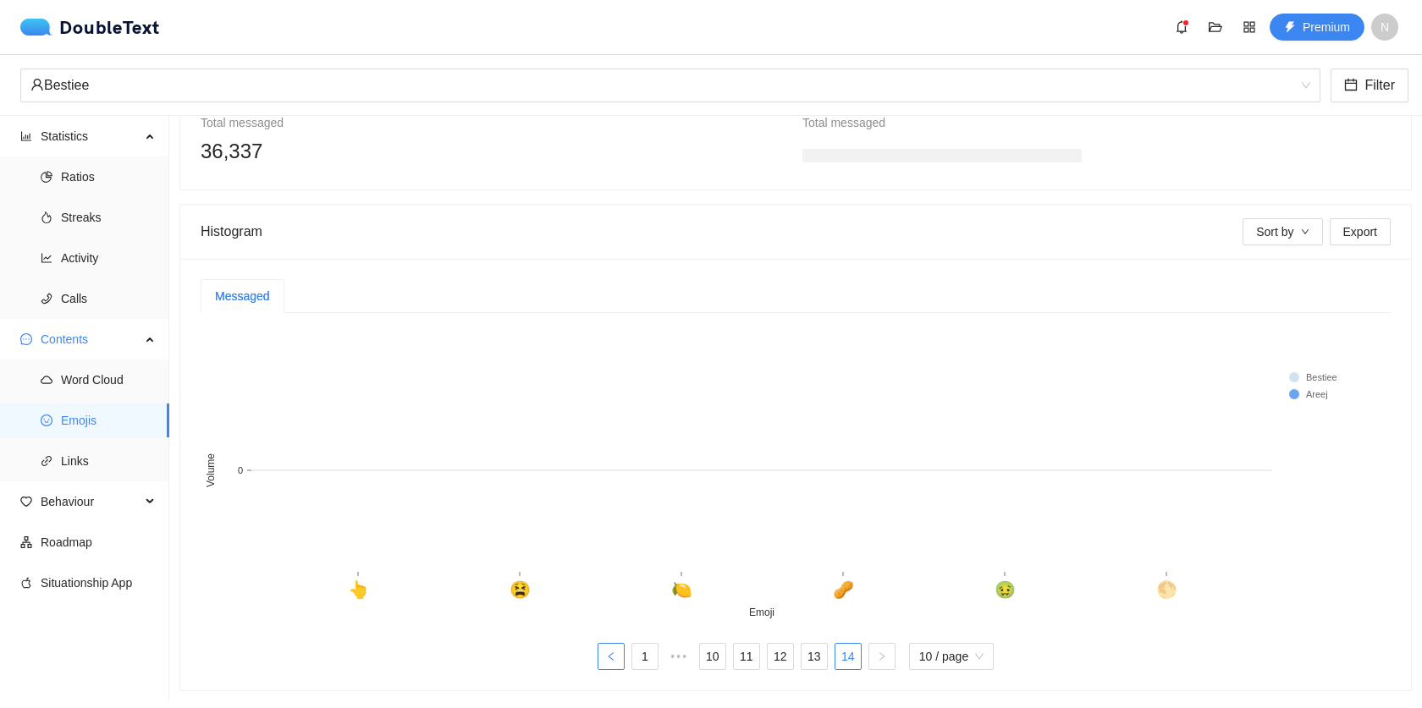
click at [606, 652] on icon "left" at bounding box center [611, 657] width 10 height 10
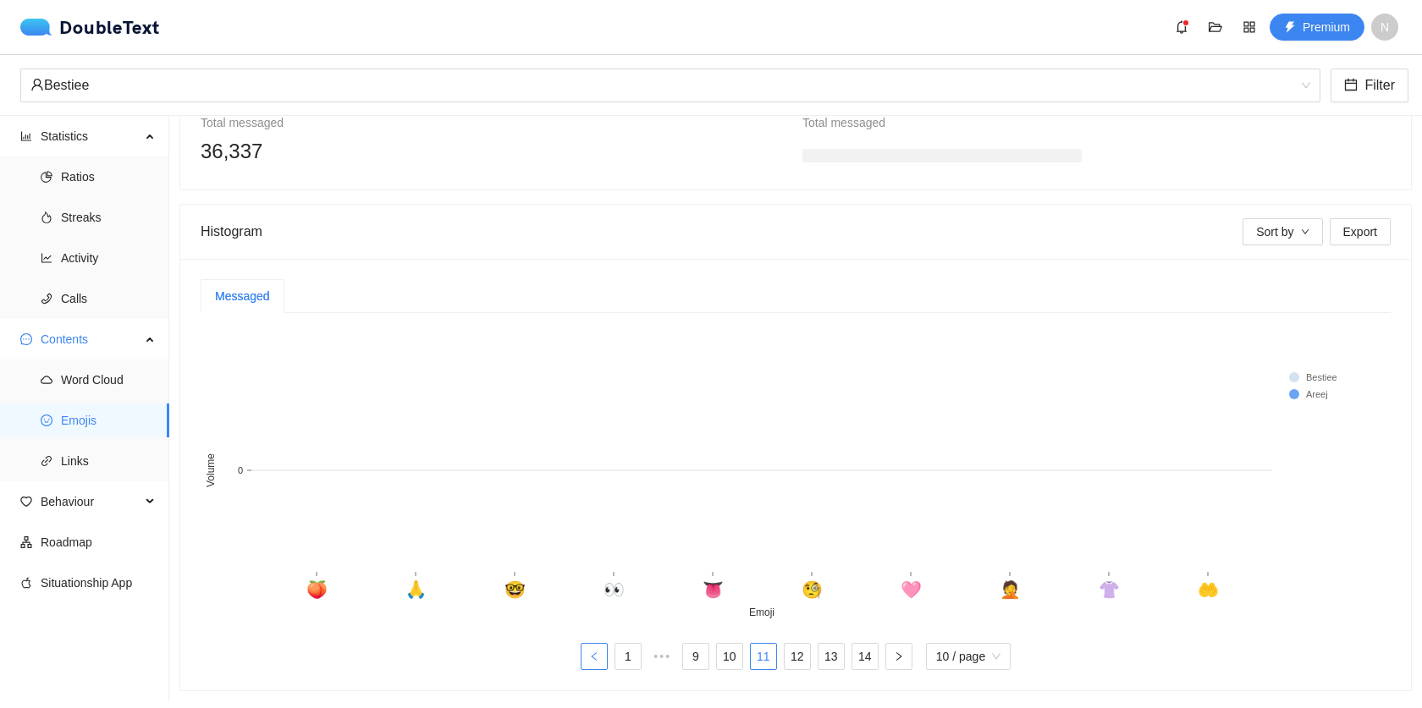
click at [602, 643] on ul "1 ••• 9 10 11 12 13 14 10 / page" at bounding box center [796, 656] width 1190 height 27
click at [88, 456] on span "Links" at bounding box center [108, 461] width 95 height 34
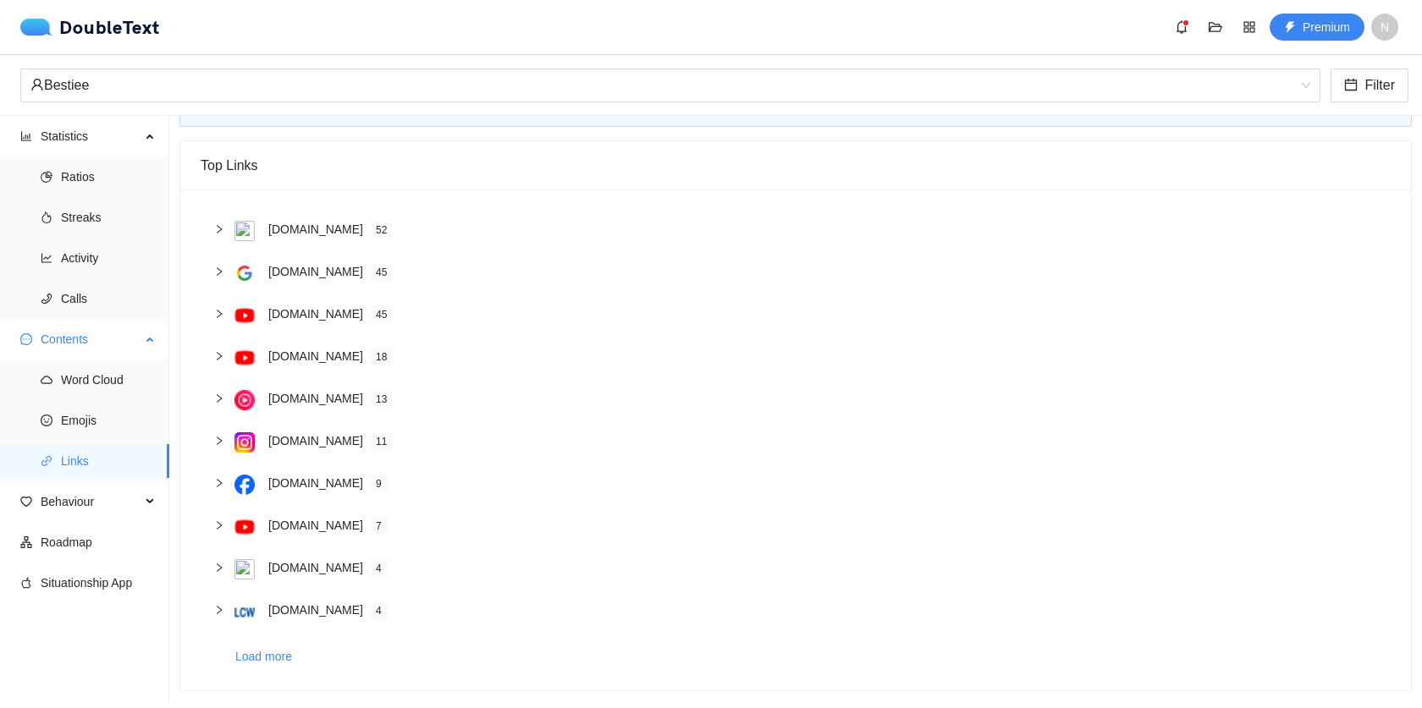
scroll to position [91, 0]
click at [83, 504] on span "Behaviour" at bounding box center [91, 502] width 100 height 34
click at [93, 554] on span "Engagement" at bounding box center [108, 542] width 95 height 34
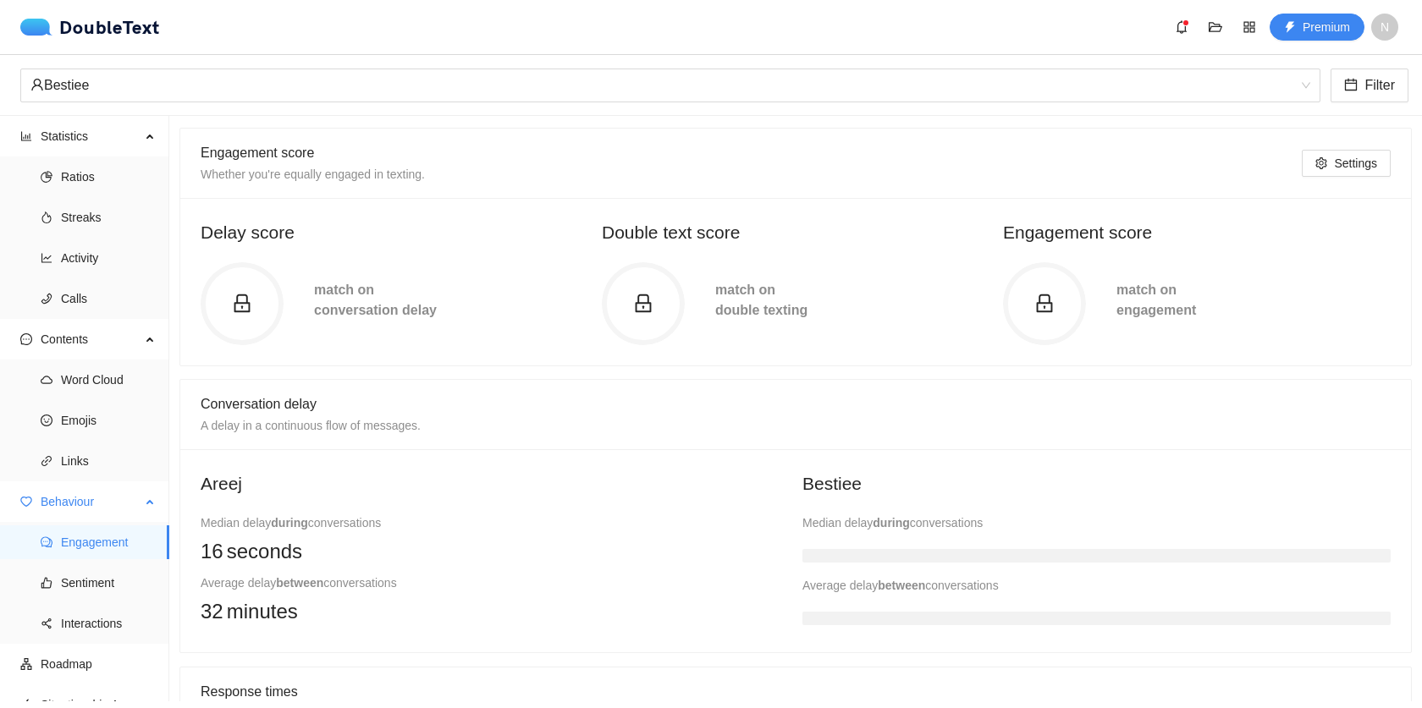
scroll to position [245, 0]
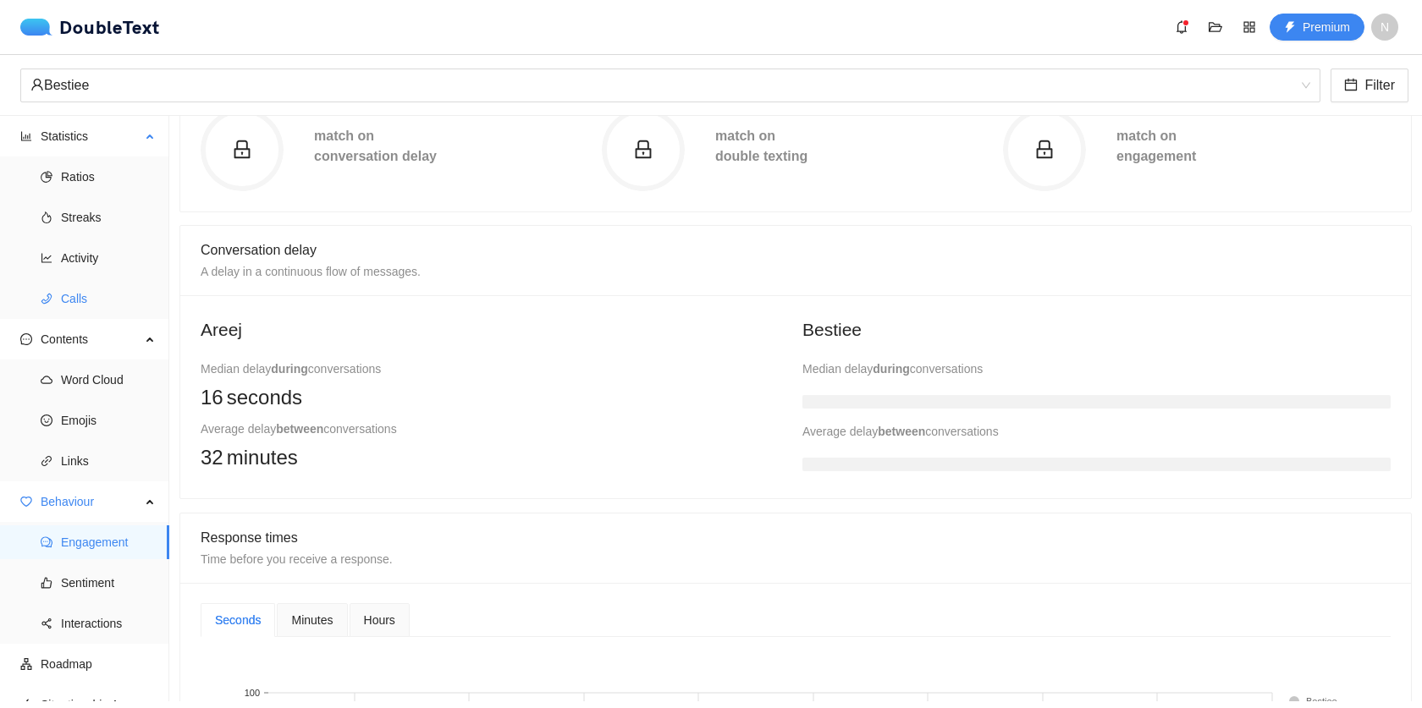
click at [91, 284] on span "Calls" at bounding box center [108, 299] width 95 height 34
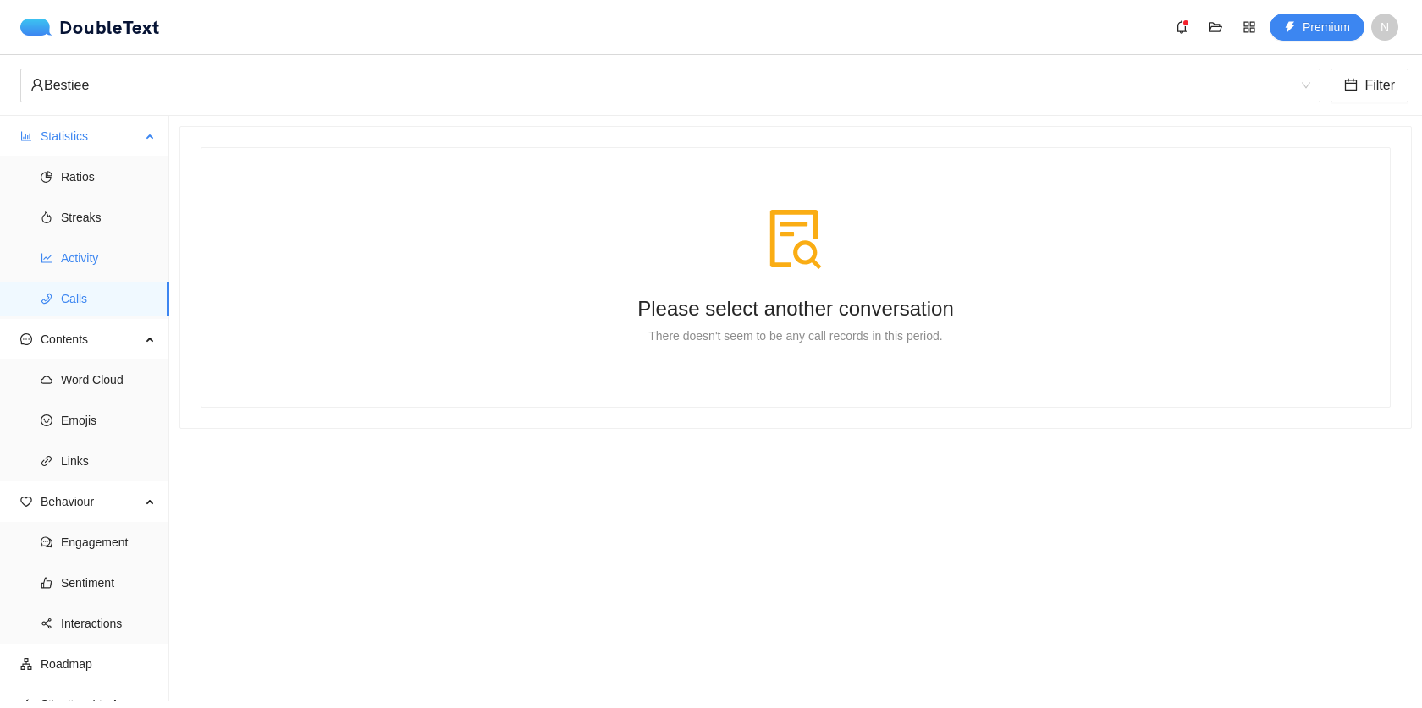
click at [91, 259] on span "Activity" at bounding box center [108, 258] width 95 height 34
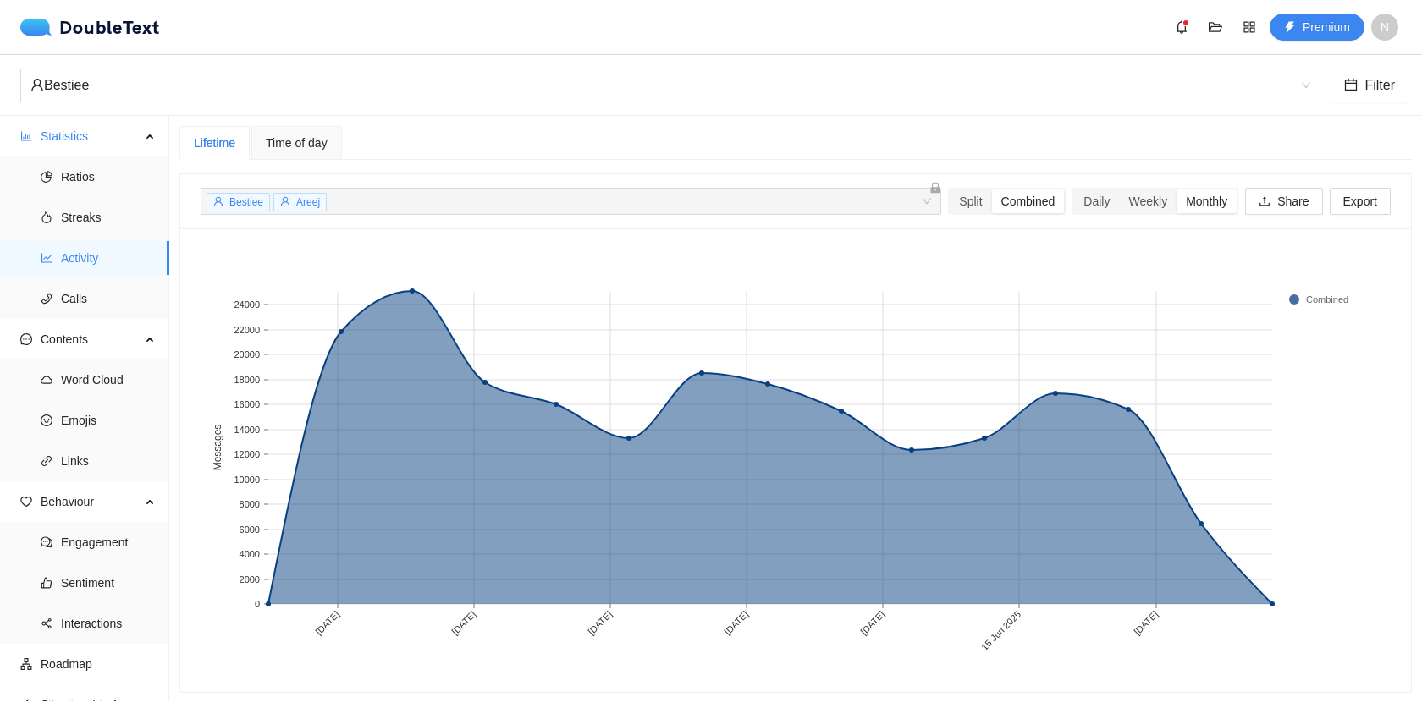
click at [272, 137] on span "Time of day" at bounding box center [297, 143] width 62 height 12
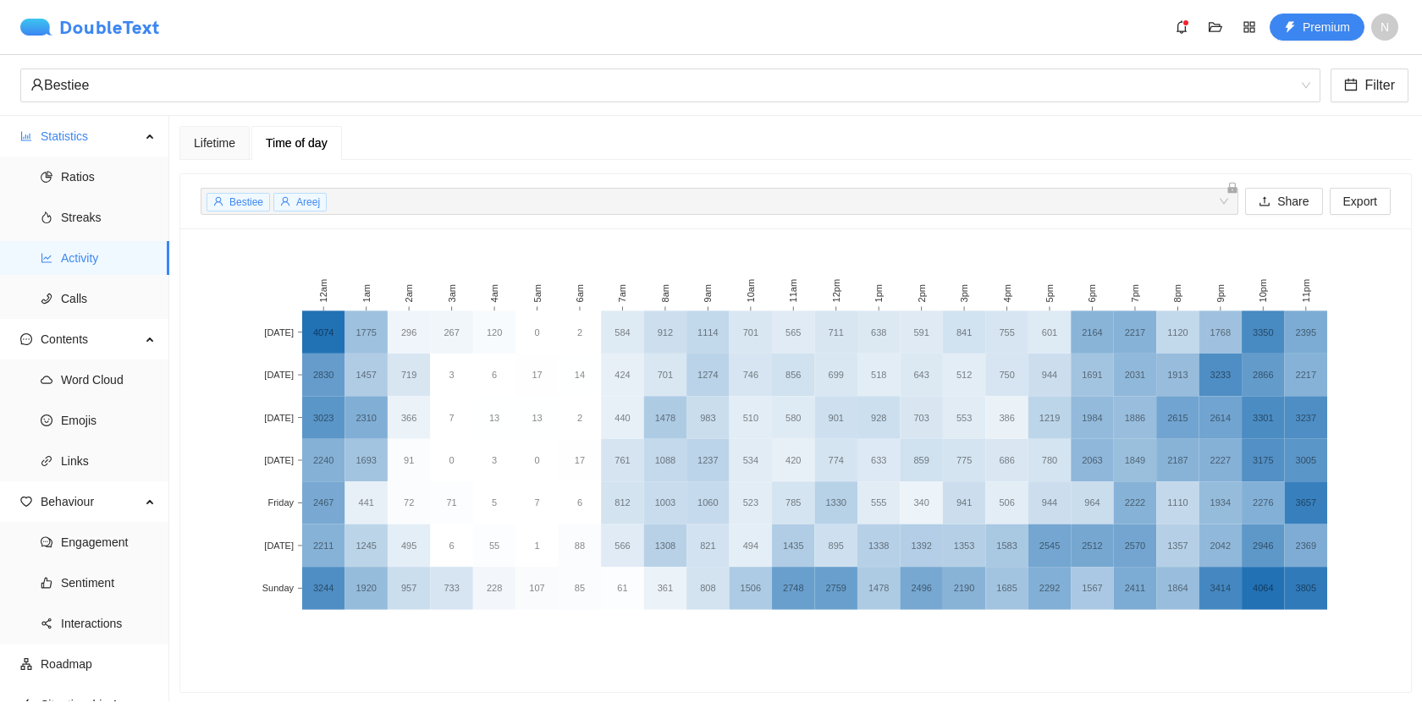
click at [92, 35] on div "DoubleText" at bounding box center [90, 27] width 140 height 17
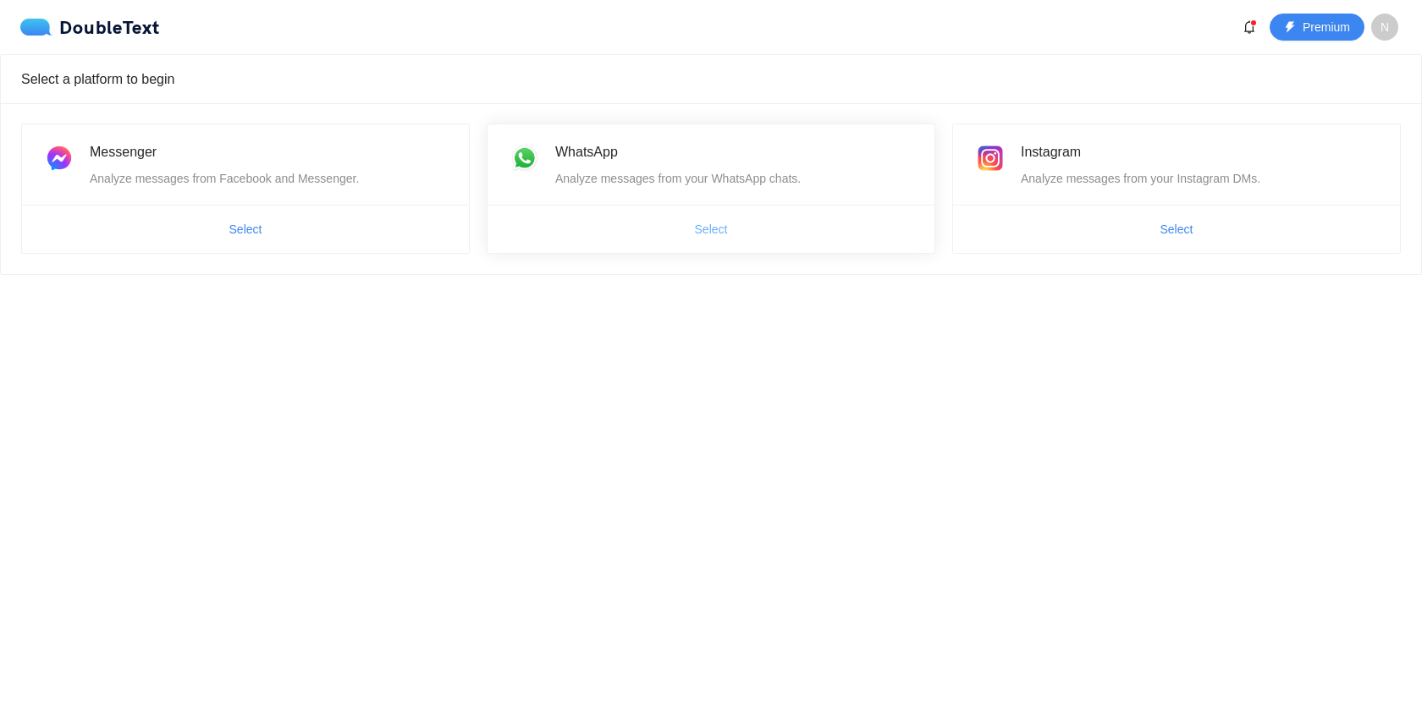
click at [729, 224] on button "Select" at bounding box center [711, 229] width 60 height 27
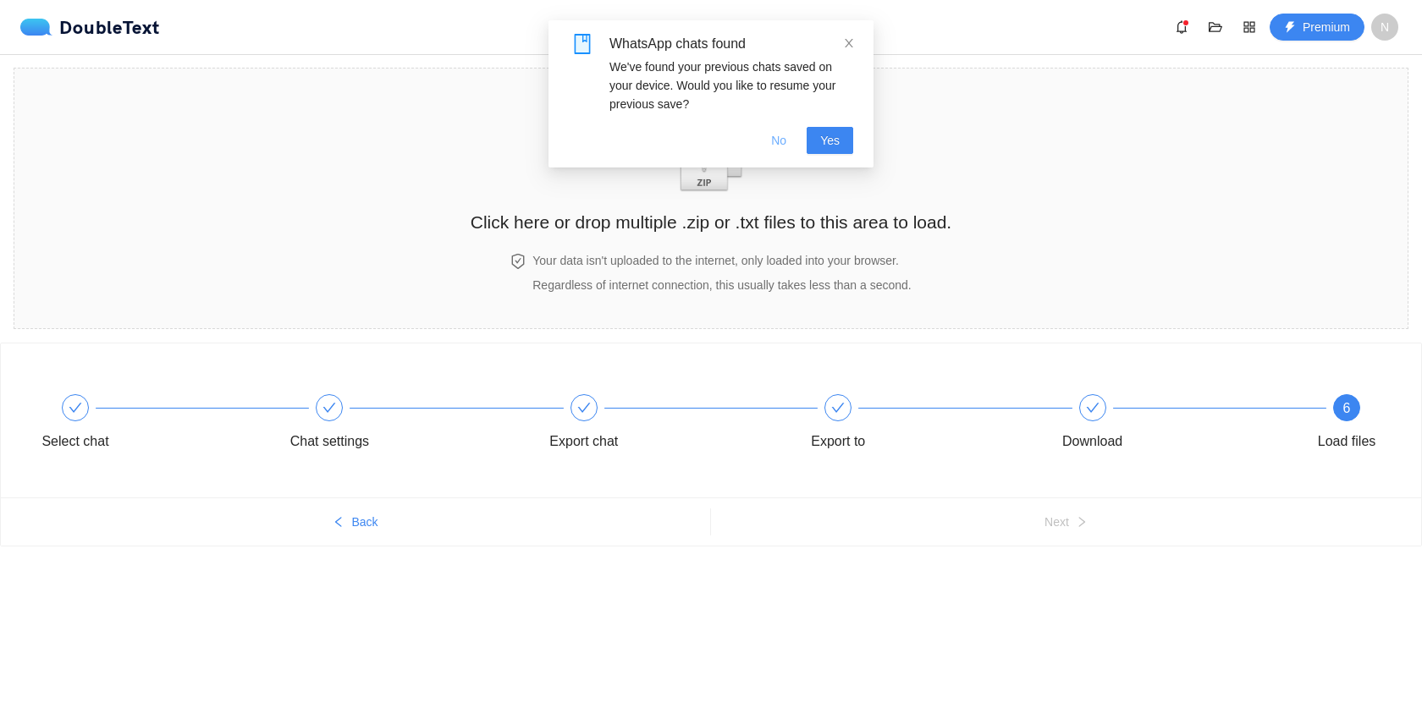
click at [775, 140] on span "No" at bounding box center [778, 140] width 15 height 19
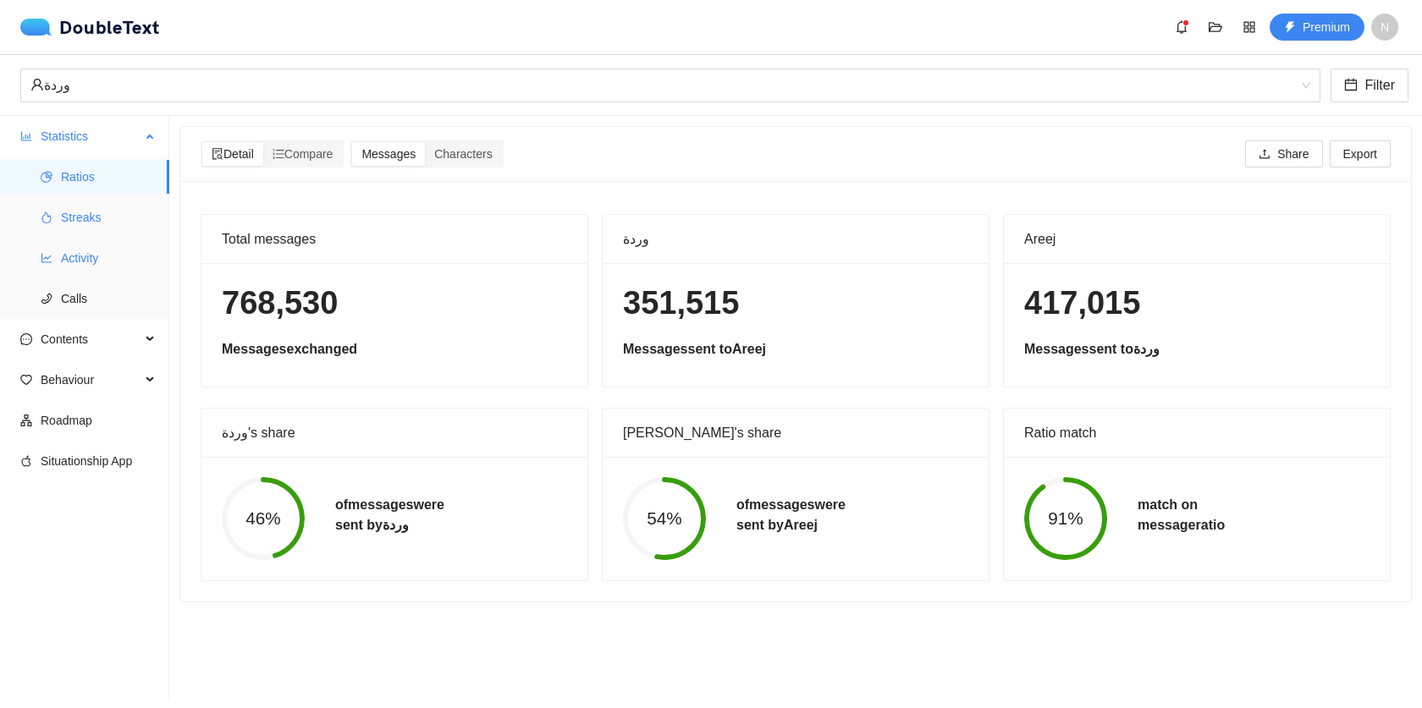
click at [80, 210] on span "Streaks" at bounding box center [108, 218] width 95 height 34
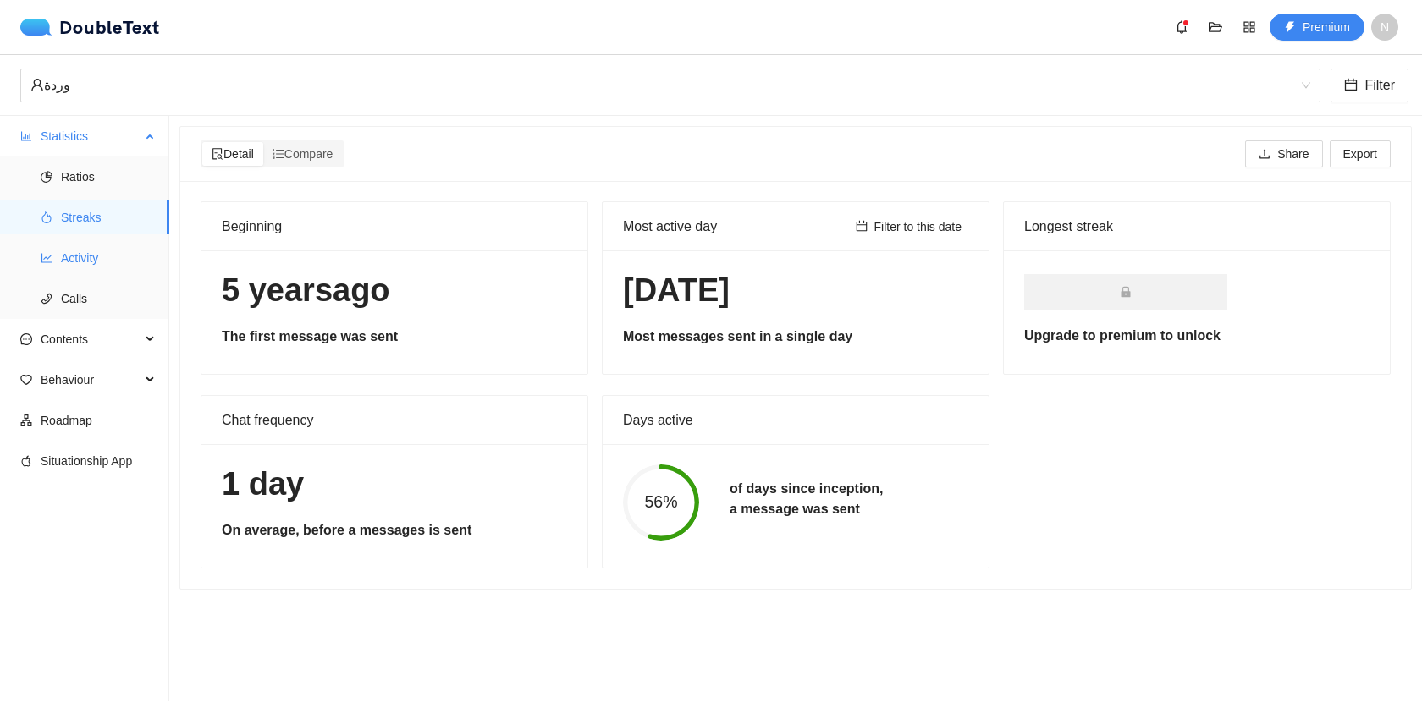
click at [94, 251] on span "Activity" at bounding box center [108, 258] width 95 height 34
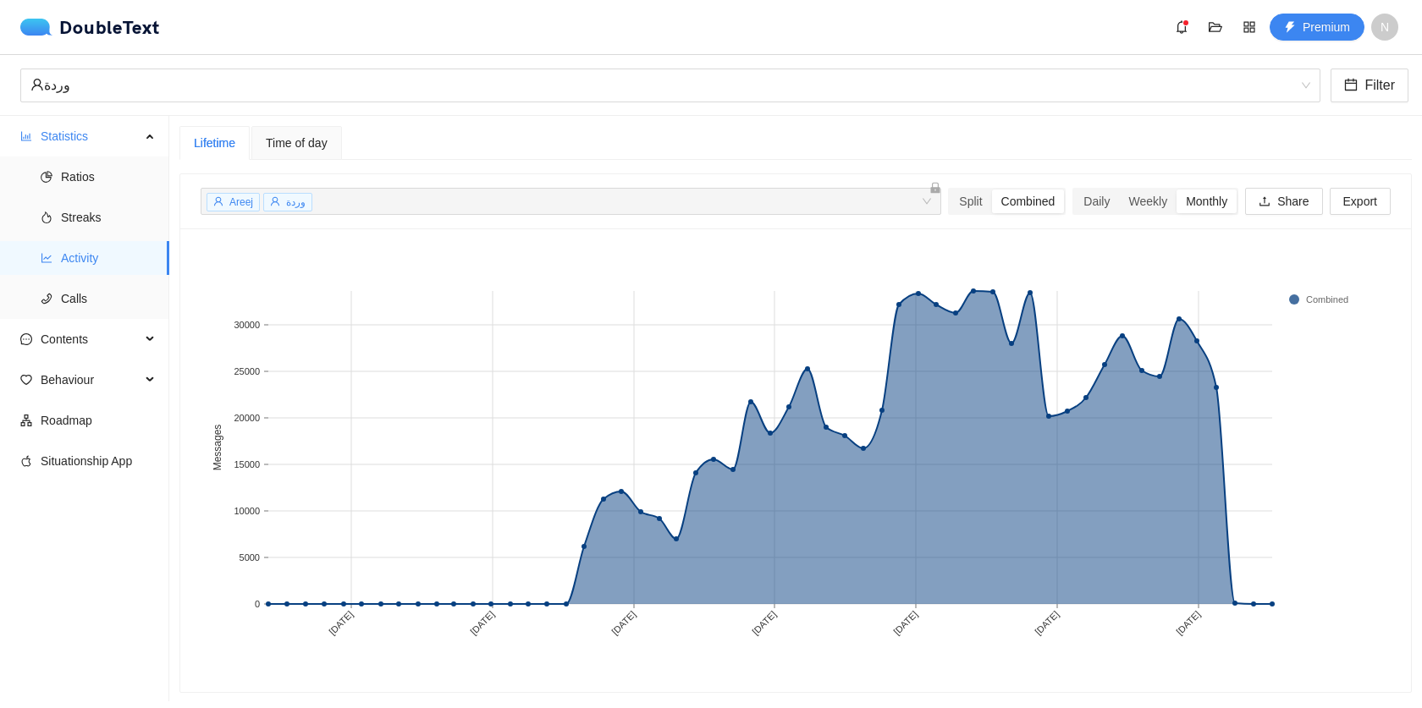
click at [305, 150] on div "Time of day" at bounding box center [297, 143] width 62 height 19
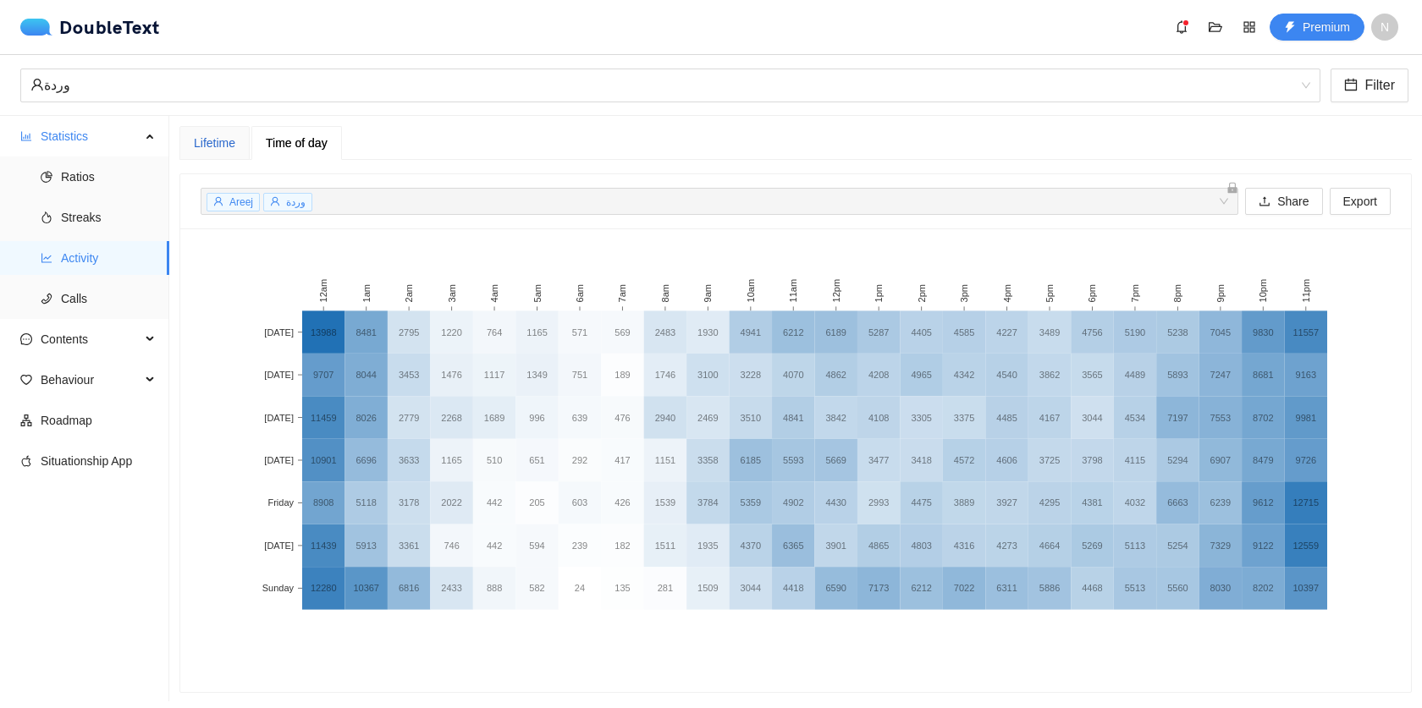
click at [234, 146] on div "Lifetime" at bounding box center [214, 143] width 41 height 19
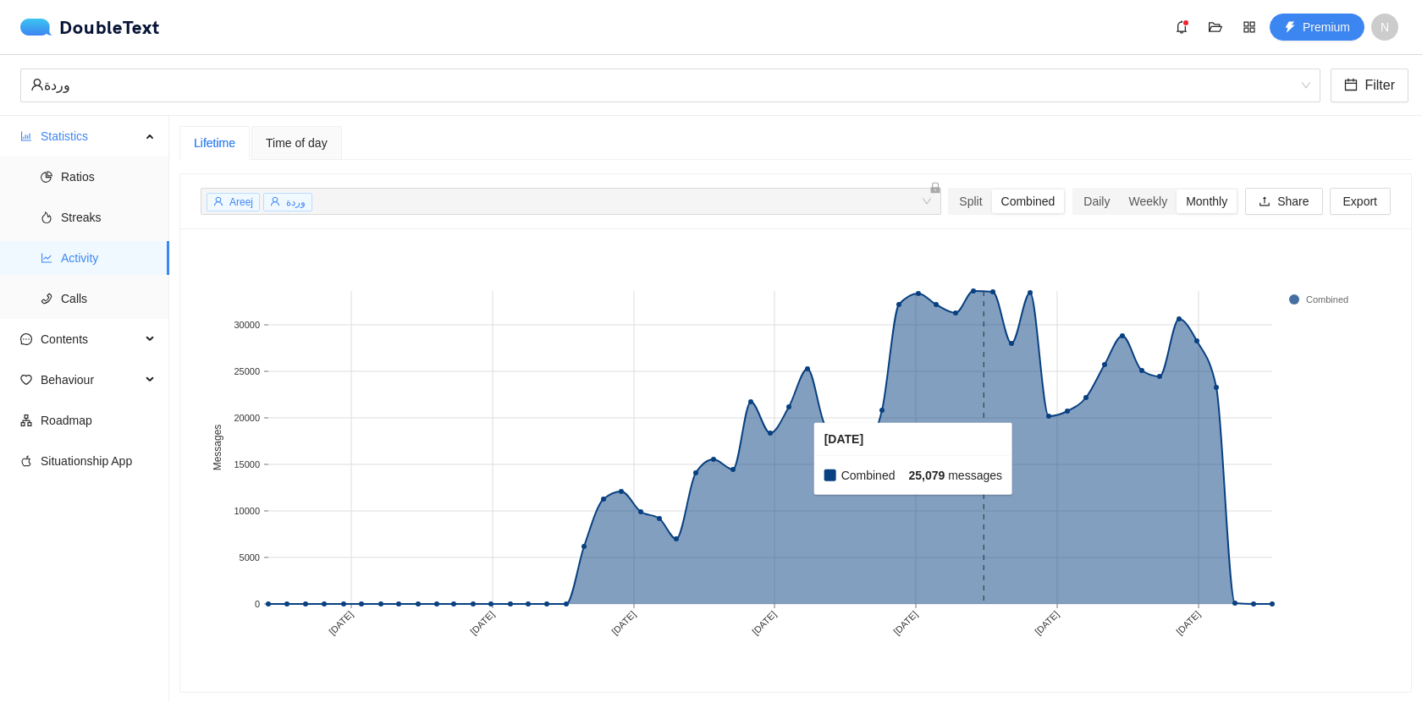
scroll to position [14, 0]
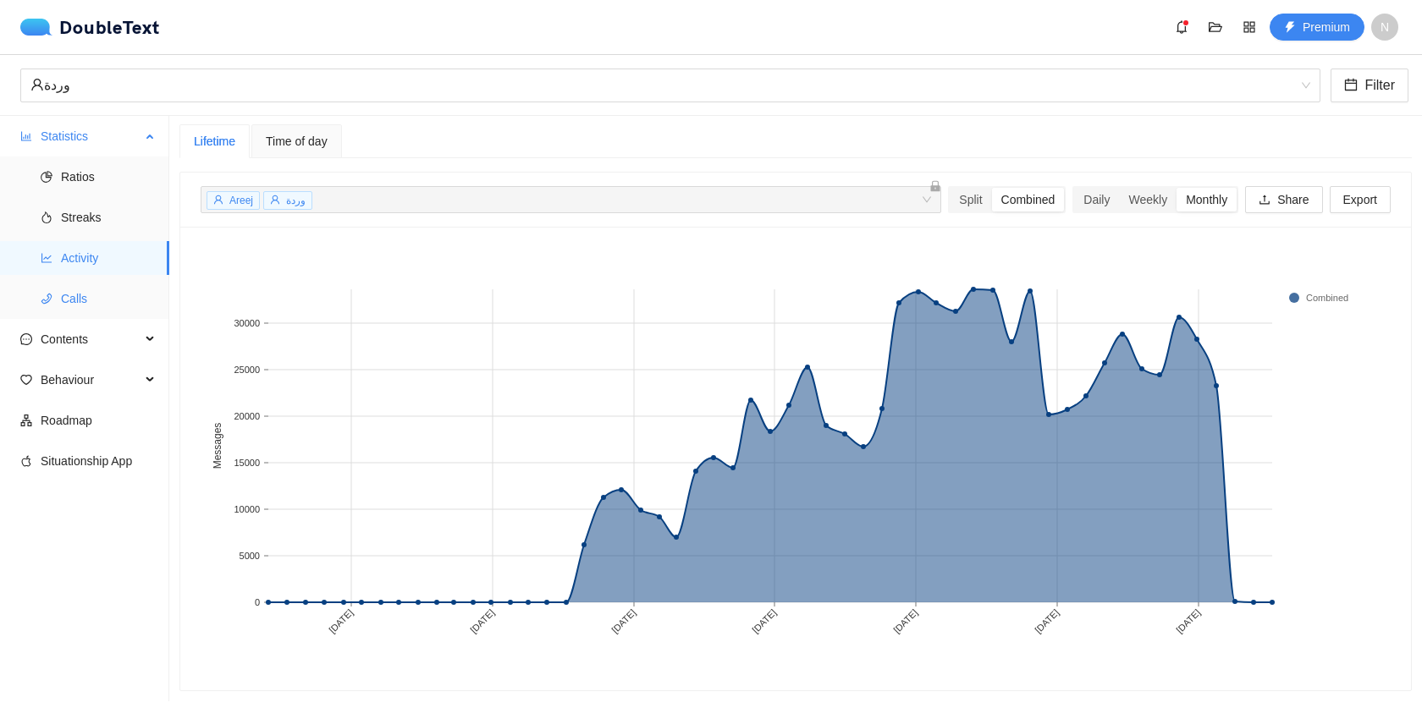
click at [58, 305] on li "Calls" at bounding box center [84, 299] width 169 height 34
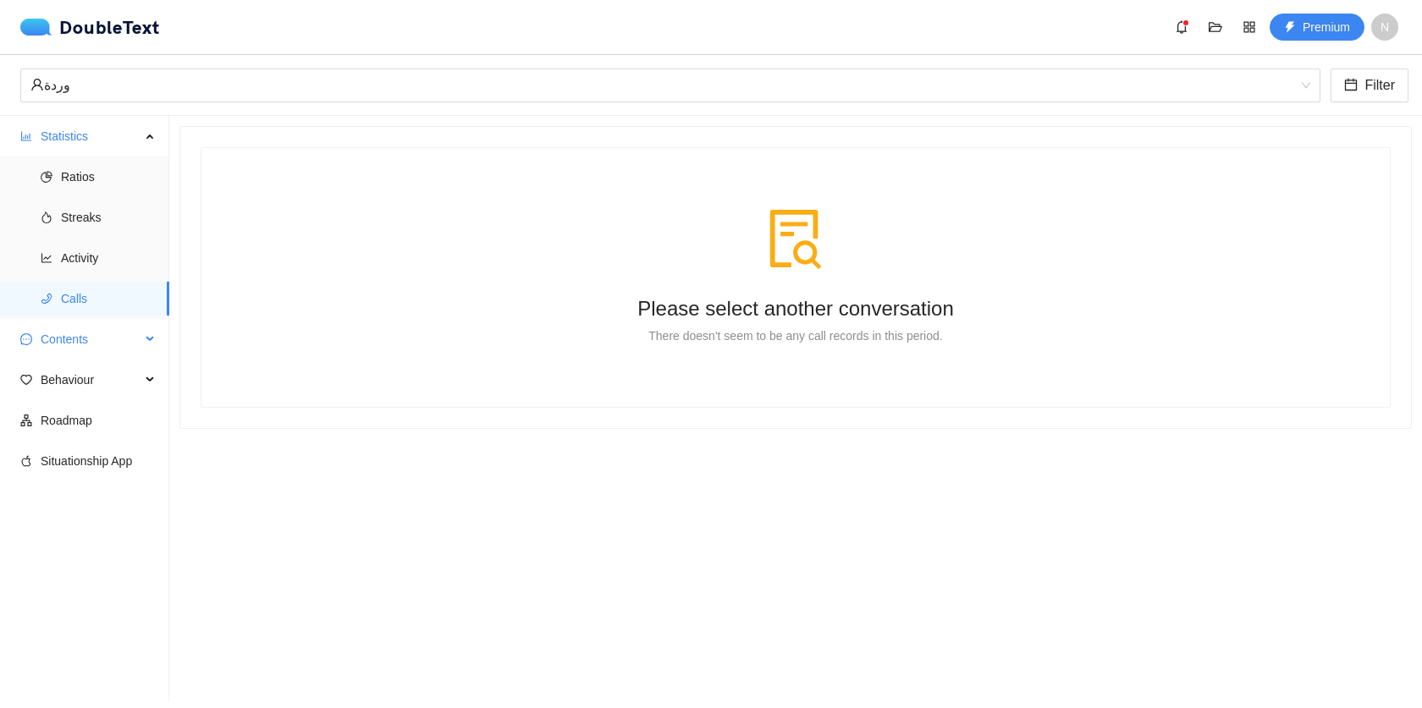
click at [87, 338] on span "Contents" at bounding box center [91, 339] width 100 height 34
click at [89, 366] on span "Word Cloud" at bounding box center [108, 380] width 95 height 34
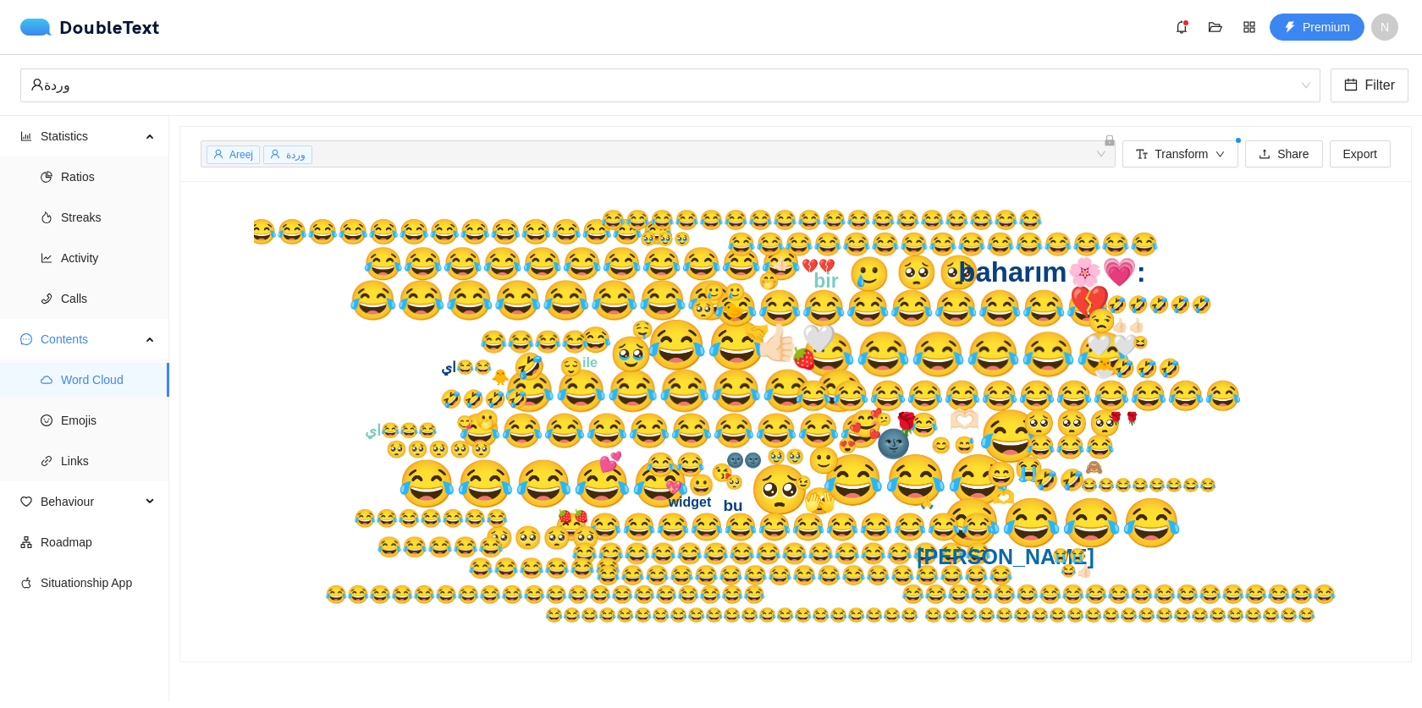
click at [723, 511] on text "bu" at bounding box center [732, 506] width 19 height 18
click at [115, 414] on span "Emojis" at bounding box center [108, 421] width 95 height 34
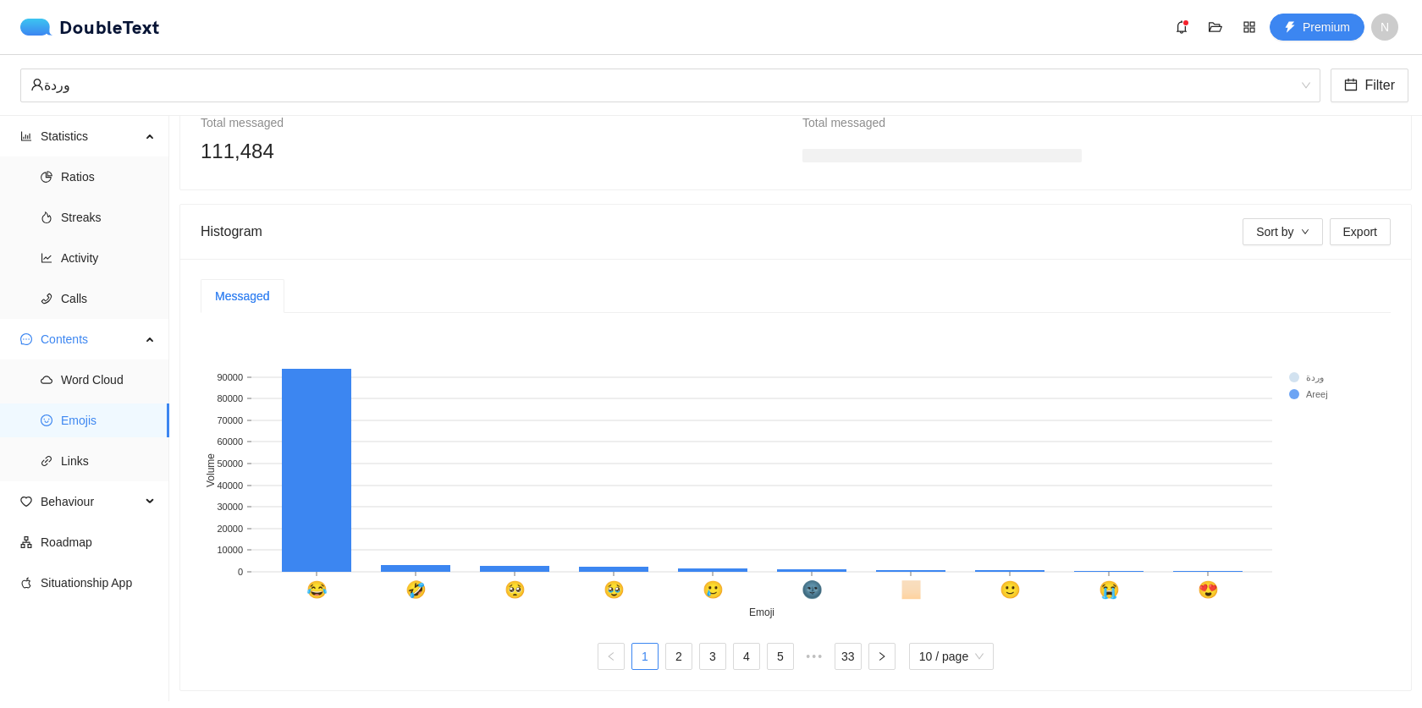
scroll to position [83, 0]
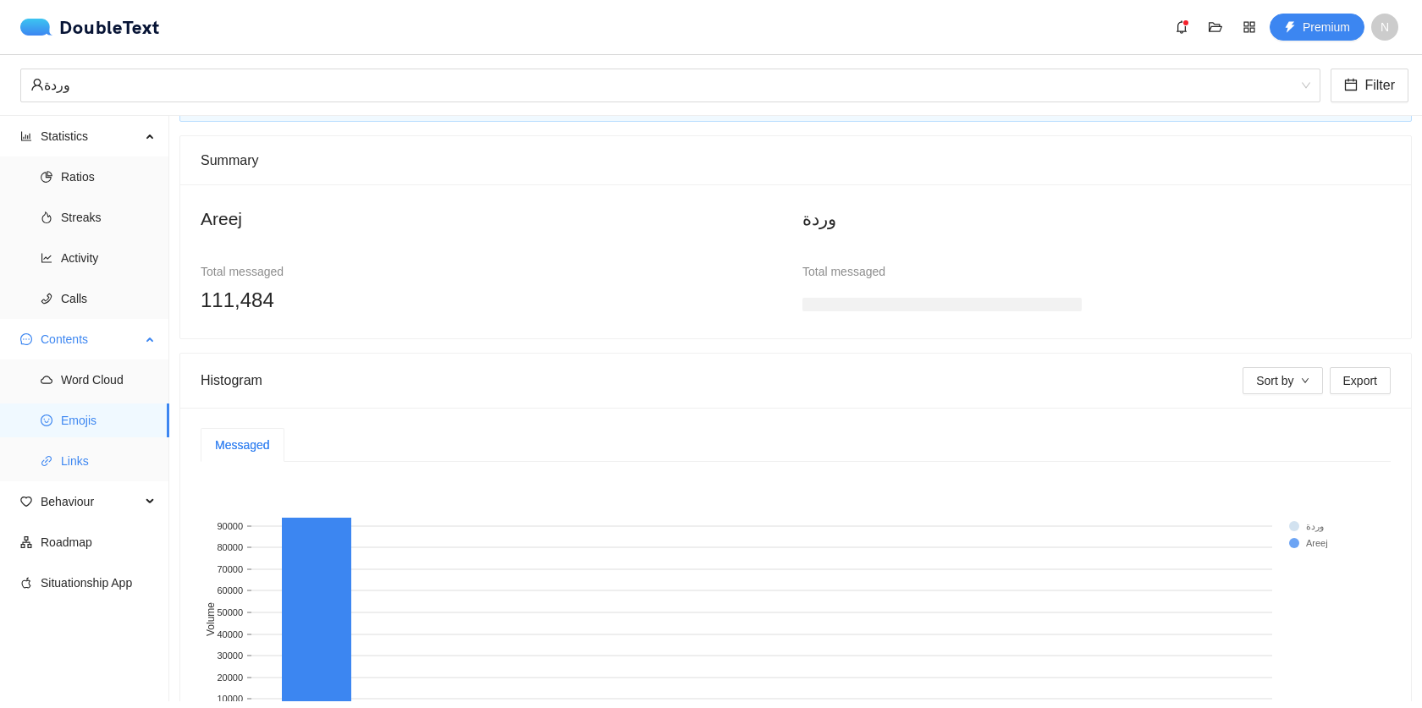
click at [52, 452] on li "Links" at bounding box center [84, 461] width 169 height 34
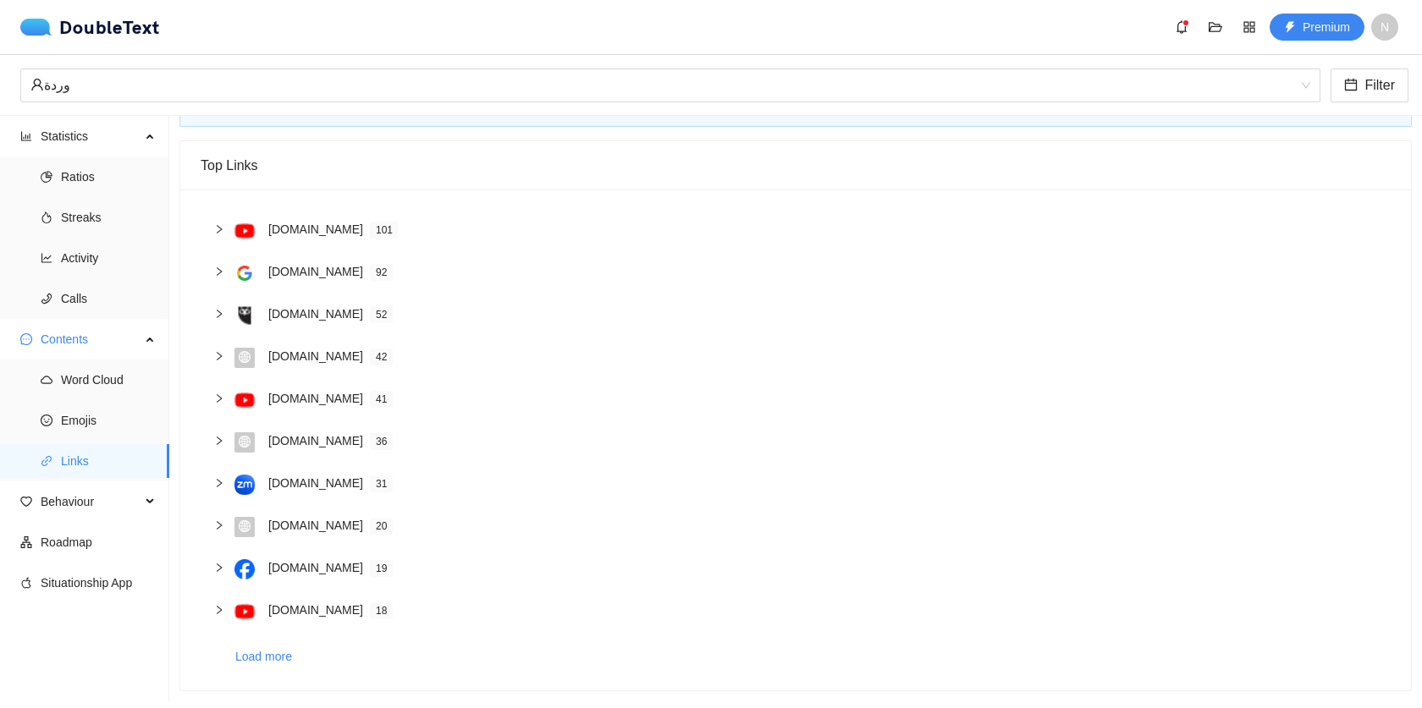
click at [224, 222] on div at bounding box center [224, 229] width 20 height 19
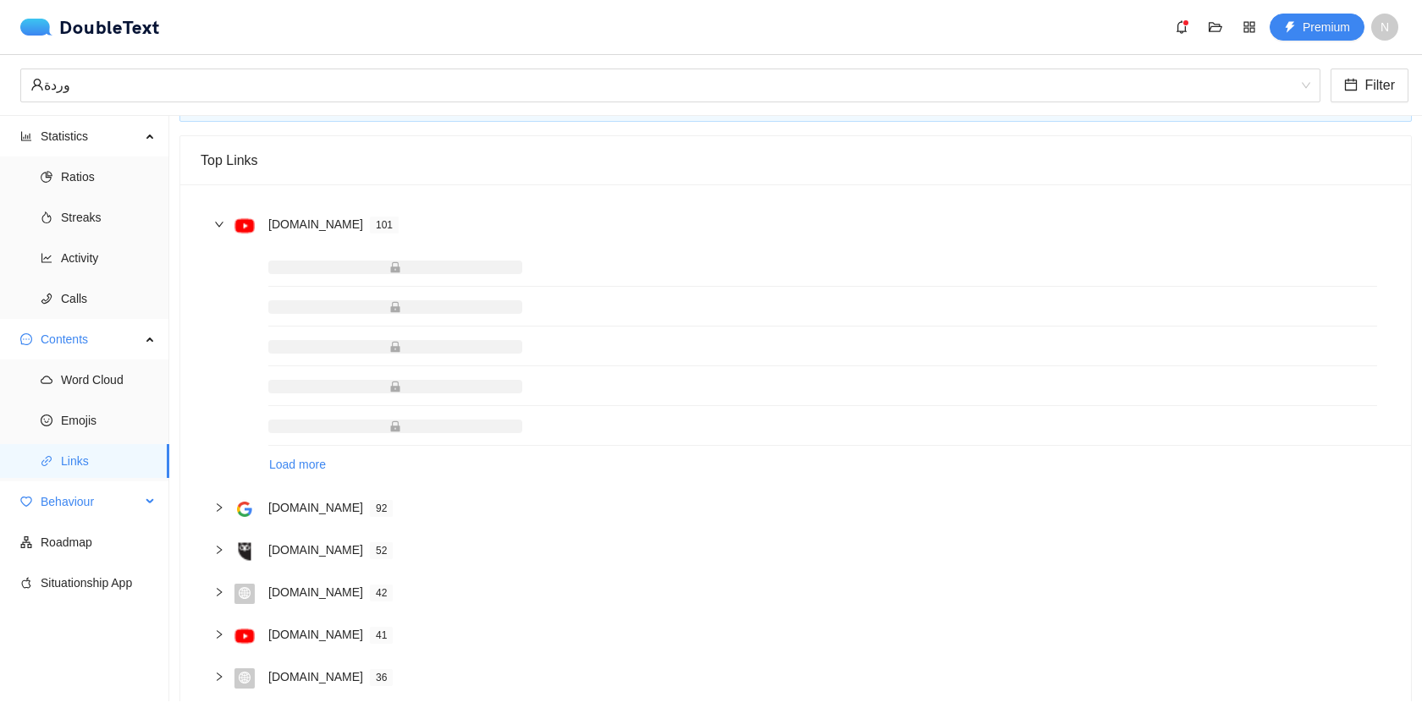
click at [102, 496] on span "Behaviour" at bounding box center [91, 502] width 100 height 34
click at [95, 547] on span "Engagement" at bounding box center [108, 542] width 95 height 34
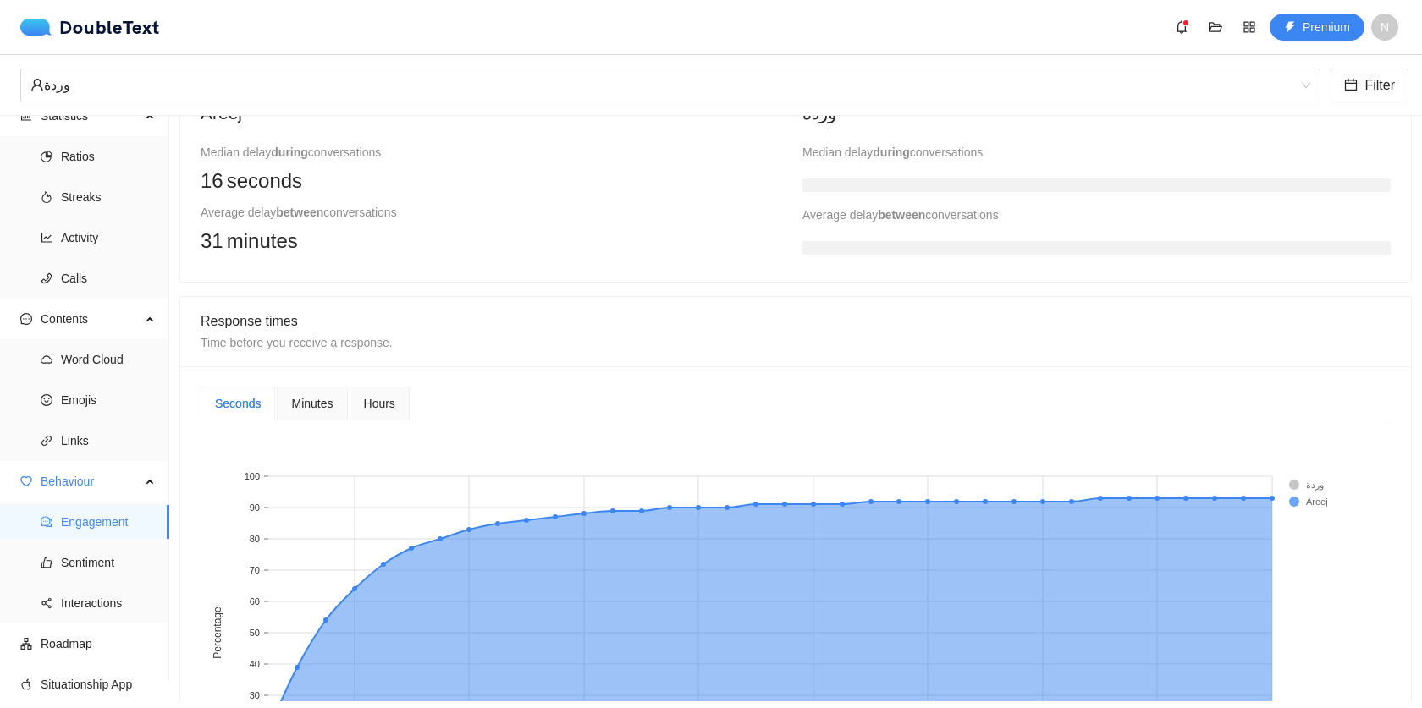
scroll to position [667, 0]
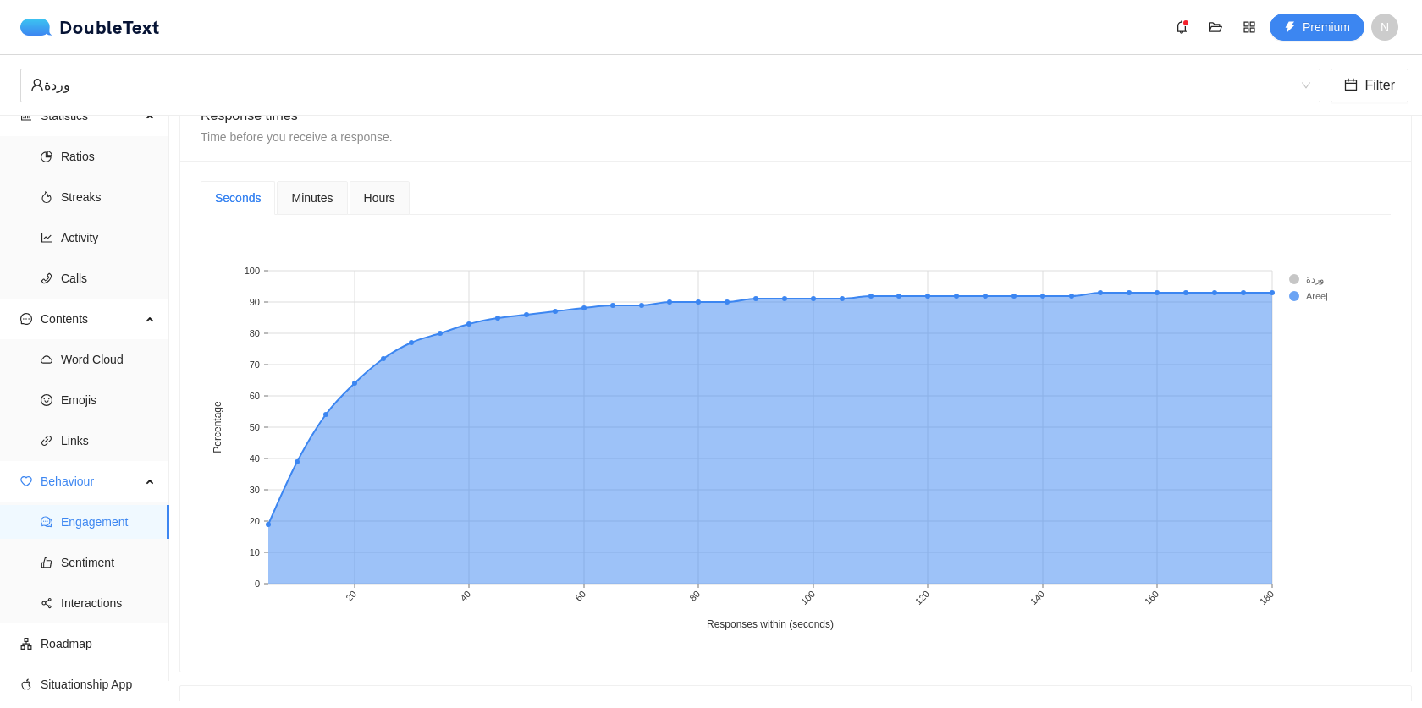
click at [311, 196] on span "Minutes" at bounding box center [311, 198] width 41 height 12
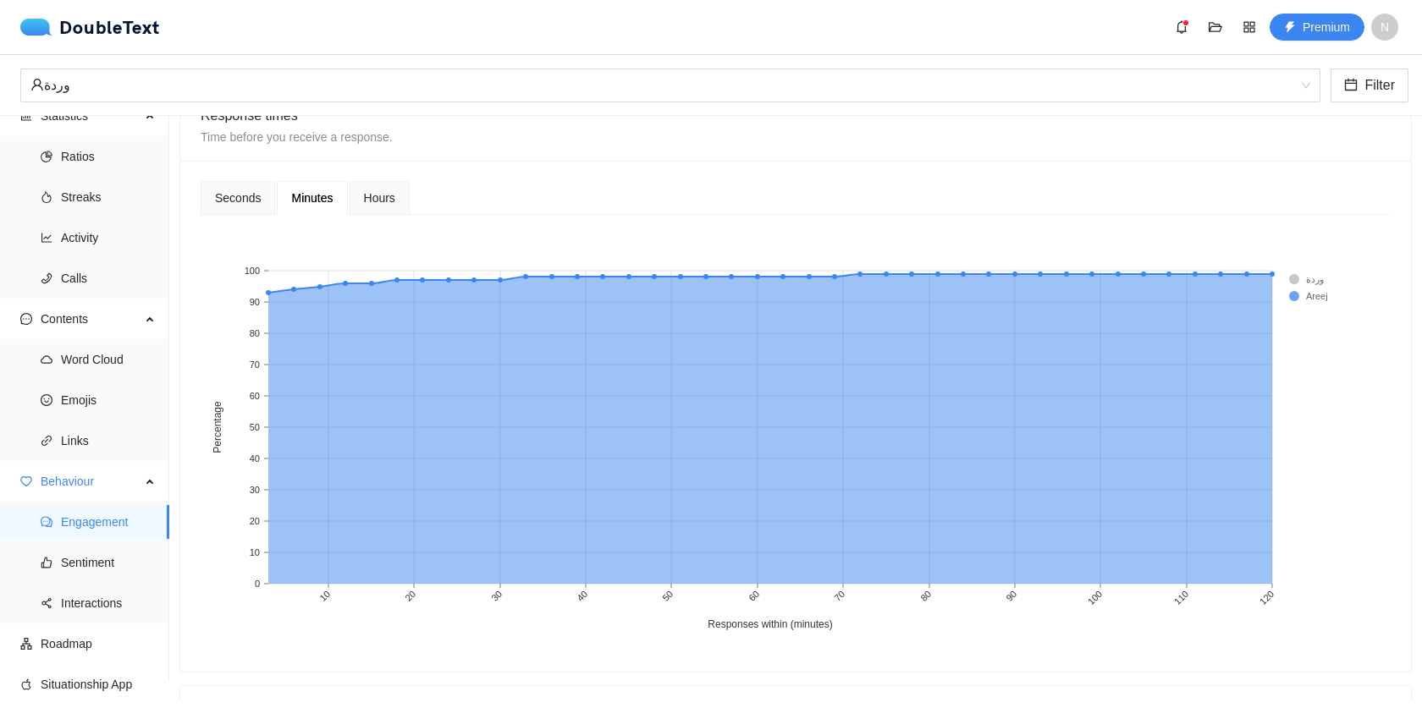
click at [377, 194] on span "Hours" at bounding box center [379, 198] width 31 height 12
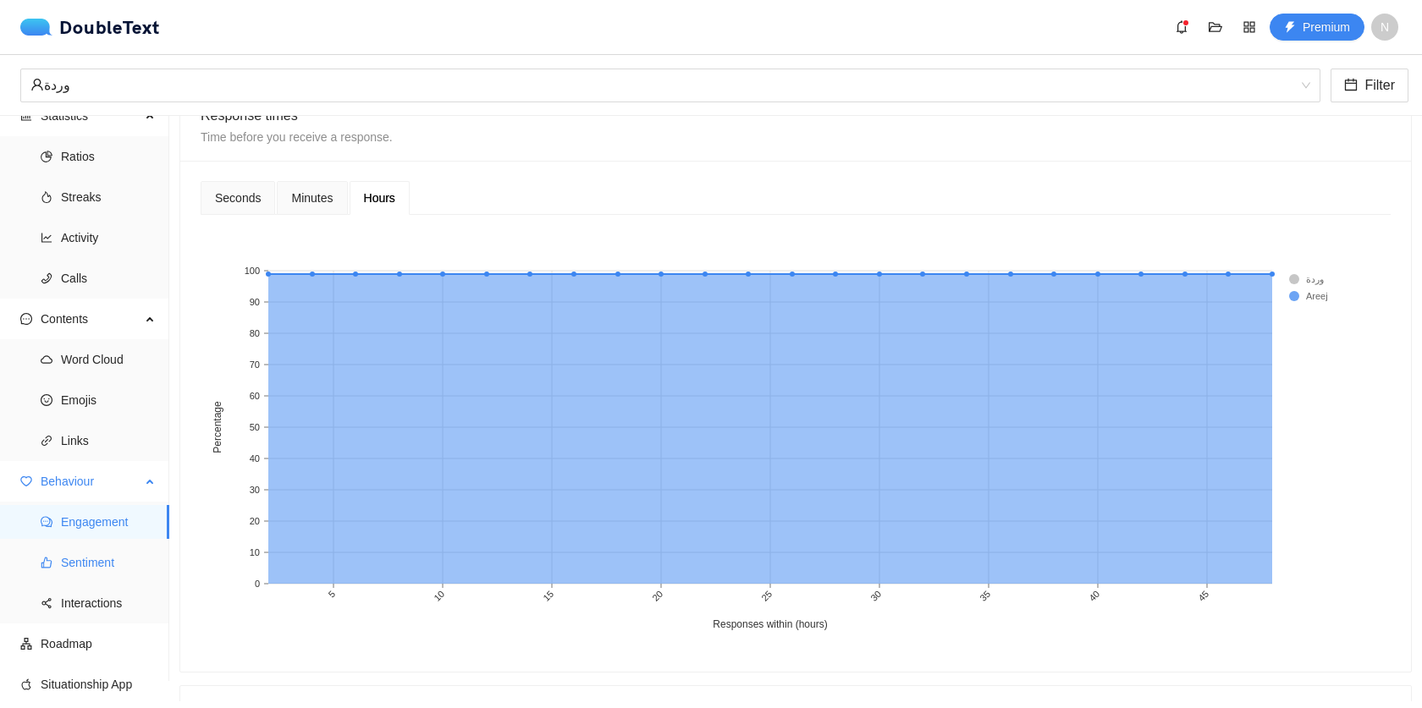
click at [97, 558] on span "Sentiment" at bounding box center [108, 563] width 95 height 34
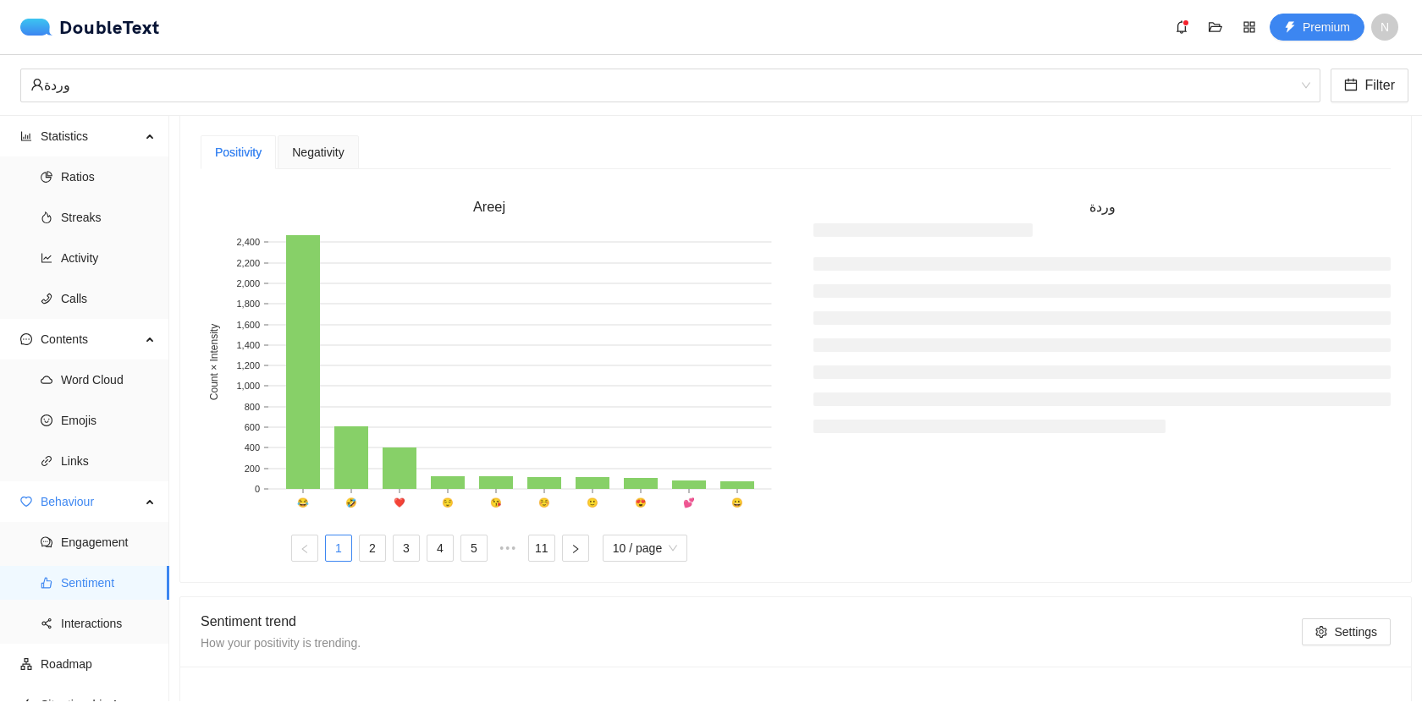
scroll to position [367, 0]
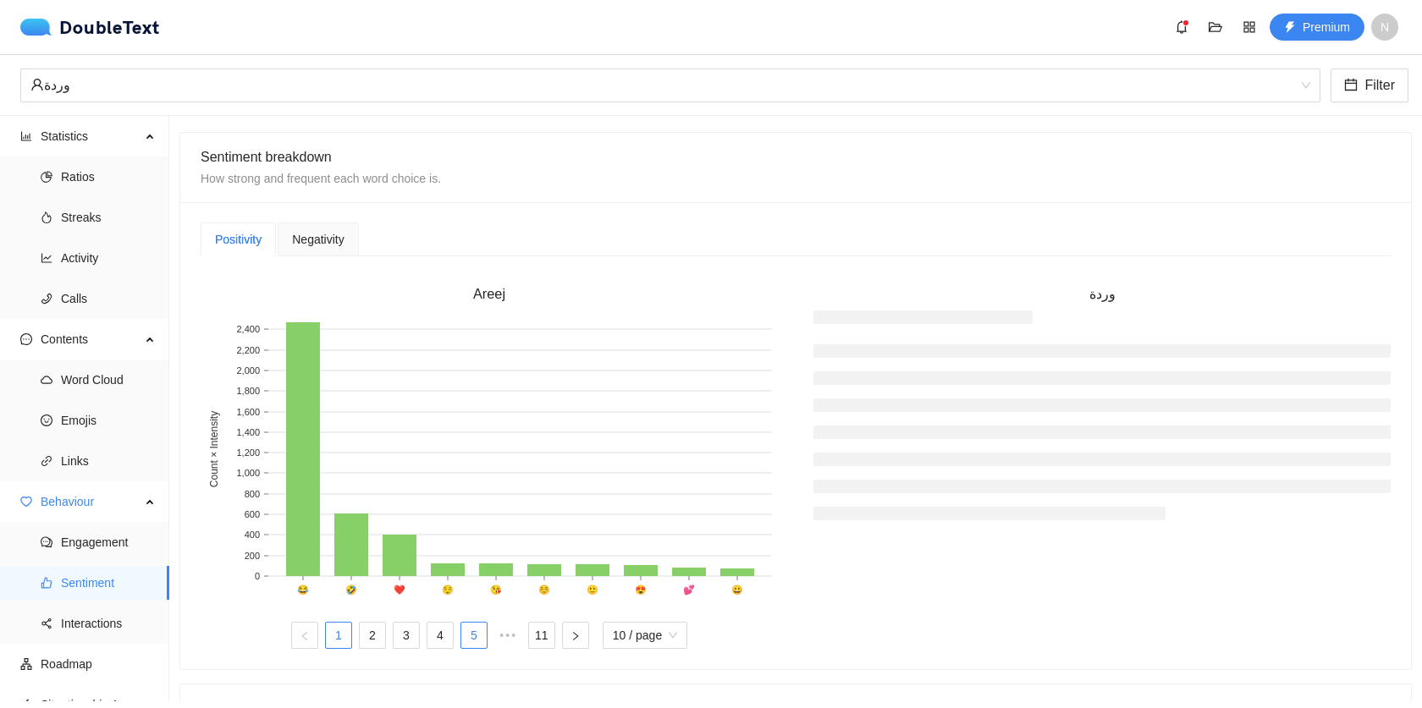
click at [476, 634] on link "5" at bounding box center [473, 635] width 25 height 25
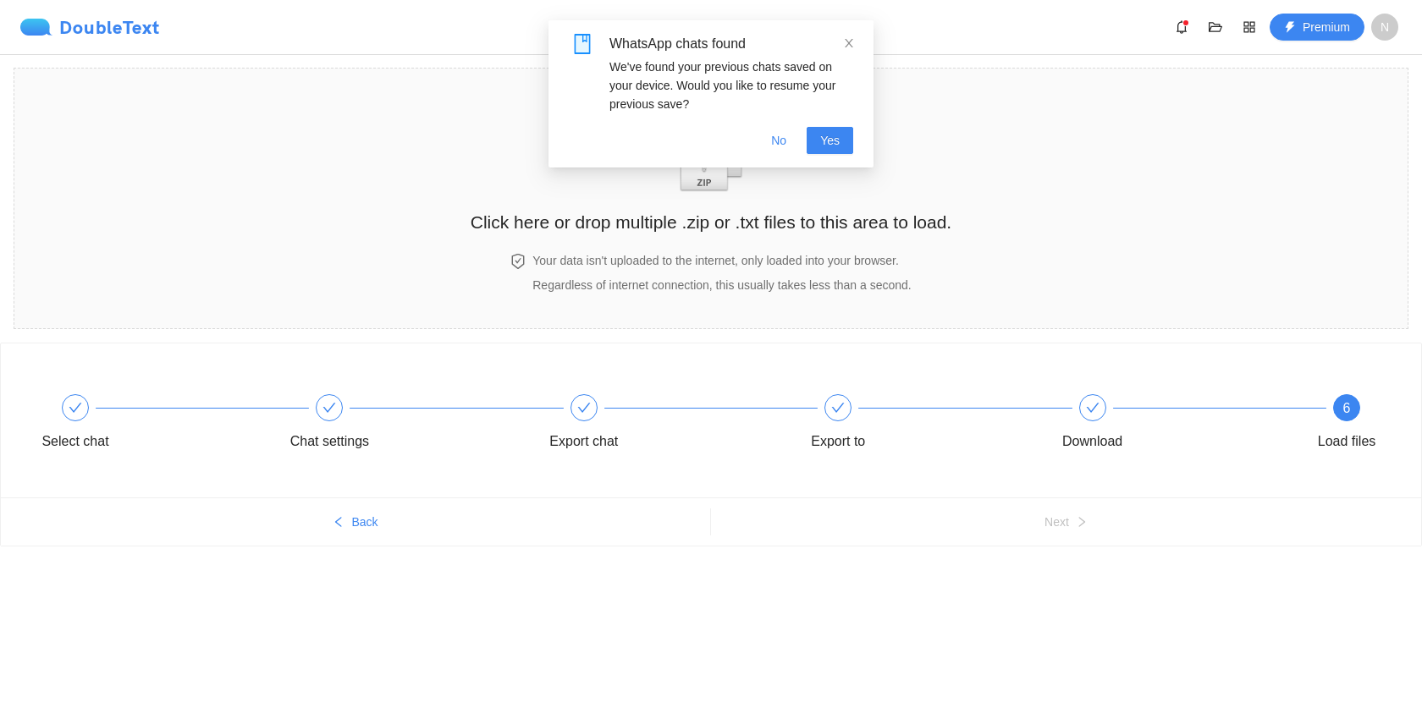
click at [61, 31] on div "DoubleText" at bounding box center [90, 27] width 140 height 17
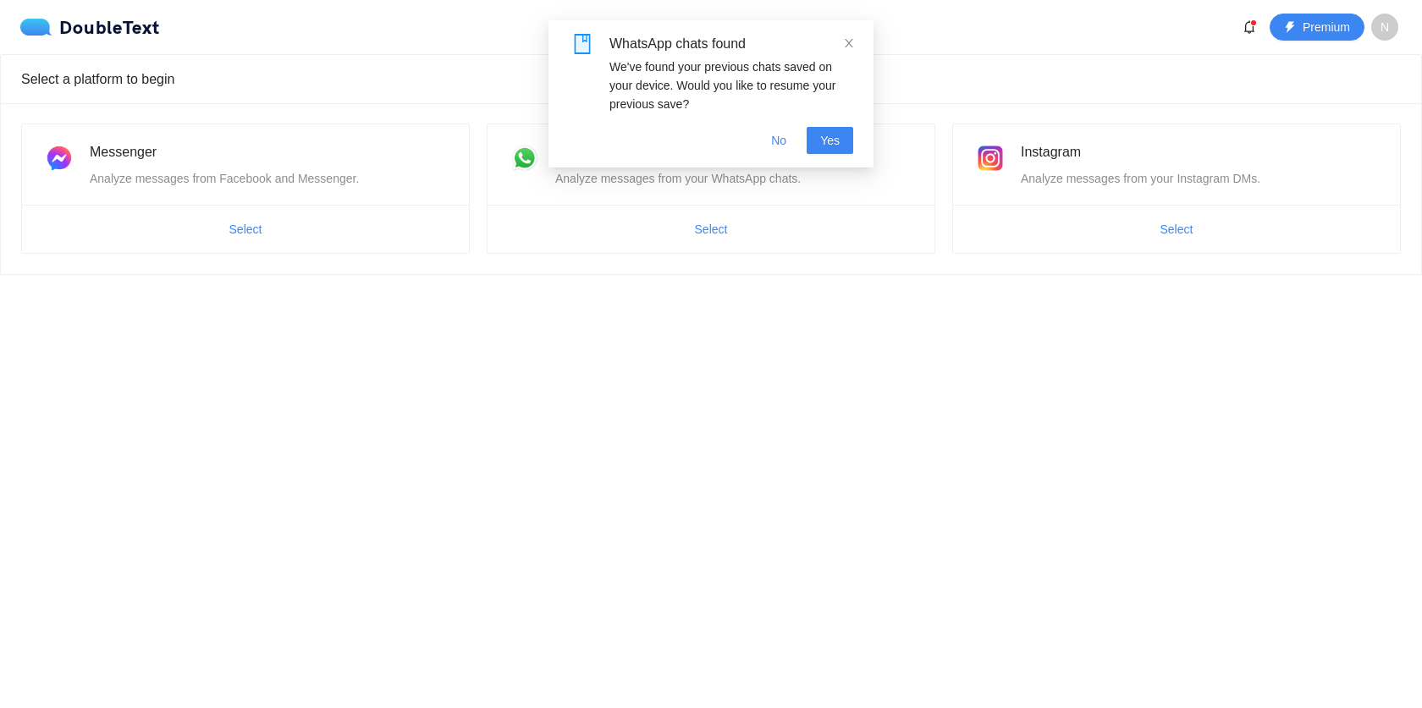
click at [857, 43] on div "WhatsApp chats found We've found your previous chats saved on your device. Woul…" at bounding box center [710, 93] width 325 height 147
click at [847, 39] on icon "close" at bounding box center [849, 43] width 12 height 12
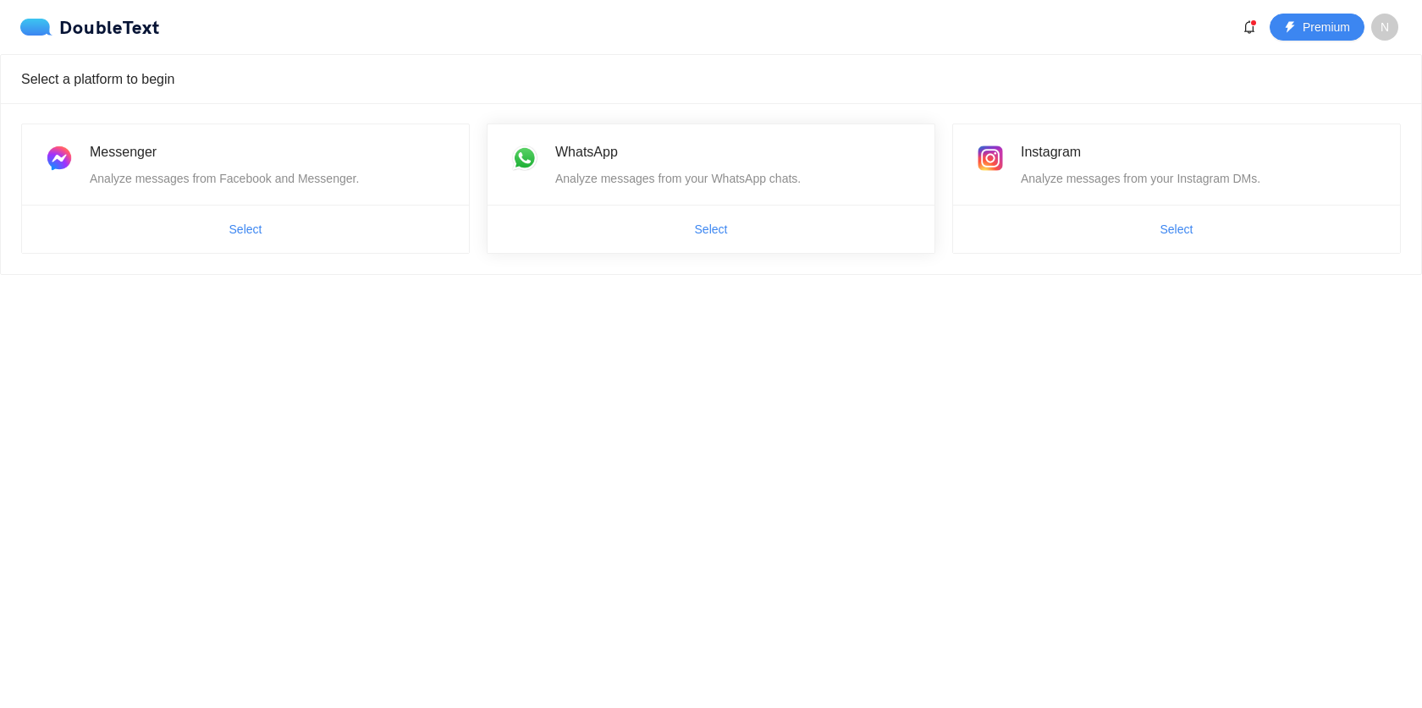
click at [758, 229] on span "Select" at bounding box center [710, 229] width 447 height 27
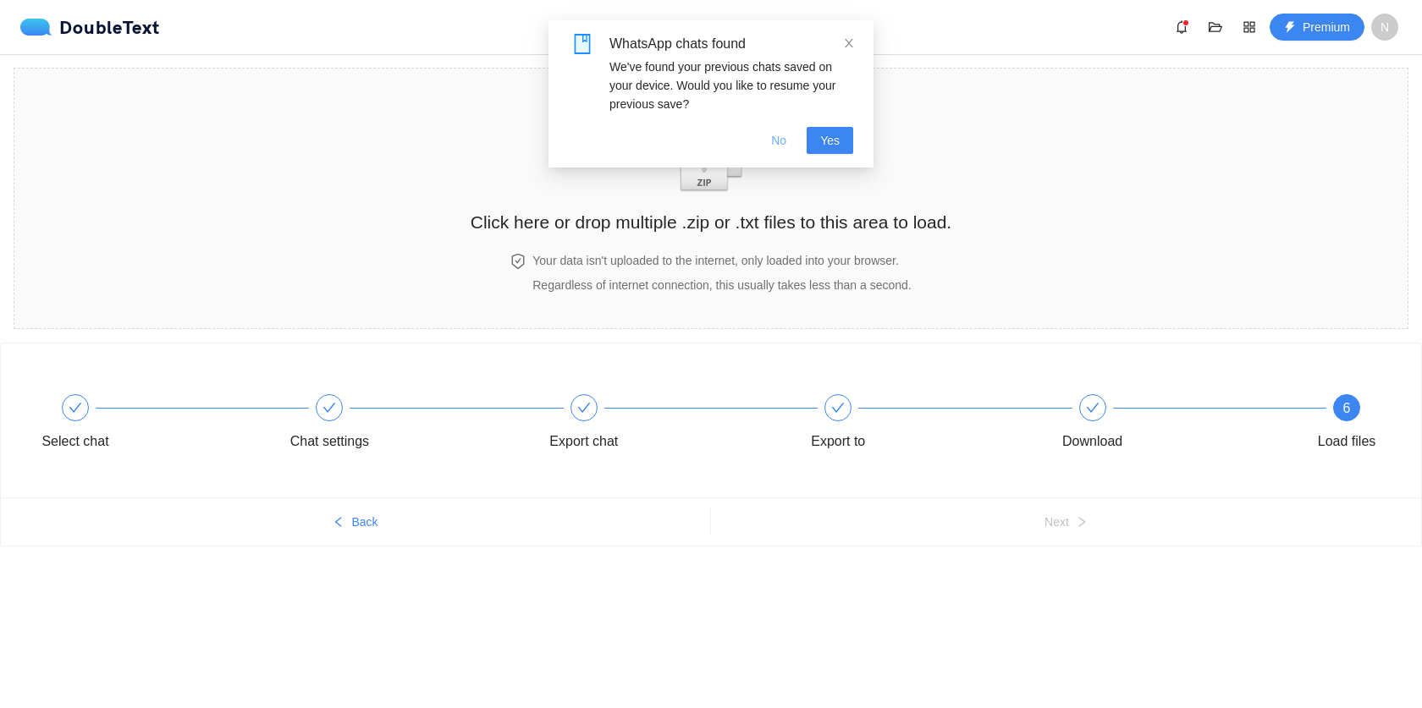
click at [783, 145] on span "No" at bounding box center [778, 140] width 15 height 19
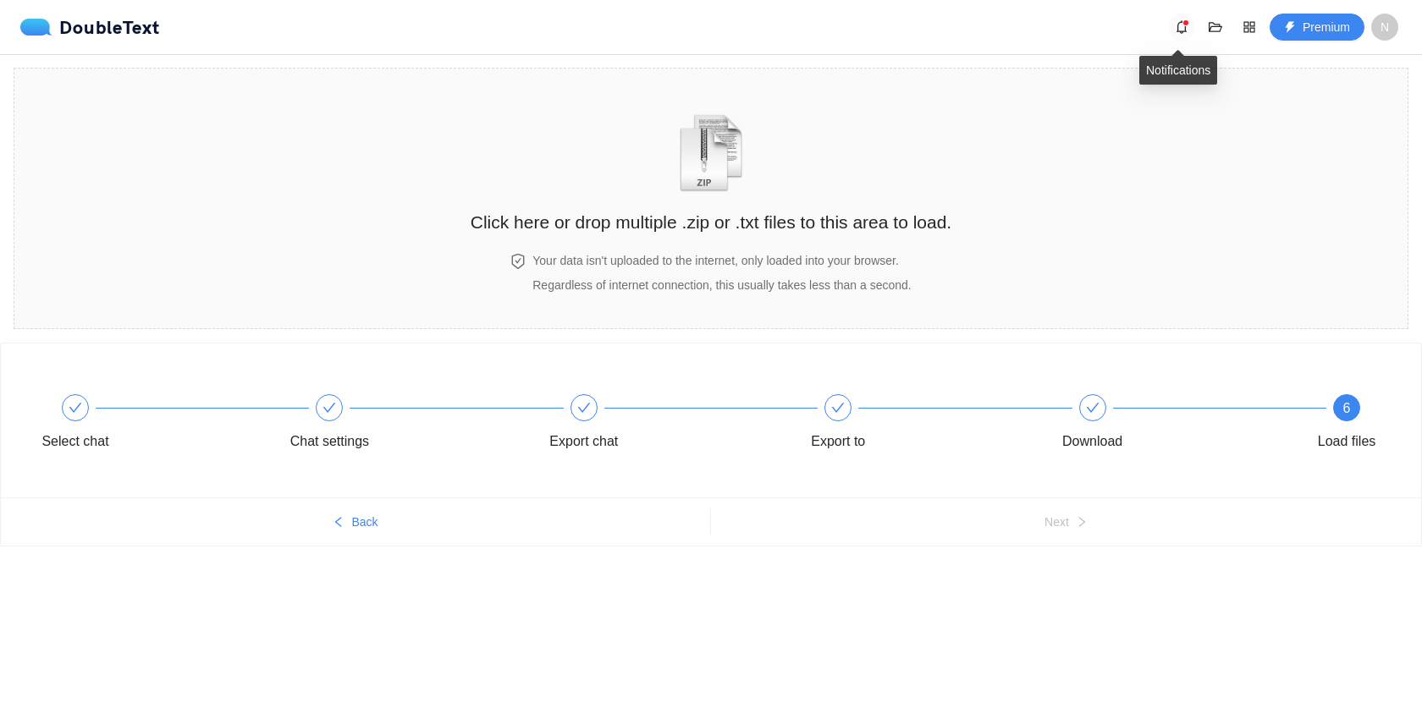
click at [1188, 34] on button "button" at bounding box center [1181, 27] width 27 height 27
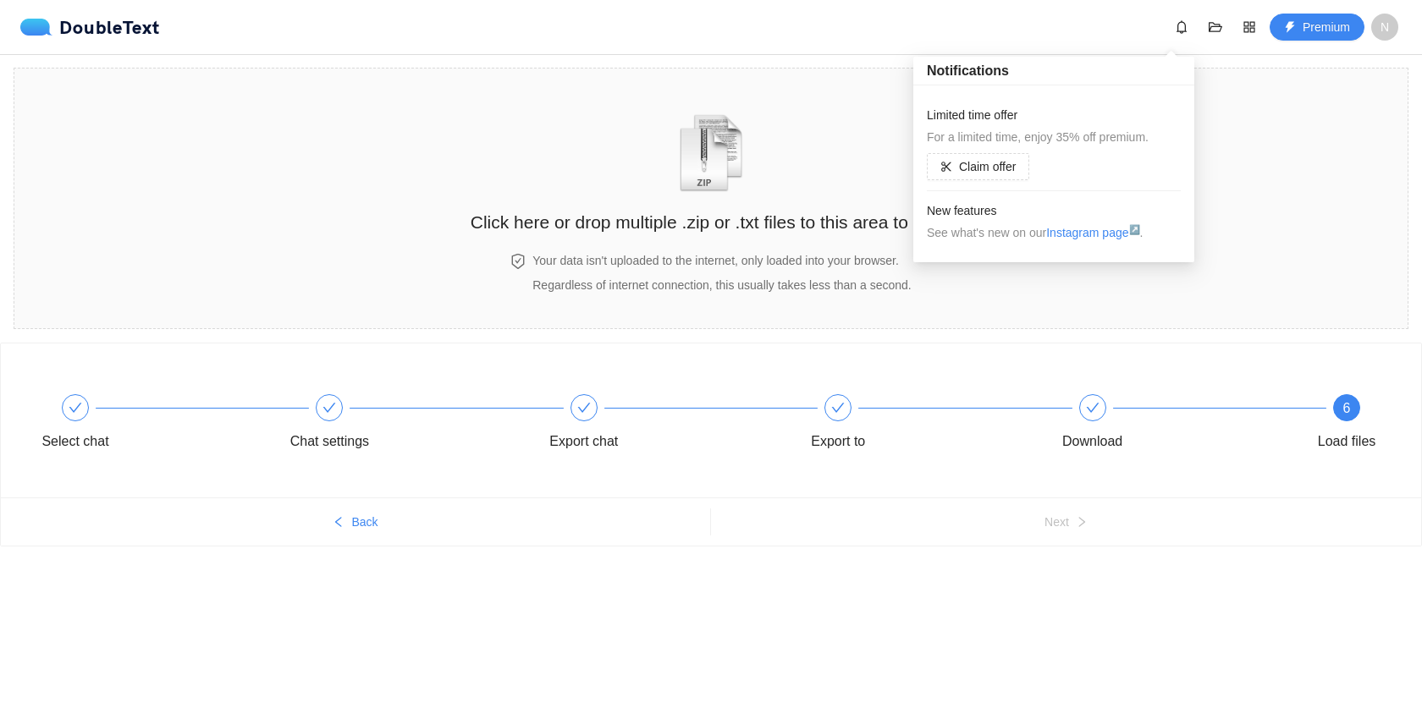
click at [1381, 25] on span "N" at bounding box center [1384, 27] width 8 height 27
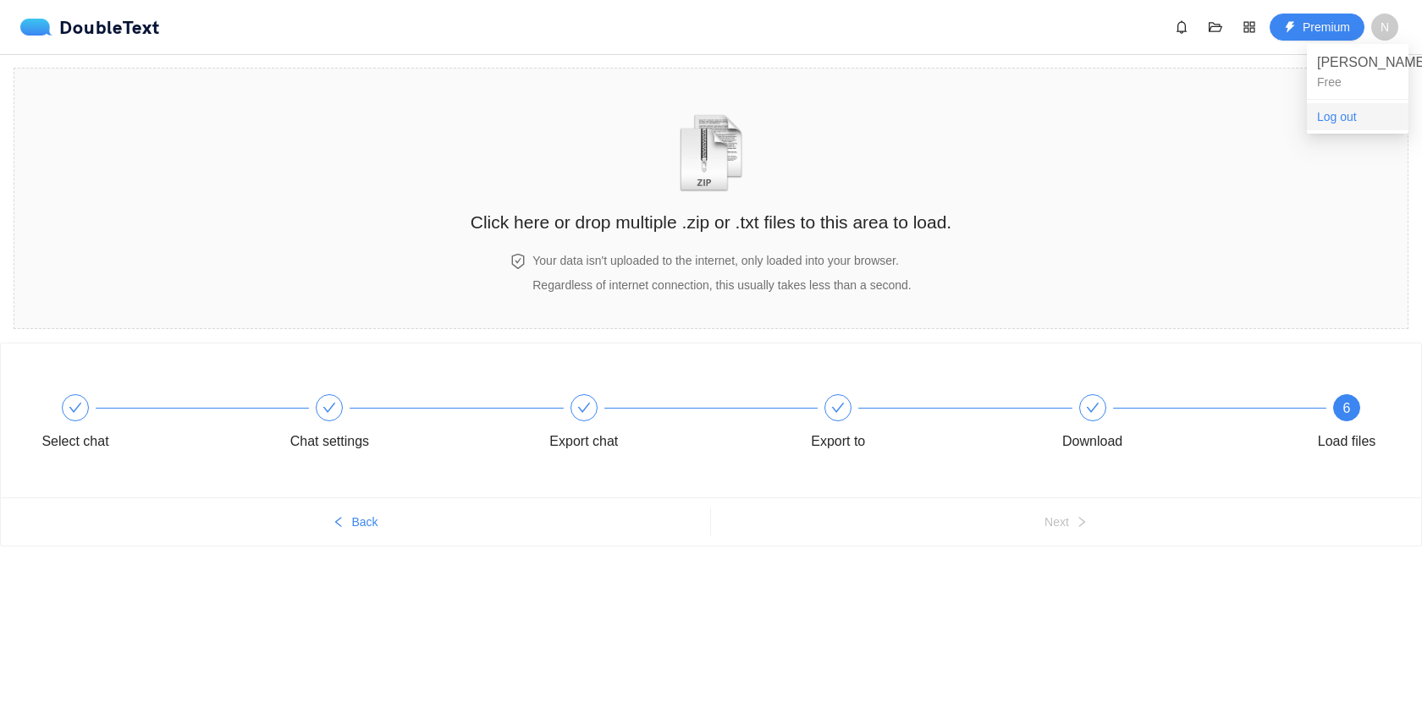
click at [1334, 110] on span "Log out" at bounding box center [1357, 116] width 81 height 19
